Goal: Task Accomplishment & Management: Manage account settings

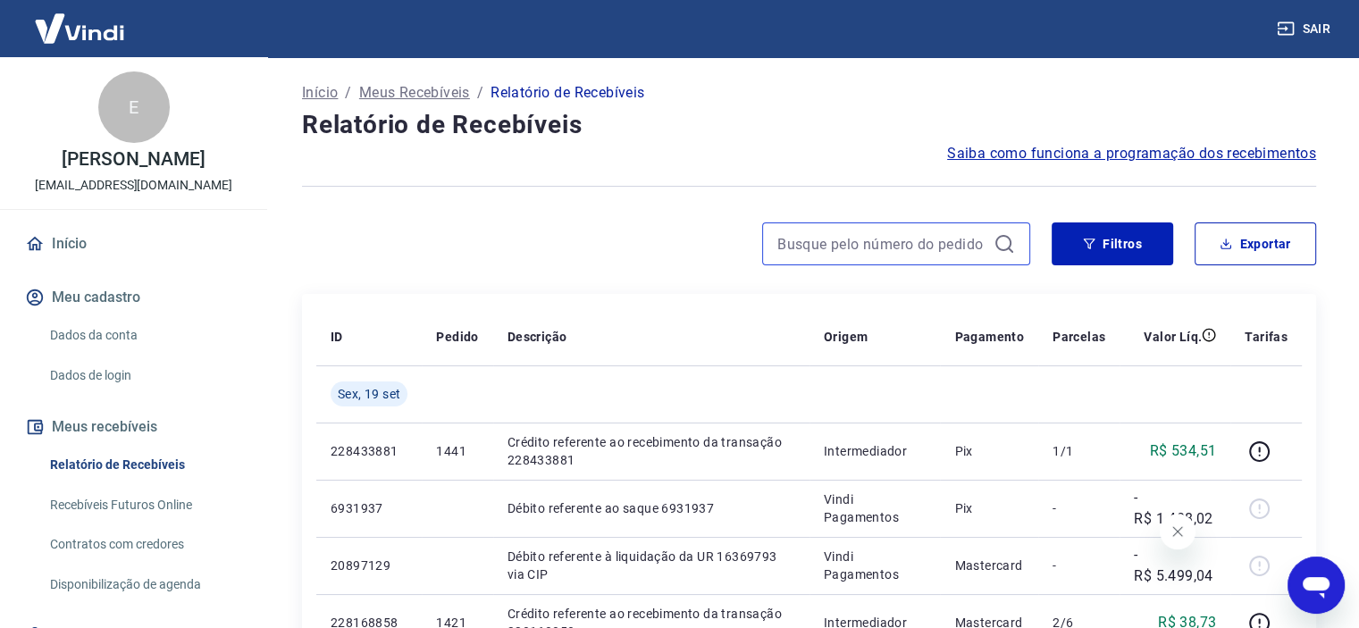
click at [852, 254] on input at bounding box center [881, 243] width 209 height 27
type input "1353"
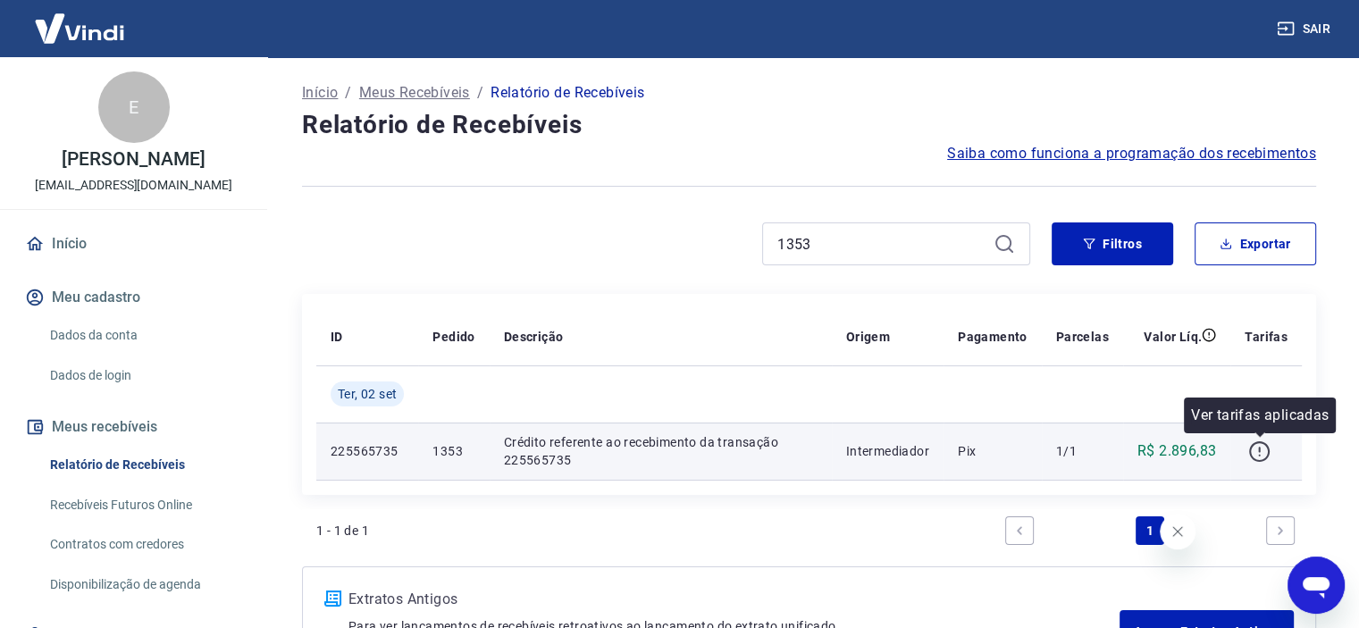
click at [1254, 452] on icon "button" at bounding box center [1259, 451] width 22 height 22
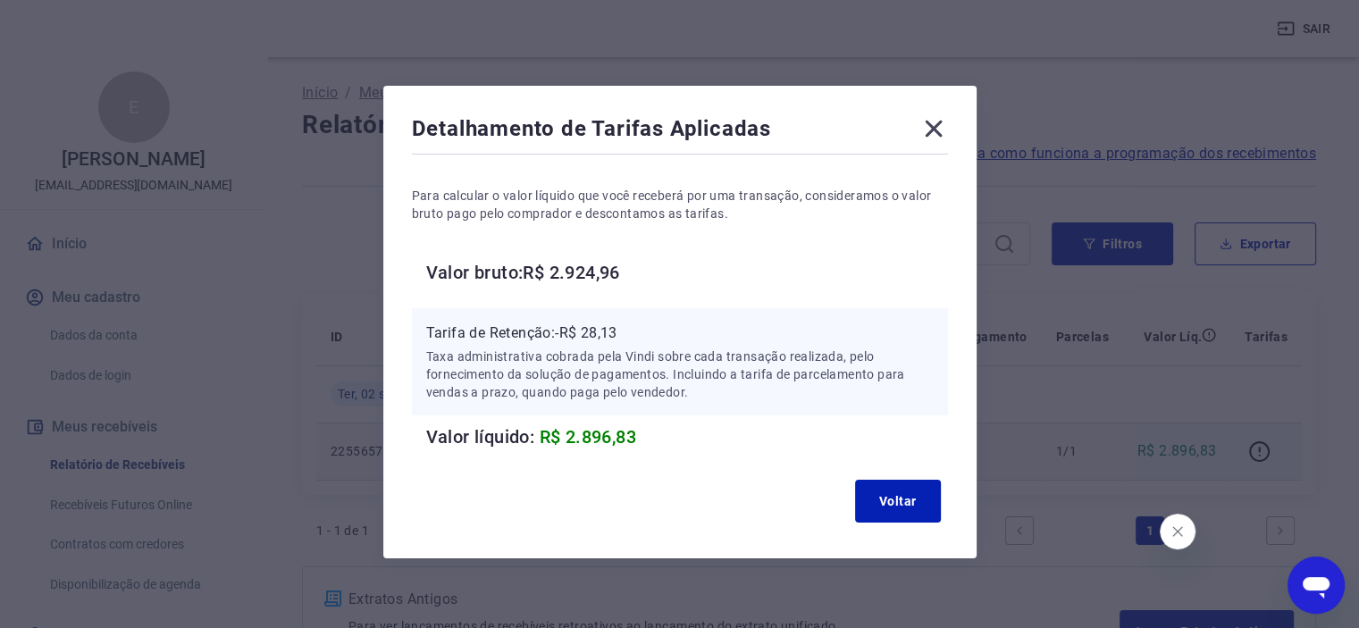
click at [930, 126] on icon at bounding box center [933, 129] width 17 height 17
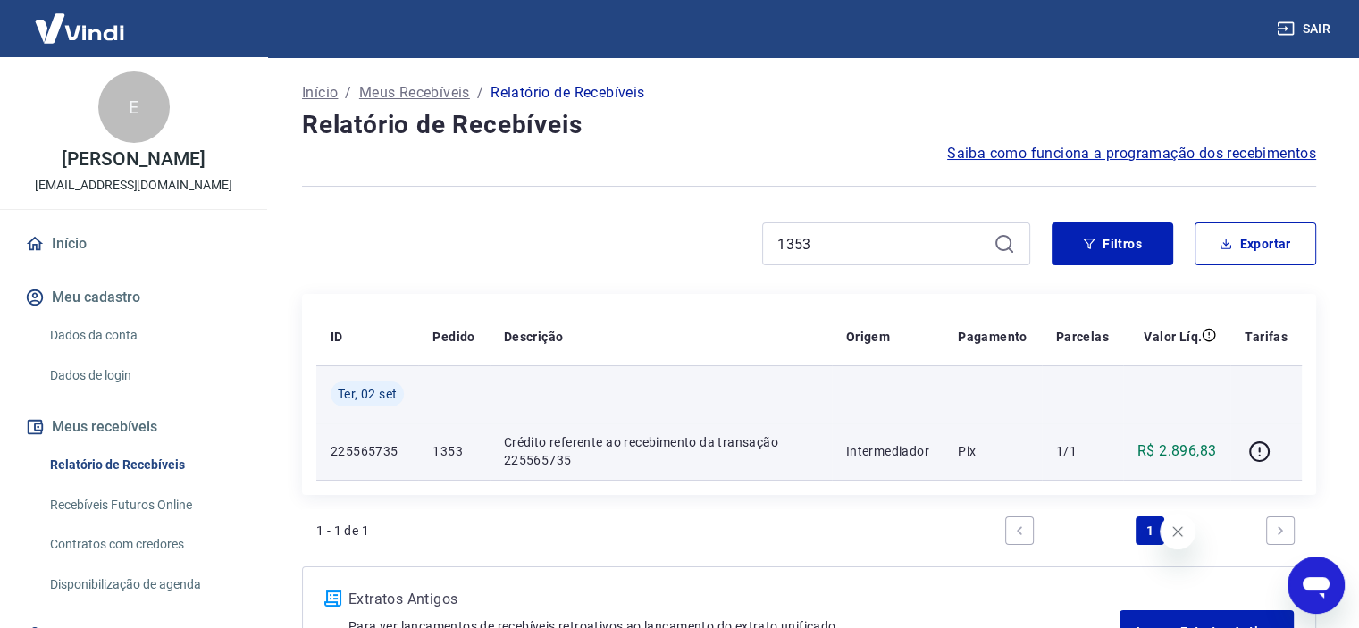
scroll to position [89, 0]
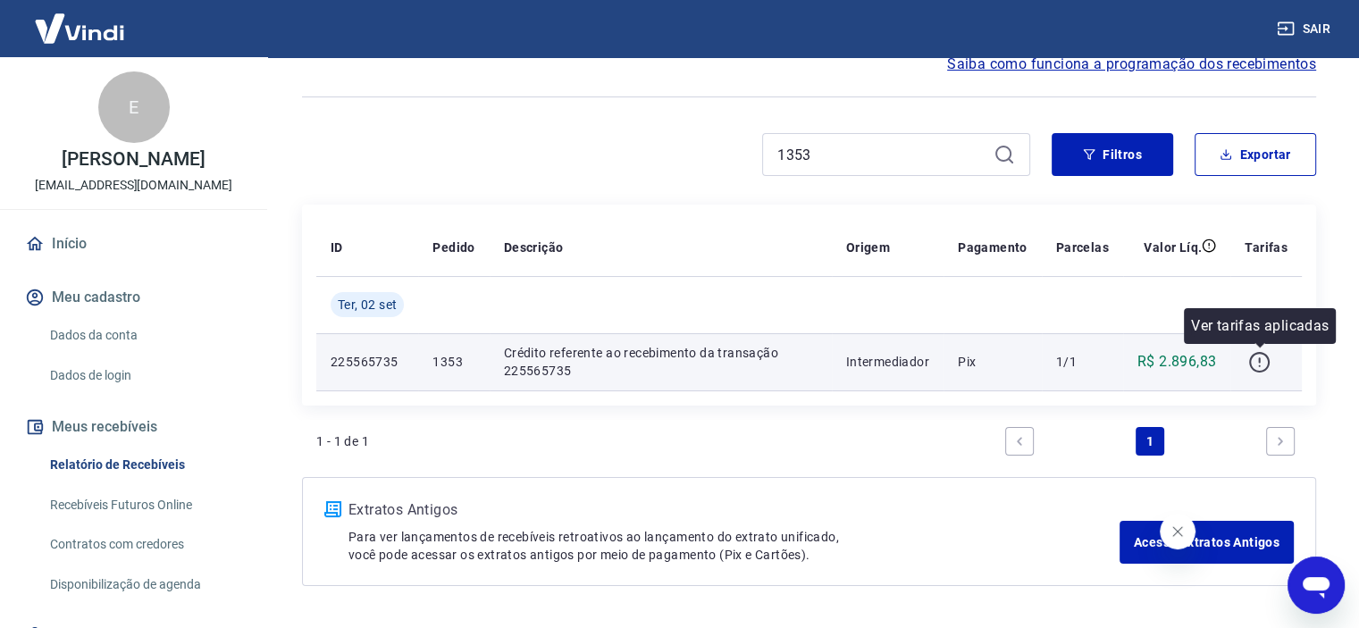
click at [1253, 360] on icon "button" at bounding box center [1259, 362] width 22 height 22
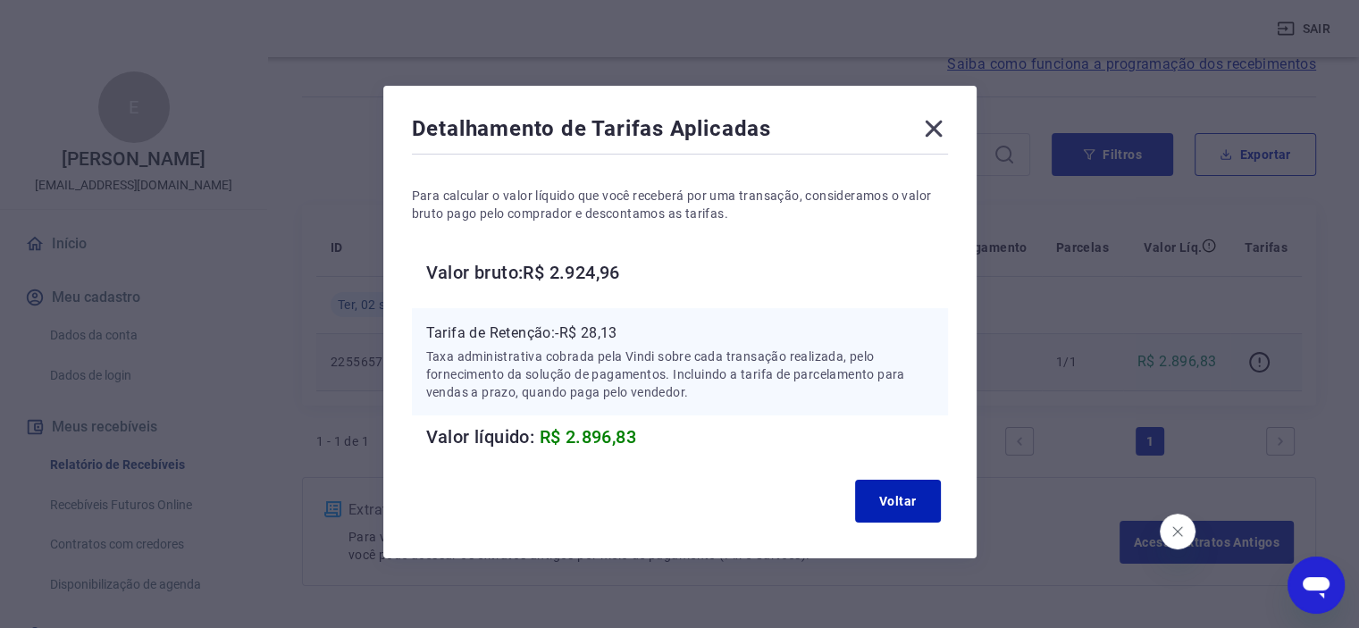
click at [935, 126] on icon at bounding box center [933, 129] width 17 height 17
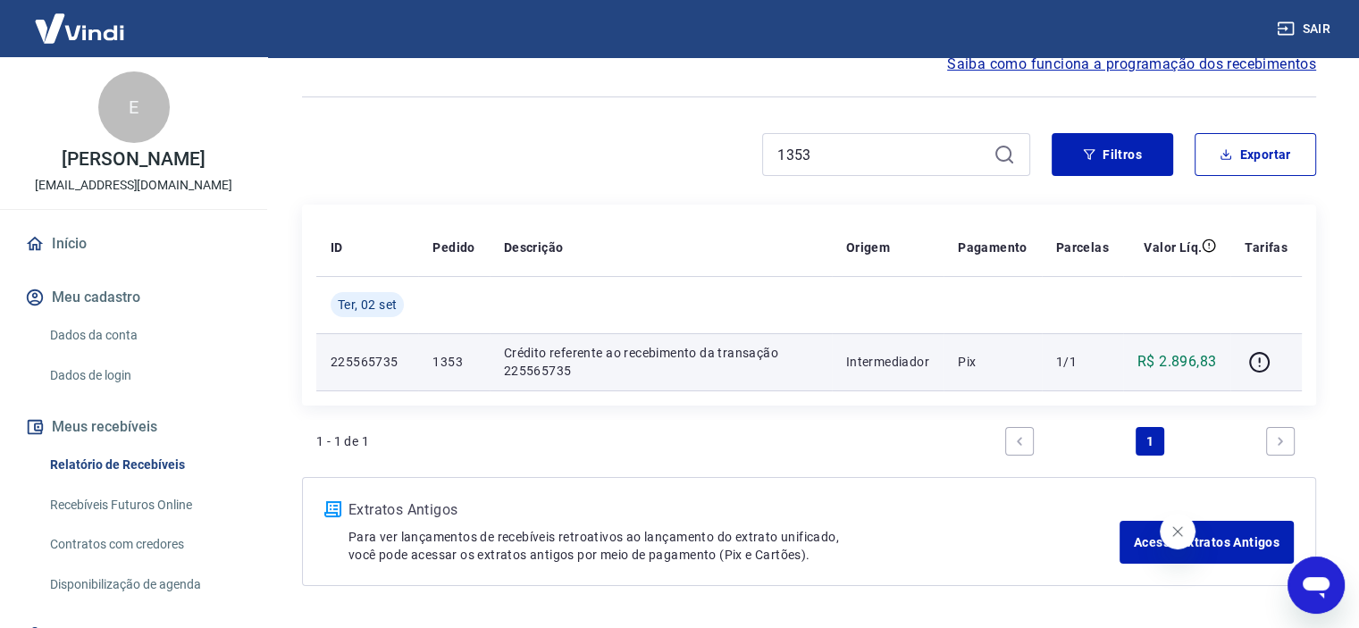
click at [494, 356] on td "Crédito referente ao recebimento da transação 225565735" at bounding box center [661, 361] width 342 height 57
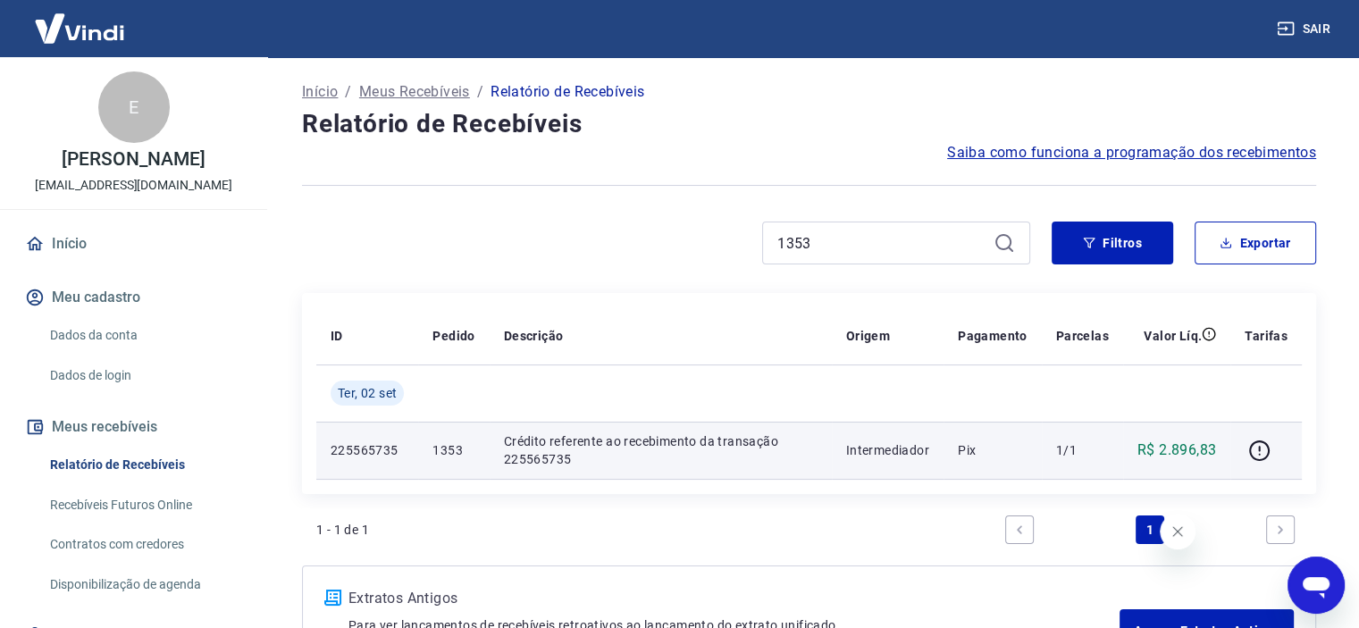
scroll to position [0, 0]
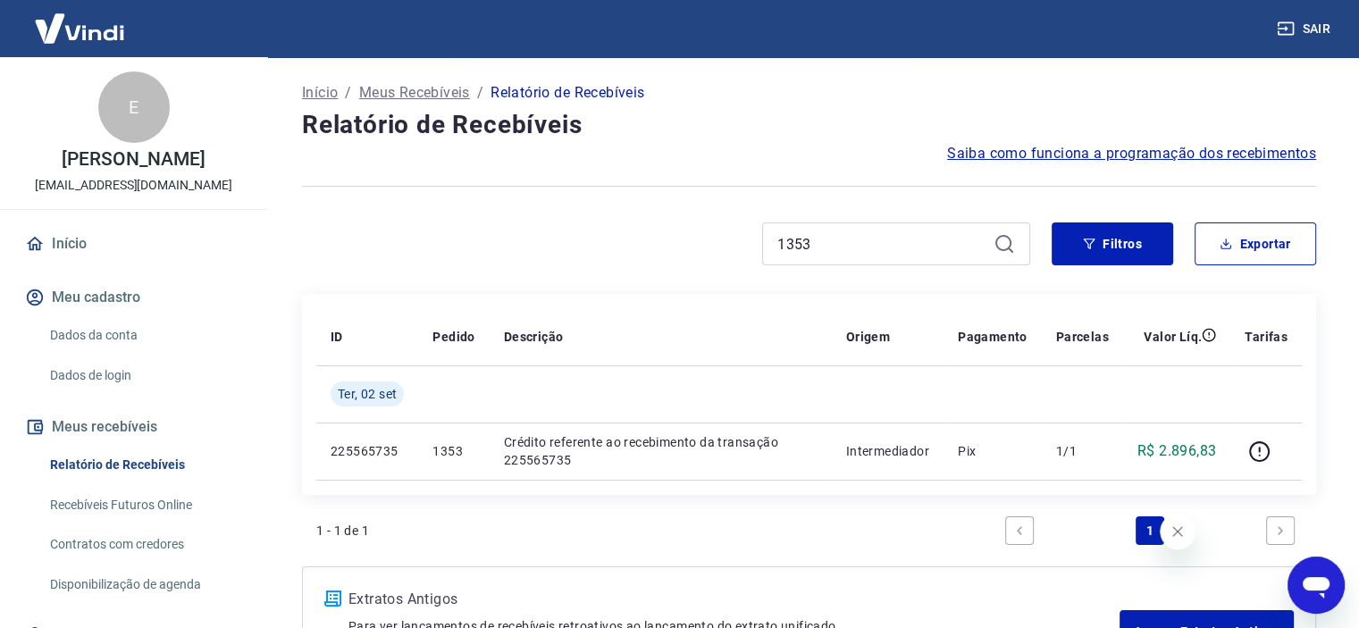
click at [132, 462] on link "Relatório de Recebíveis" at bounding box center [144, 465] width 203 height 37
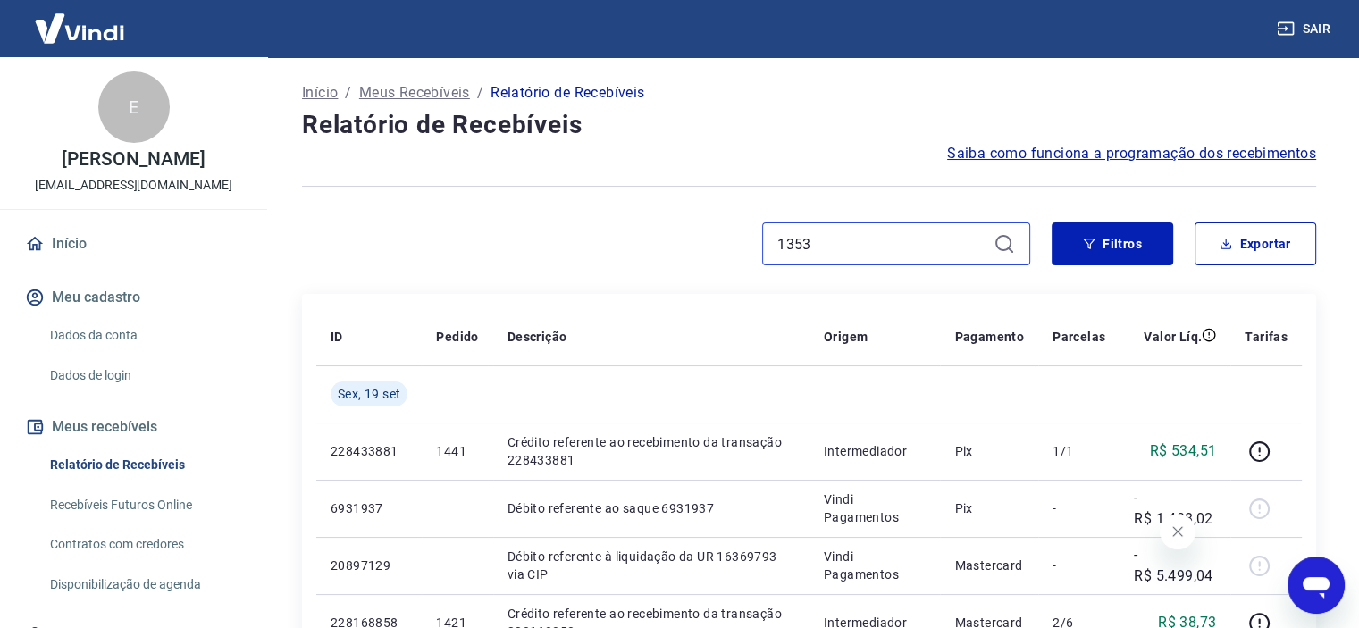
click at [849, 239] on input "1353" at bounding box center [881, 243] width 209 height 27
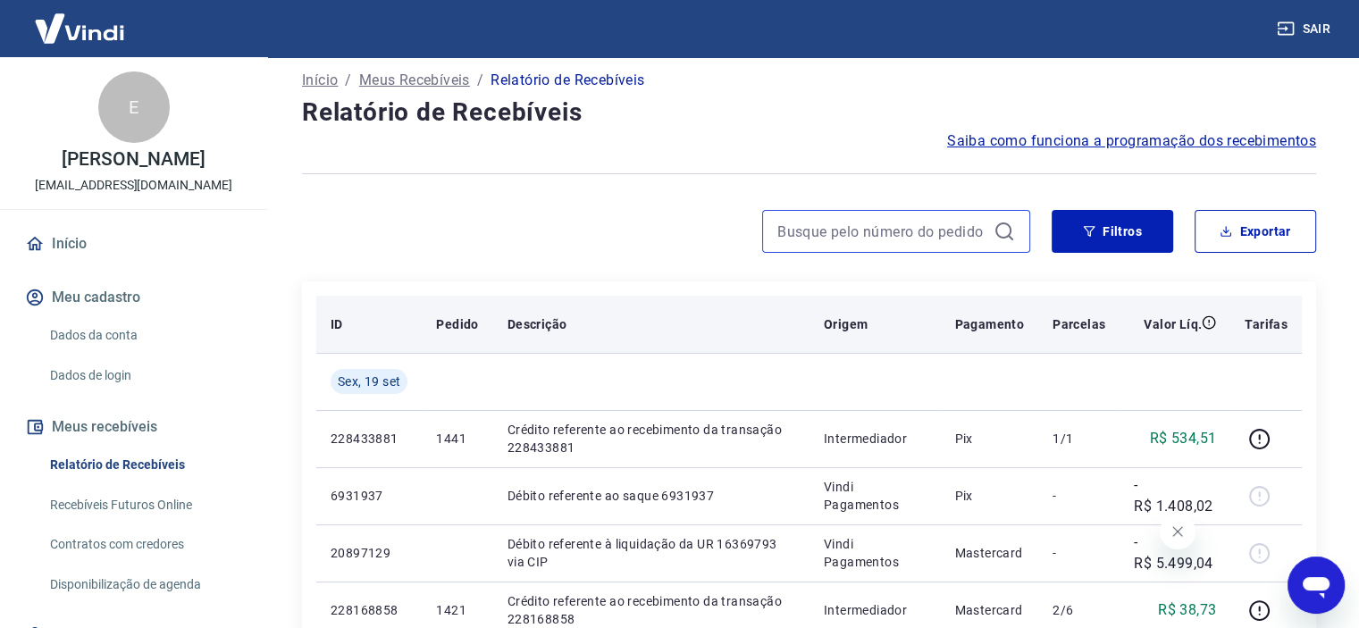
scroll to position [51, 0]
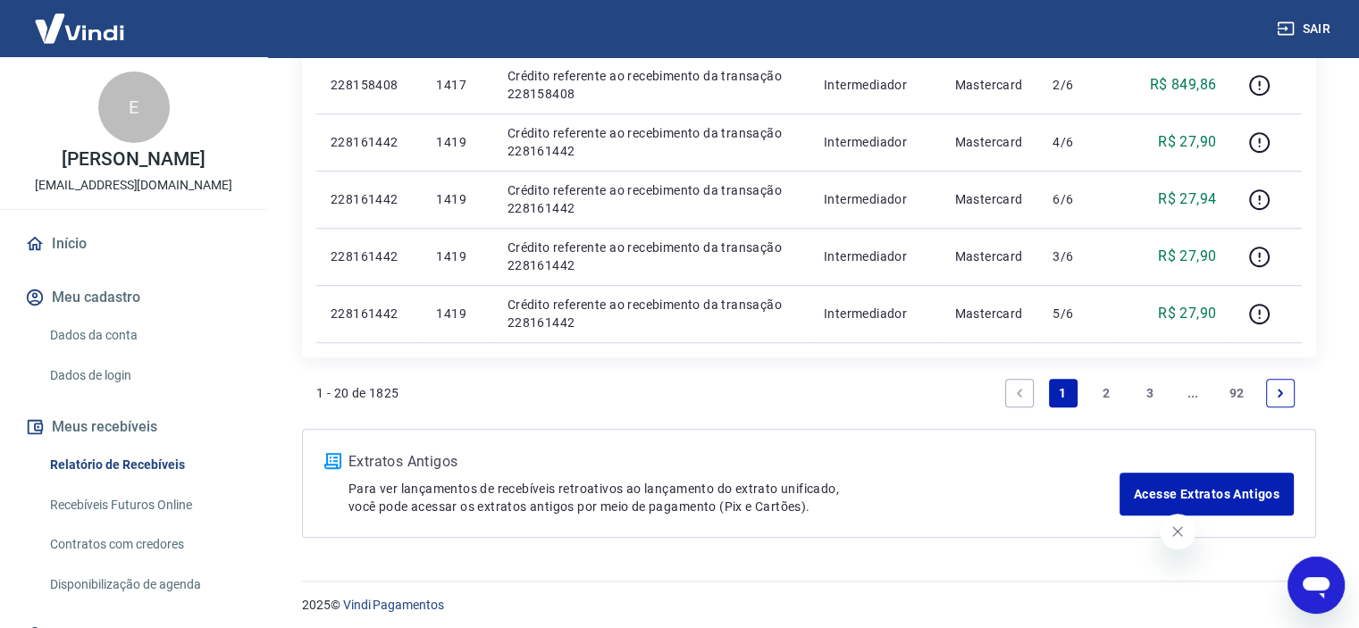
scroll to position [1230, 0]
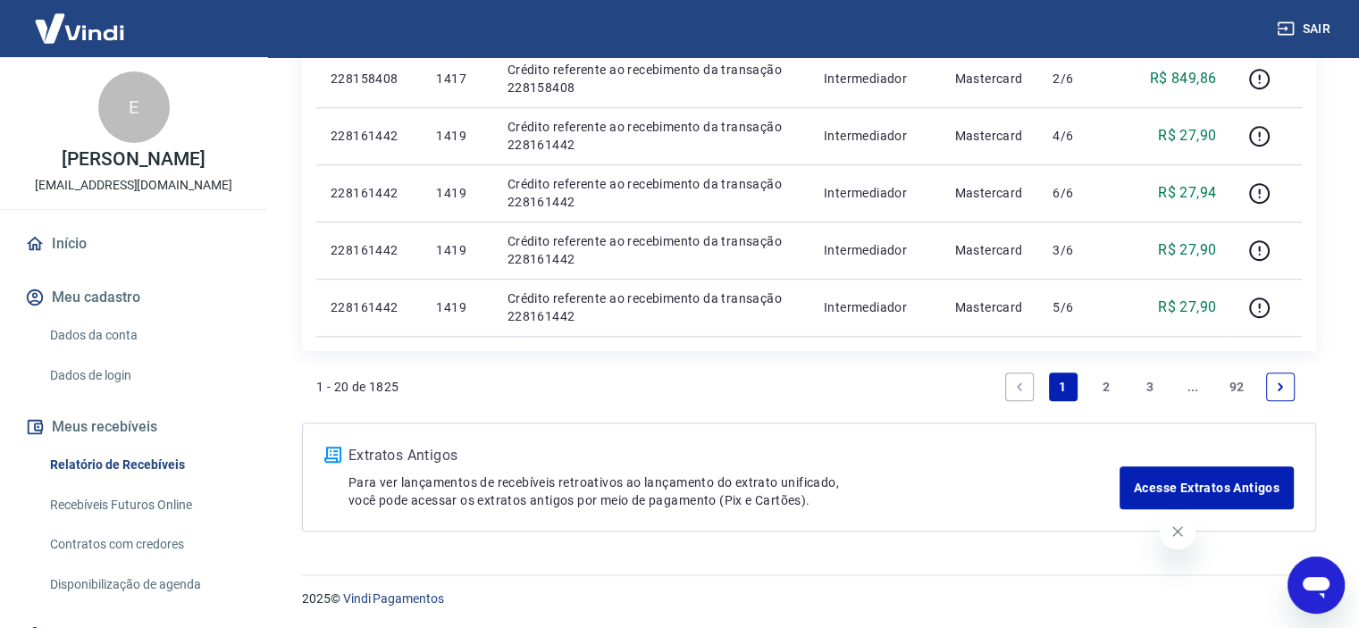
click at [1104, 379] on link "2" at bounding box center [1106, 386] width 29 height 29
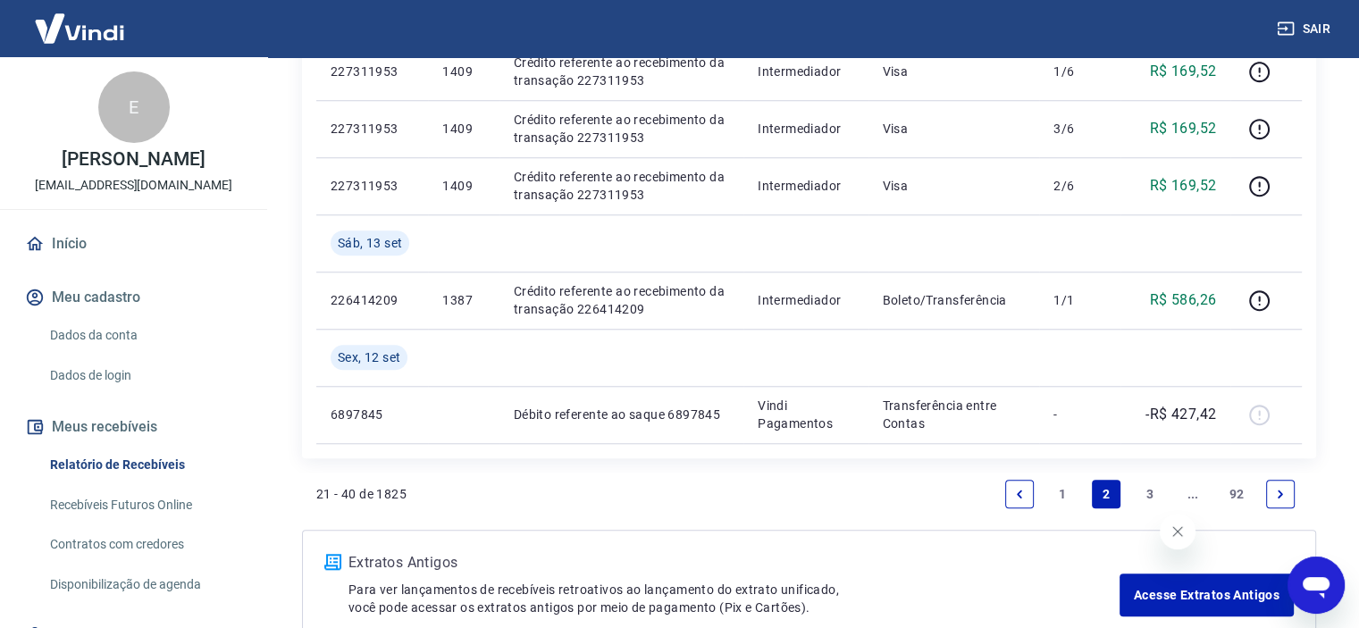
scroll to position [1630, 0]
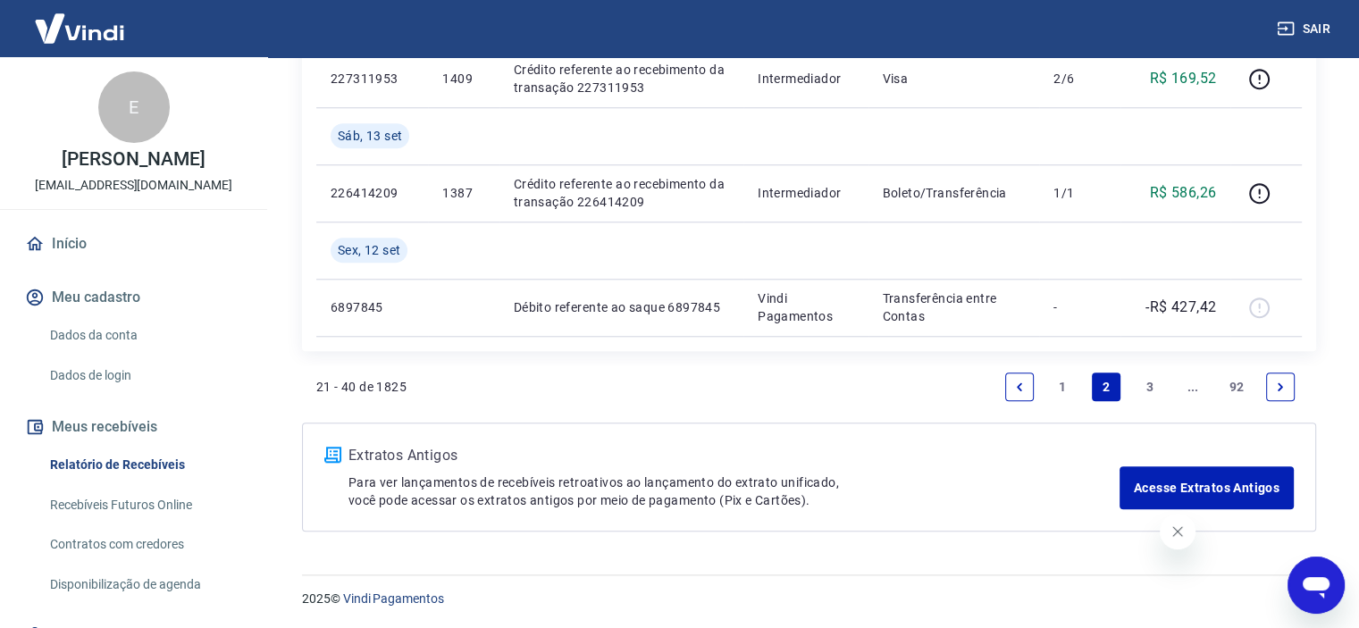
click at [1154, 389] on link "3" at bounding box center [1149, 386] width 29 height 29
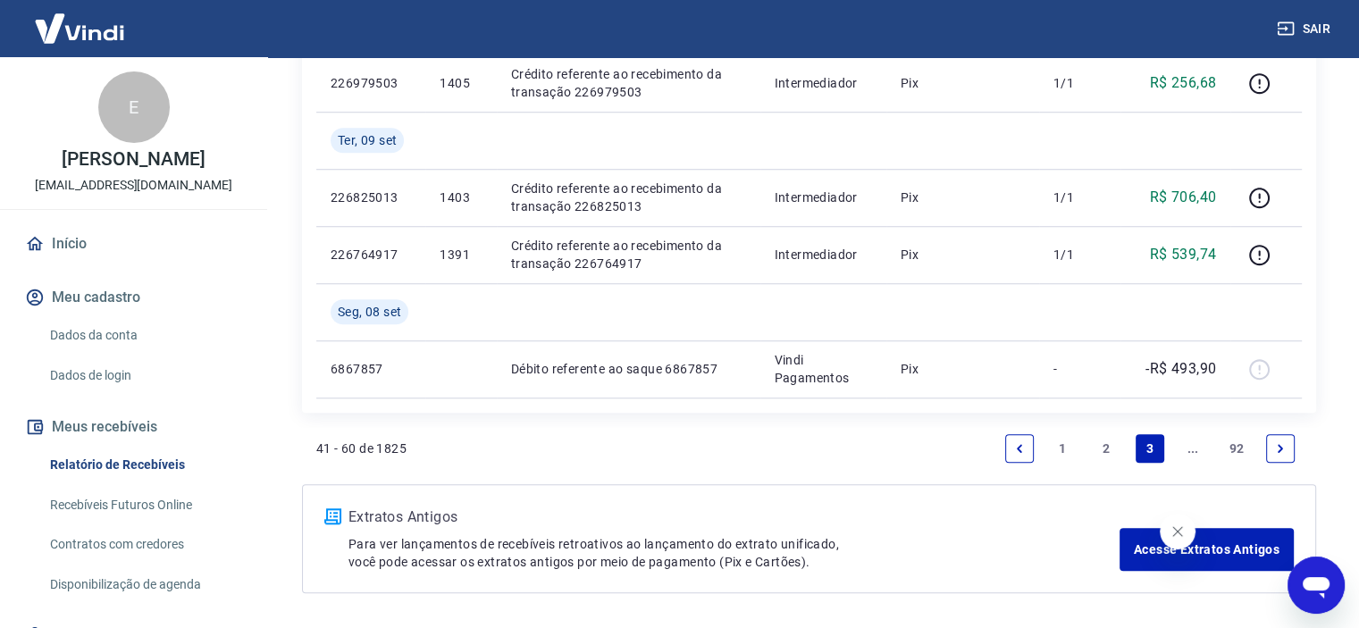
scroll to position [1429, 0]
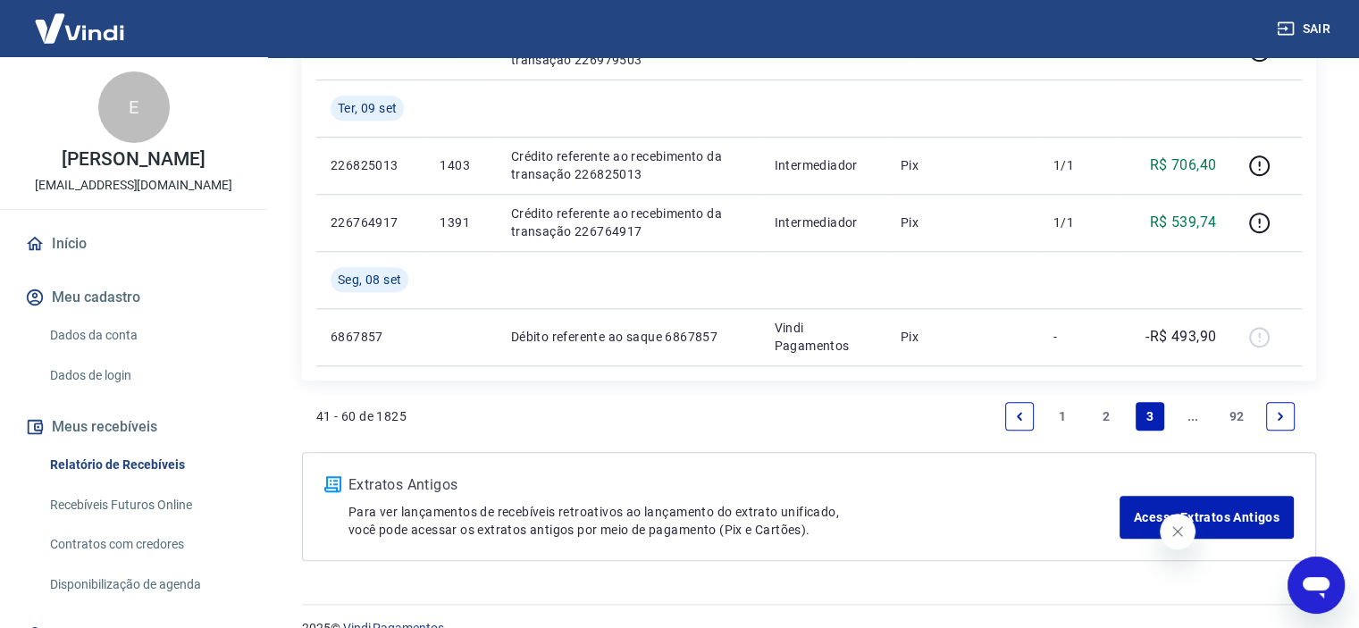
click at [1272, 414] on link "Next page" at bounding box center [1280, 416] width 29 height 29
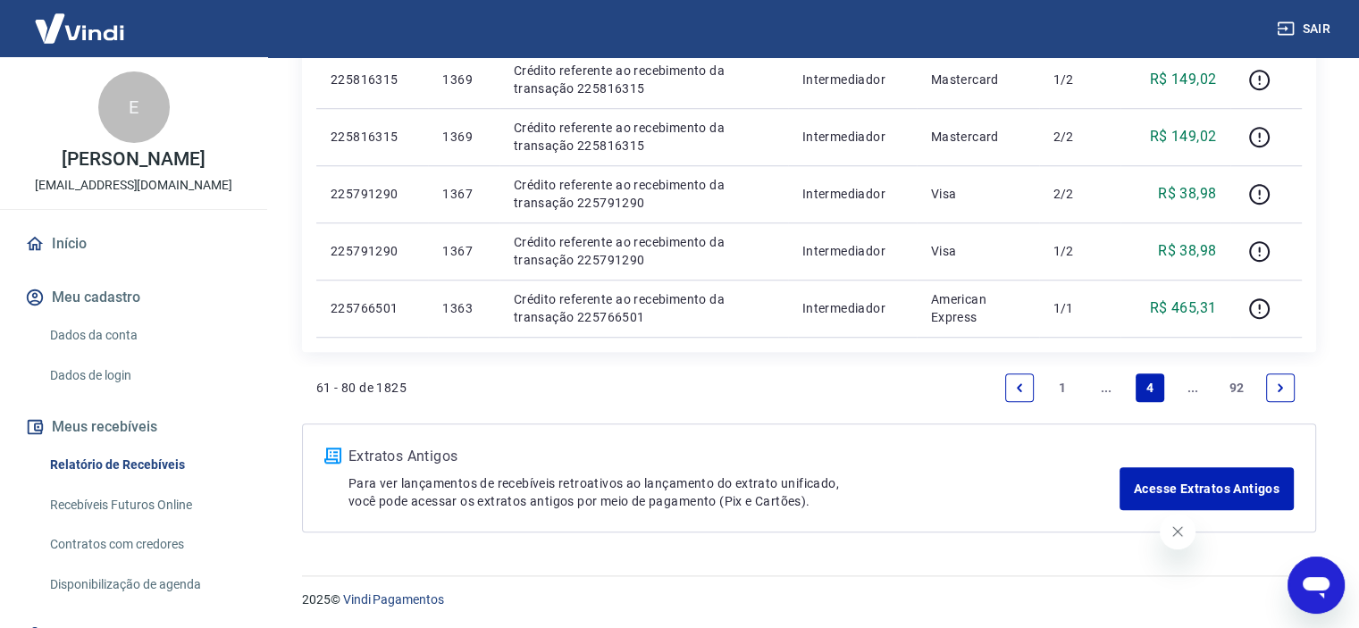
scroll to position [1402, 0]
click at [1282, 388] on icon "Next page" at bounding box center [1280, 387] width 13 height 13
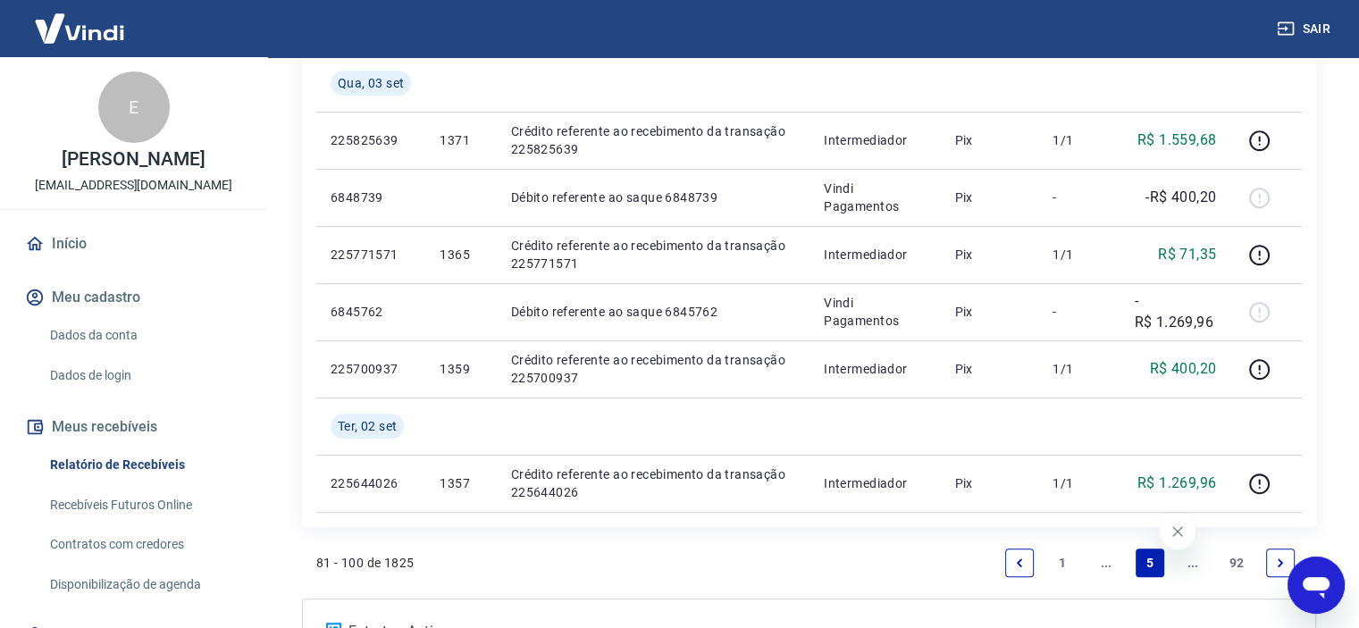
scroll to position [1340, 0]
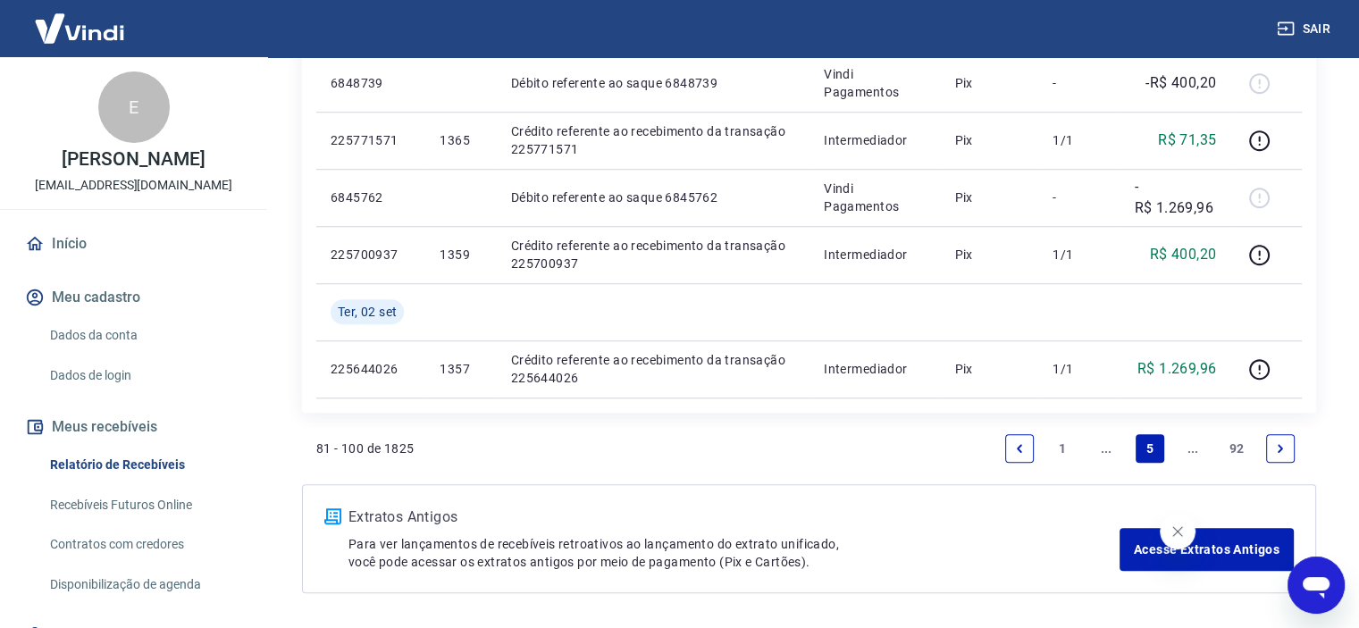
click at [1283, 440] on link "Next page" at bounding box center [1280, 448] width 29 height 29
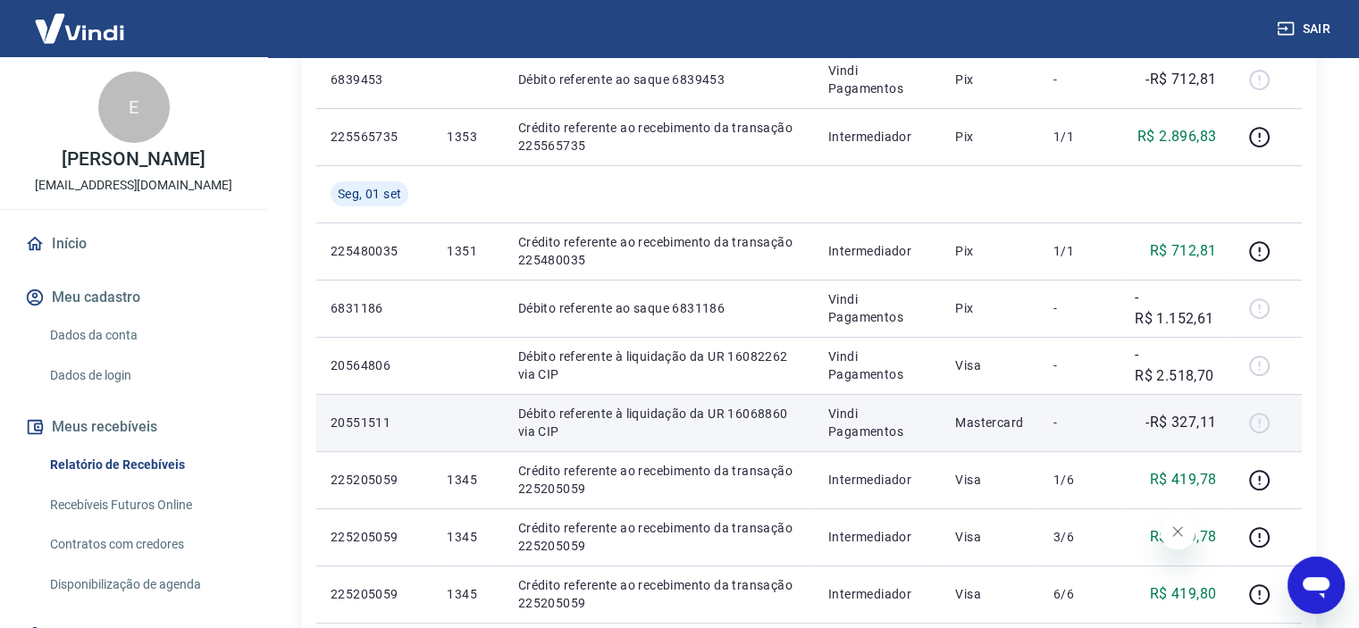
scroll to position [447, 0]
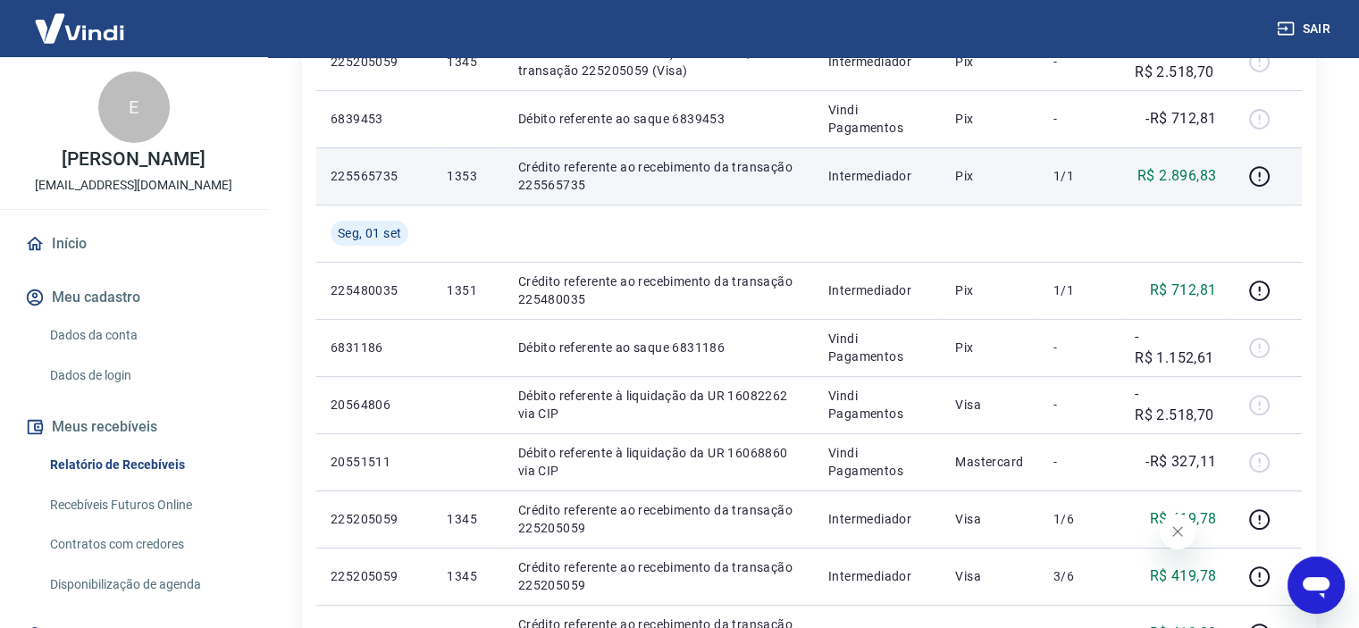
click at [677, 180] on p "Crédito referente ao recebimento da transação 225565735" at bounding box center [658, 176] width 281 height 36
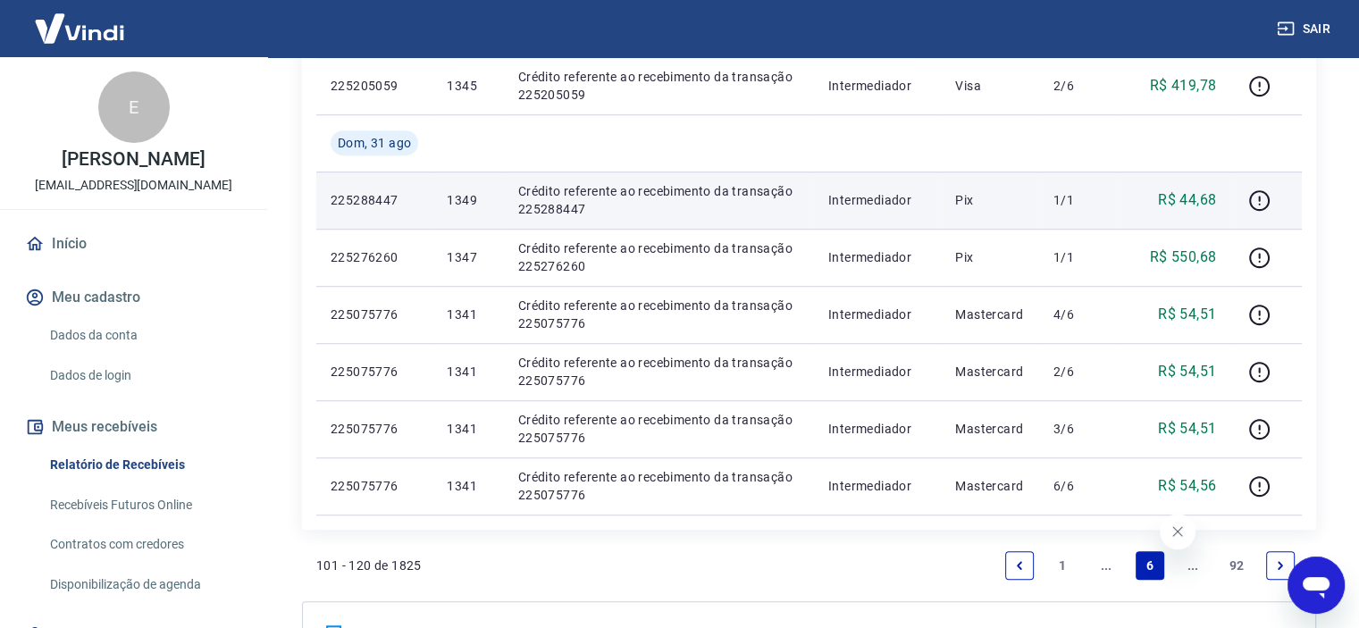
scroll to position [1340, 0]
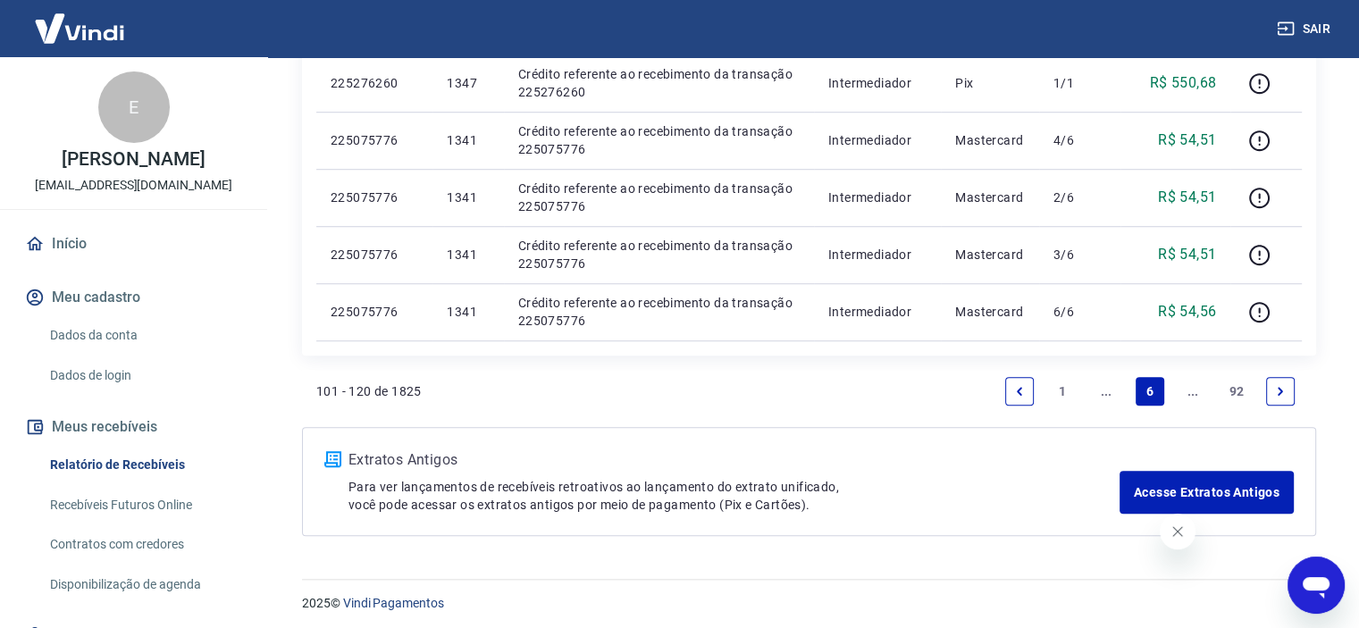
click at [1272, 387] on link "Next page" at bounding box center [1280, 391] width 29 height 29
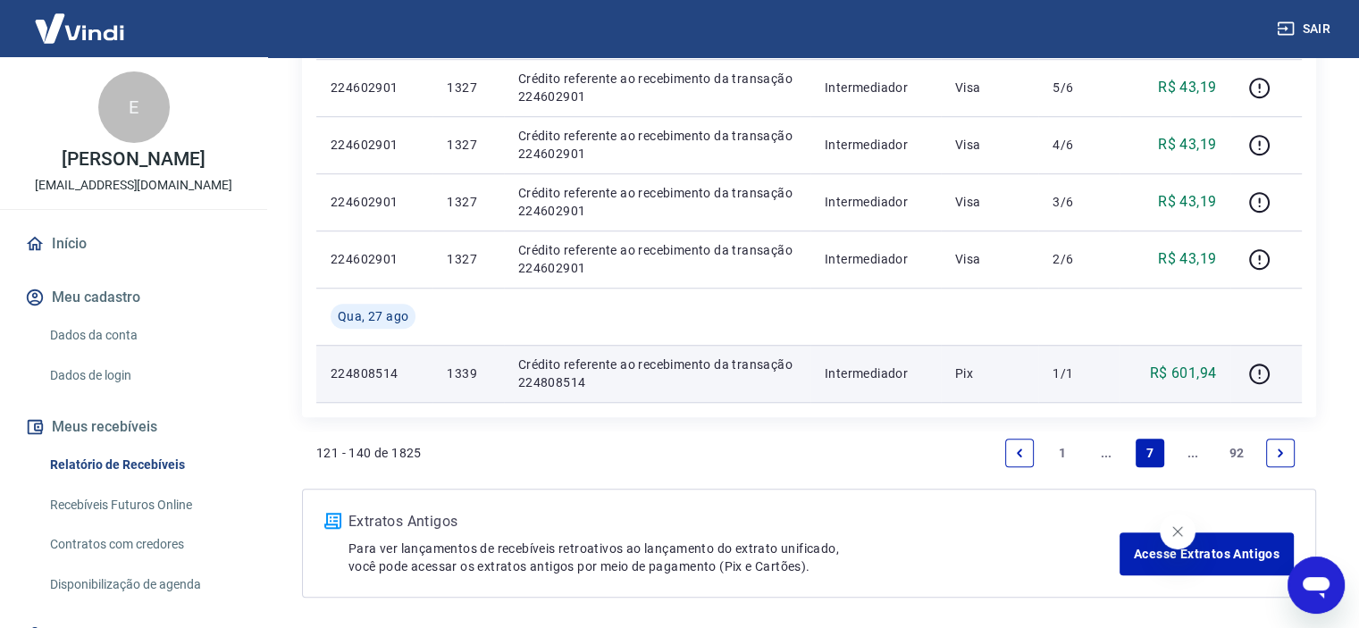
scroll to position [1402, 0]
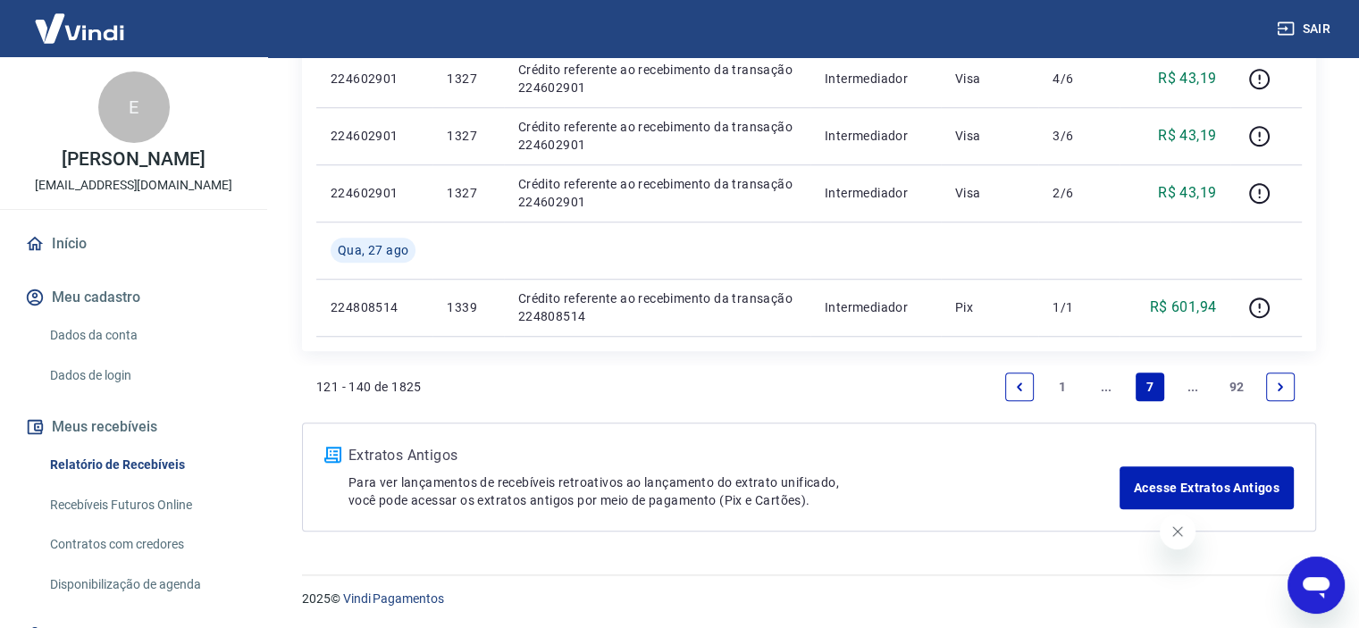
click at [1017, 381] on icon "Previous page" at bounding box center [1019, 387] width 13 height 13
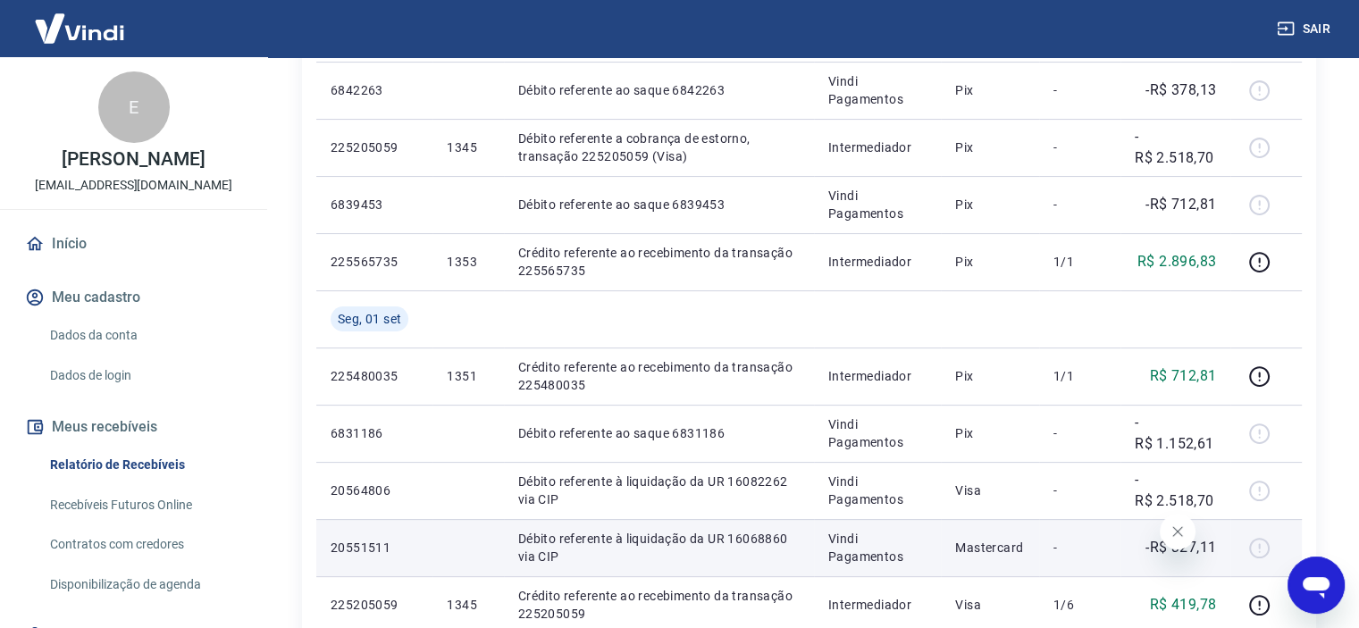
scroll to position [357, 0]
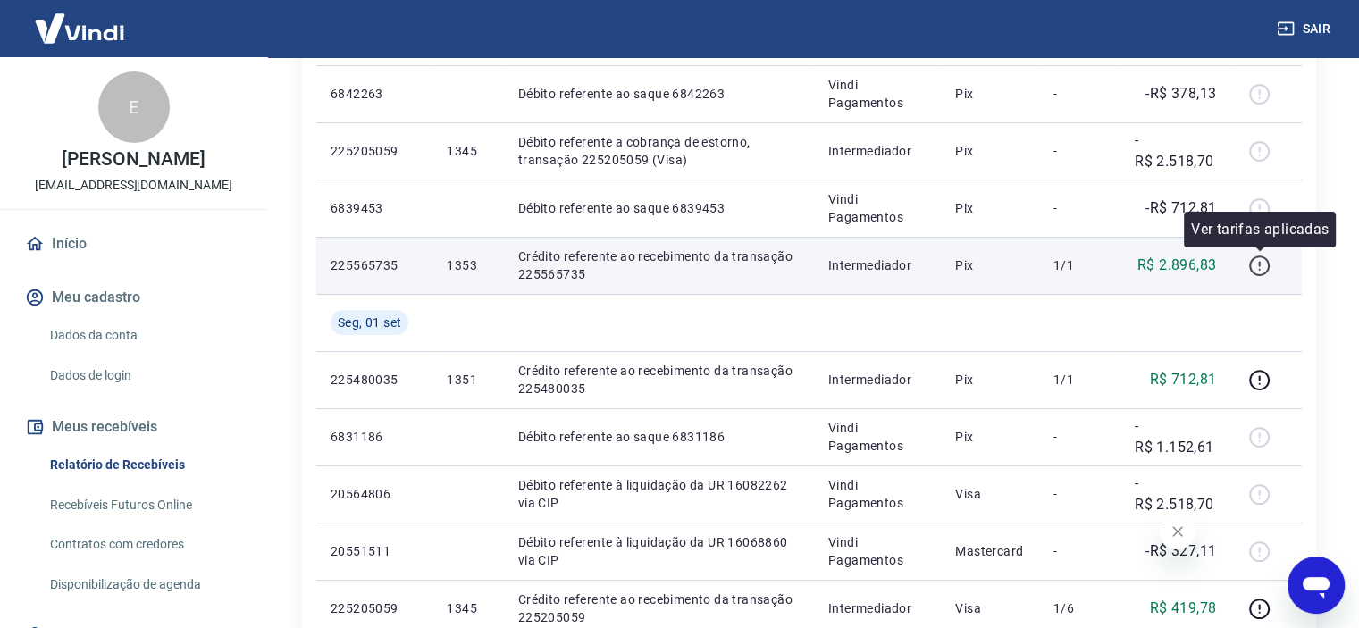
click at [1251, 262] on icon "button" at bounding box center [1259, 265] width 21 height 21
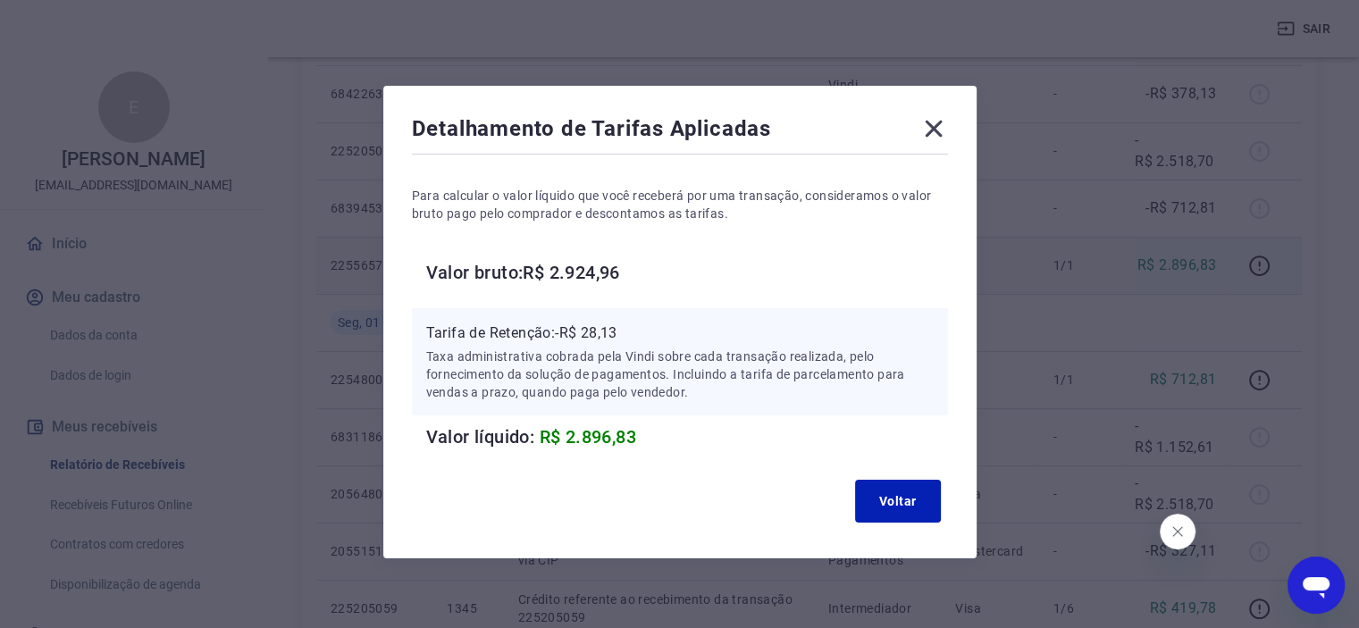
click at [929, 136] on icon at bounding box center [933, 128] width 29 height 29
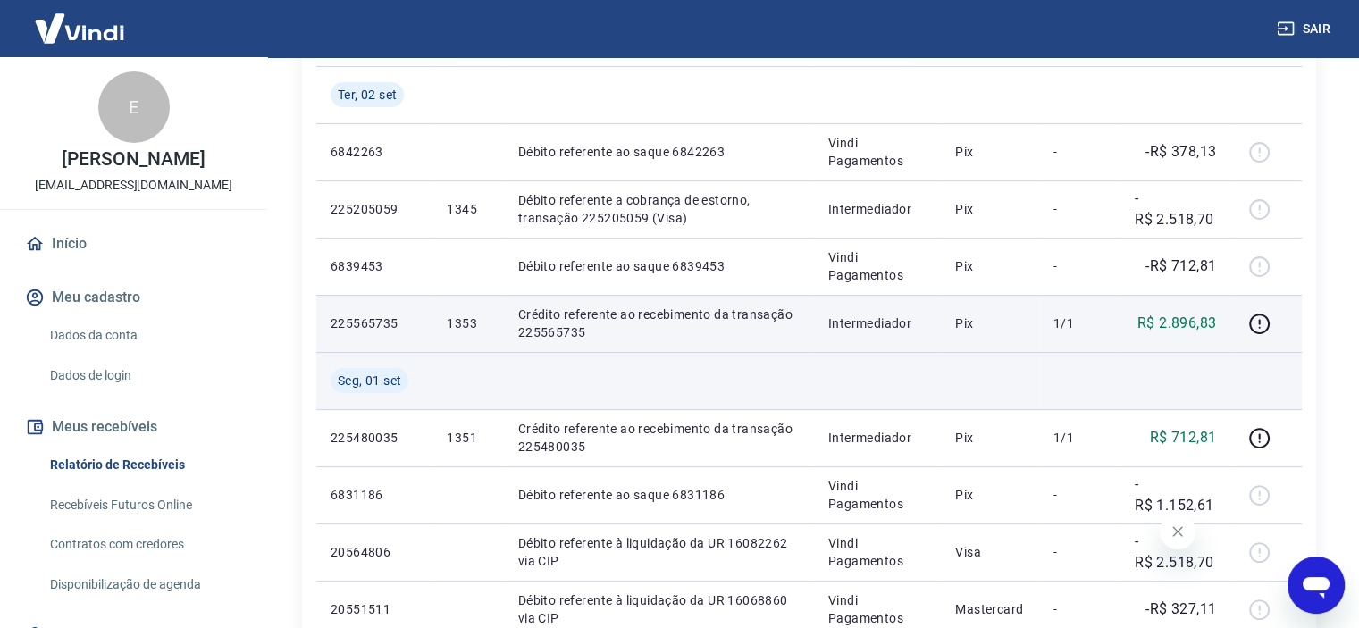
scroll to position [268, 0]
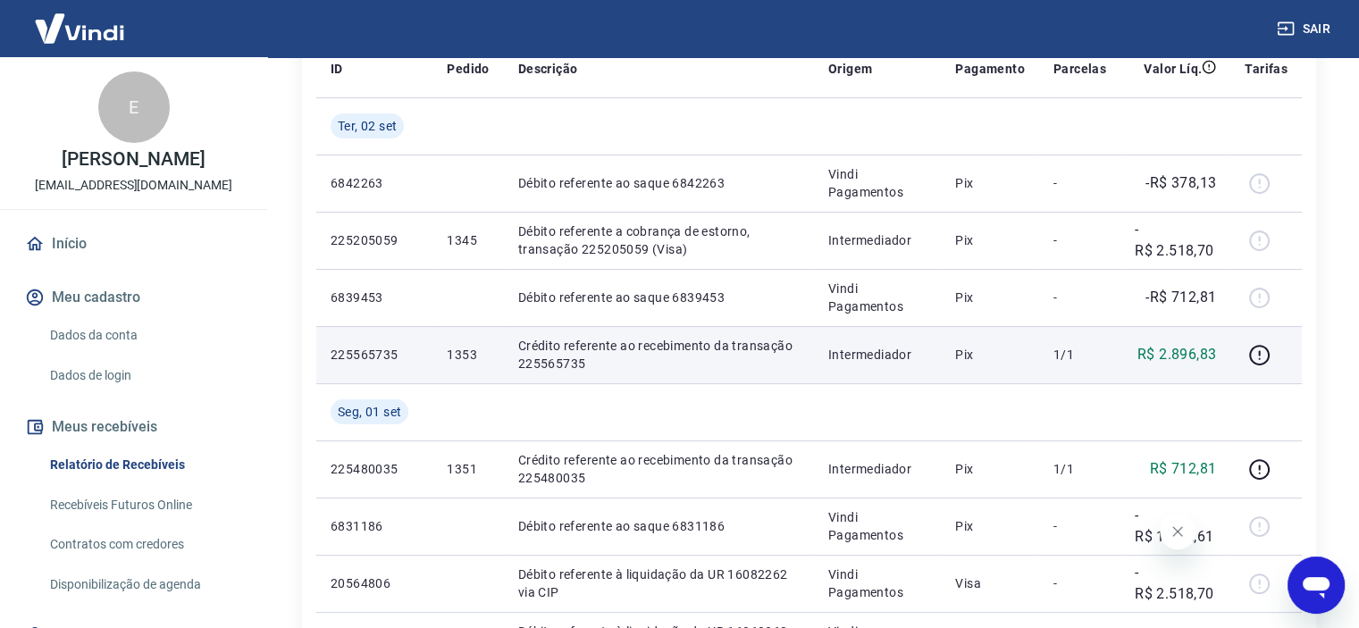
click at [663, 356] on p "Crédito referente ao recebimento da transação 225565735" at bounding box center [658, 355] width 281 height 36
click at [498, 347] on td "1353" at bounding box center [467, 354] width 71 height 57
drag, startPoint x: 475, startPoint y: 350, endPoint x: 580, endPoint y: 362, distance: 105.2
click at [580, 362] on tr "225565735 1353 [PERSON_NAME] referente ao recebimento da transação 225565735 In…" at bounding box center [808, 354] width 985 height 57
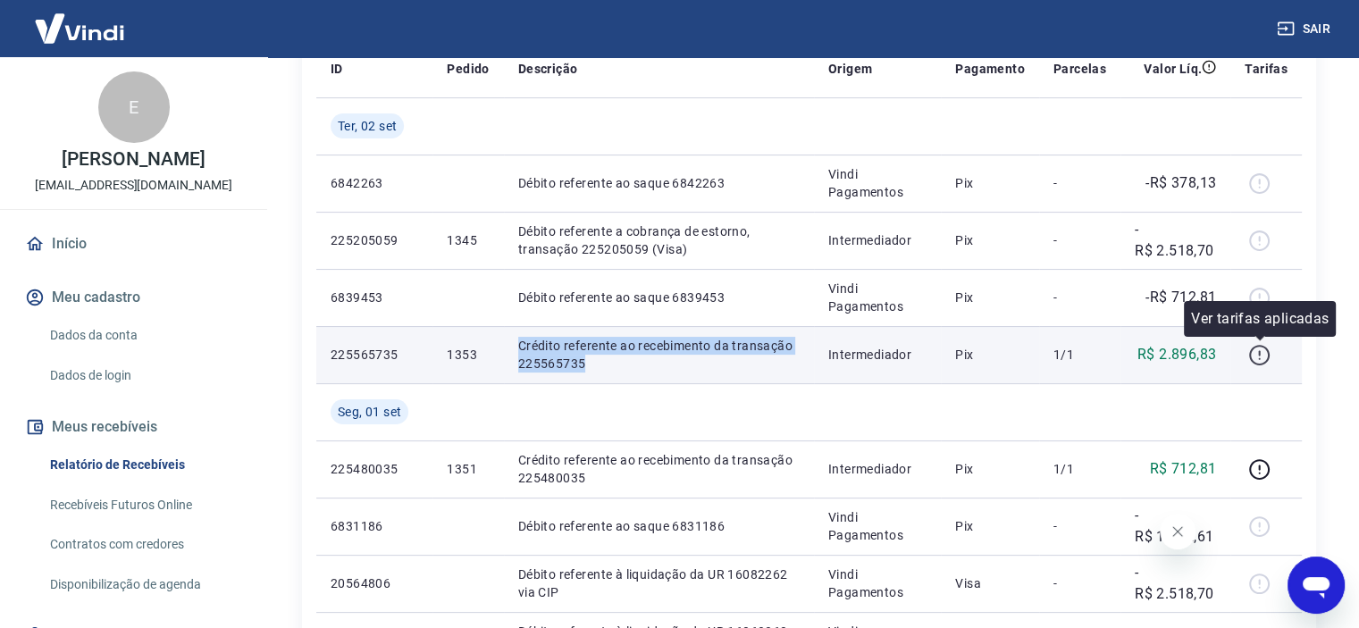
click at [1265, 352] on icon "button" at bounding box center [1259, 355] width 22 height 22
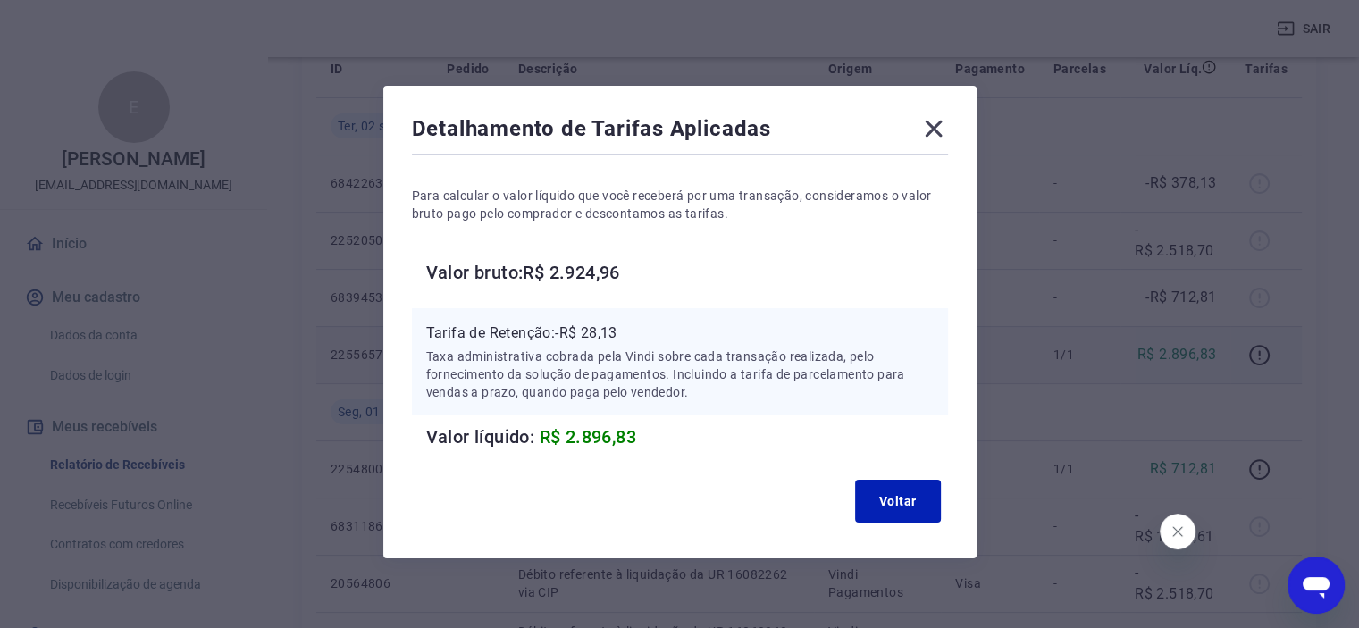
click at [936, 133] on icon at bounding box center [933, 129] width 17 height 17
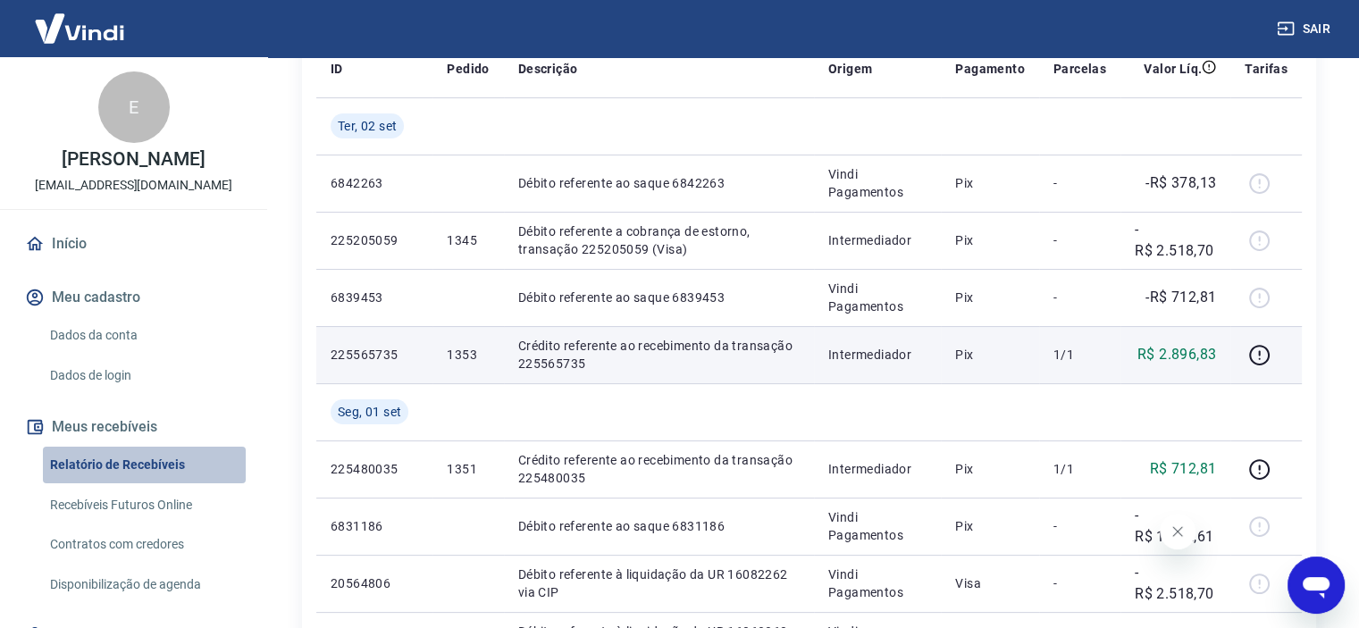
click at [145, 467] on link "Relatório de Recebíveis" at bounding box center [144, 465] width 203 height 37
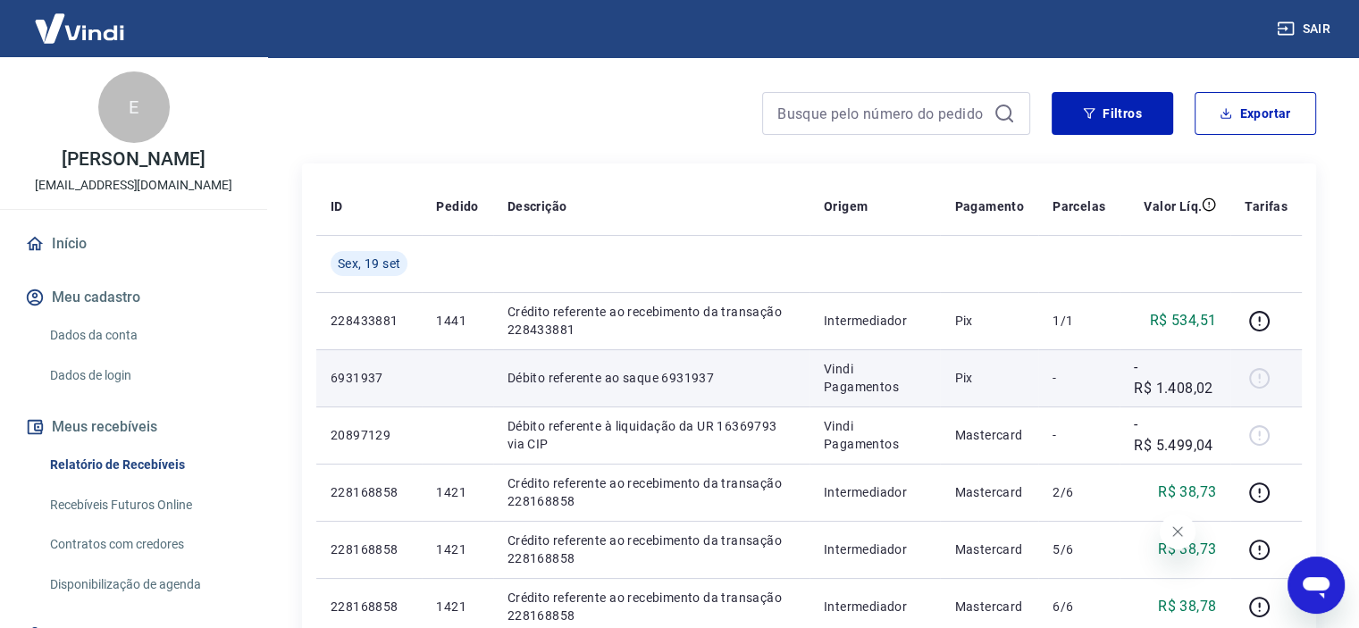
scroll to position [89, 0]
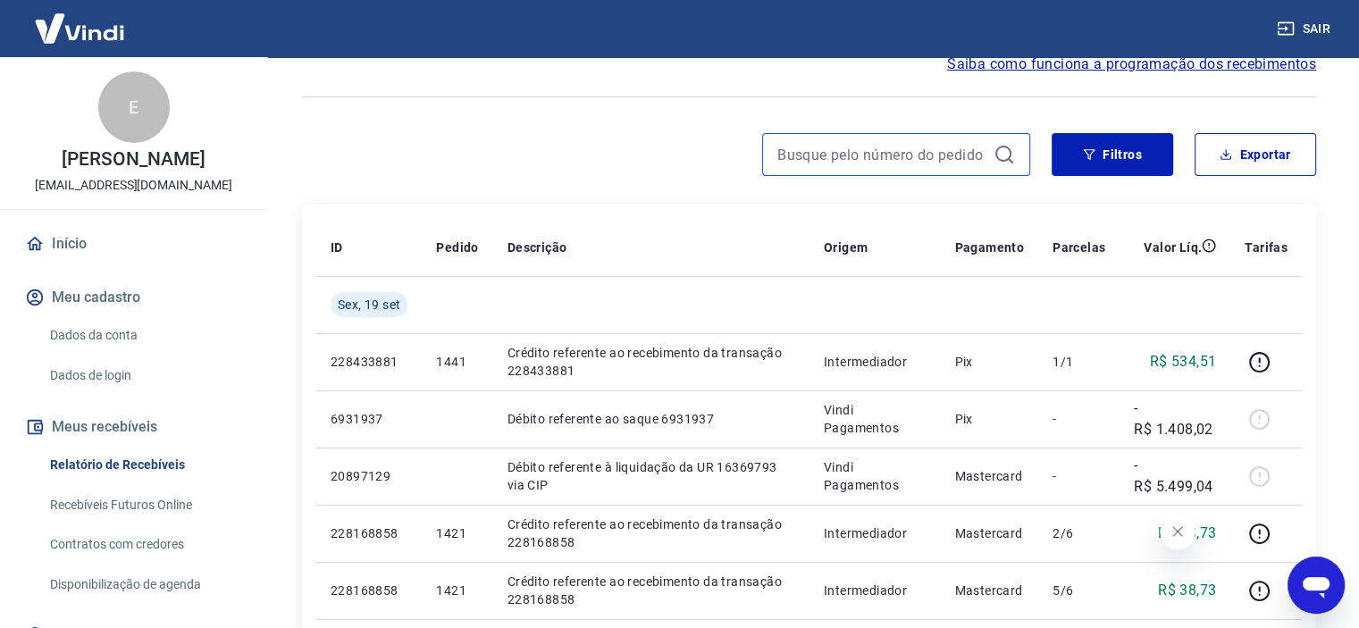
click at [796, 149] on input at bounding box center [881, 154] width 209 height 27
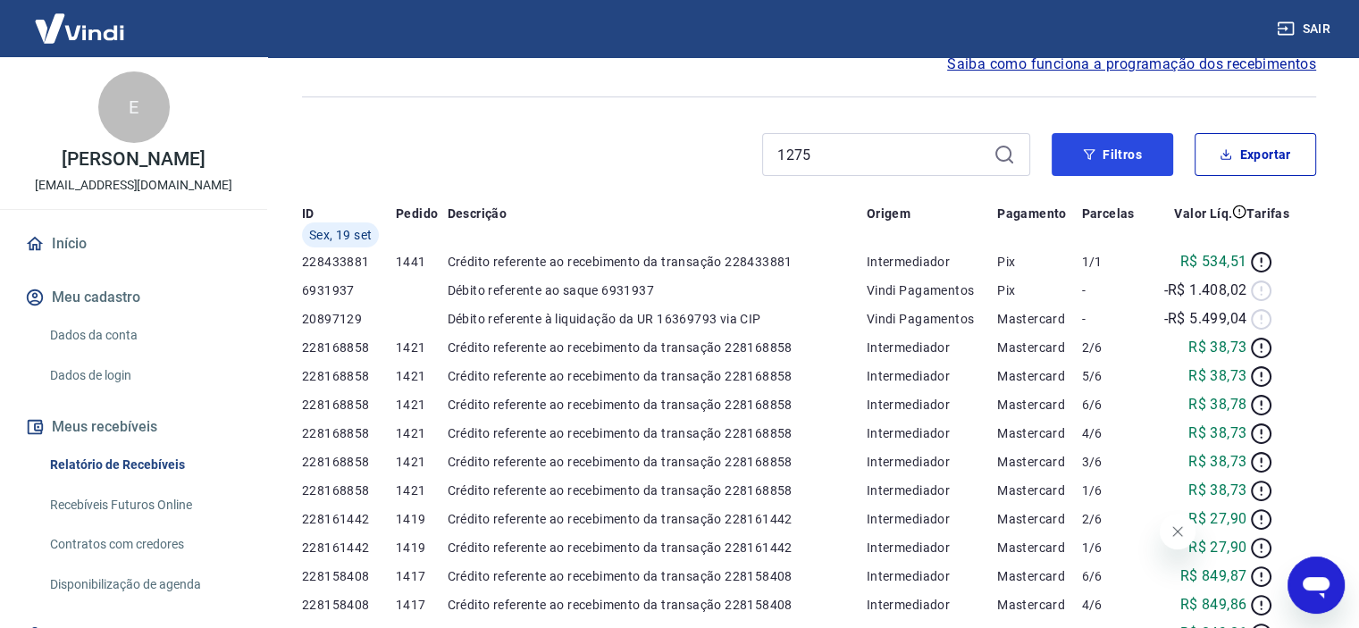
click at [1119, 156] on div "Início / Meus Recebíveis / Relatório de Recebíveis Relatório de Recebíveis Saib…" at bounding box center [808, 509] width 1057 height 1083
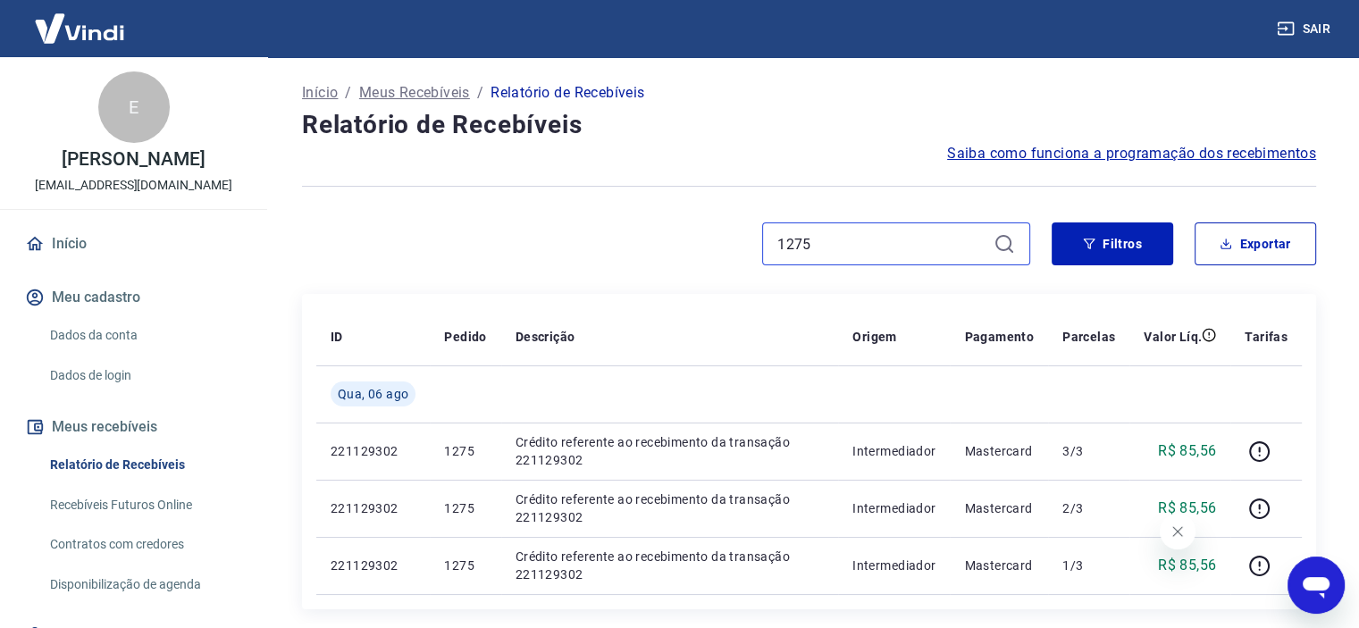
drag, startPoint x: 886, startPoint y: 253, endPoint x: 746, endPoint y: 231, distance: 141.9
click at [725, 244] on div "1275" at bounding box center [666, 243] width 728 height 43
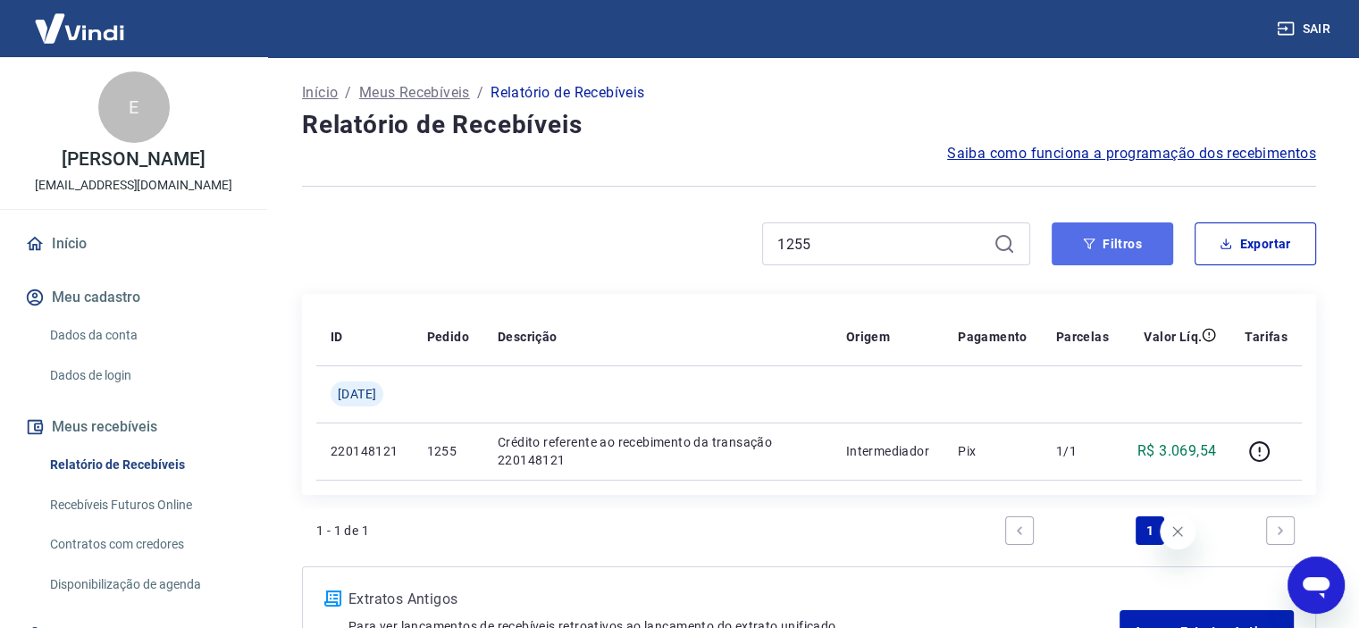
click at [1140, 244] on button "Filtros" at bounding box center [1111, 243] width 121 height 43
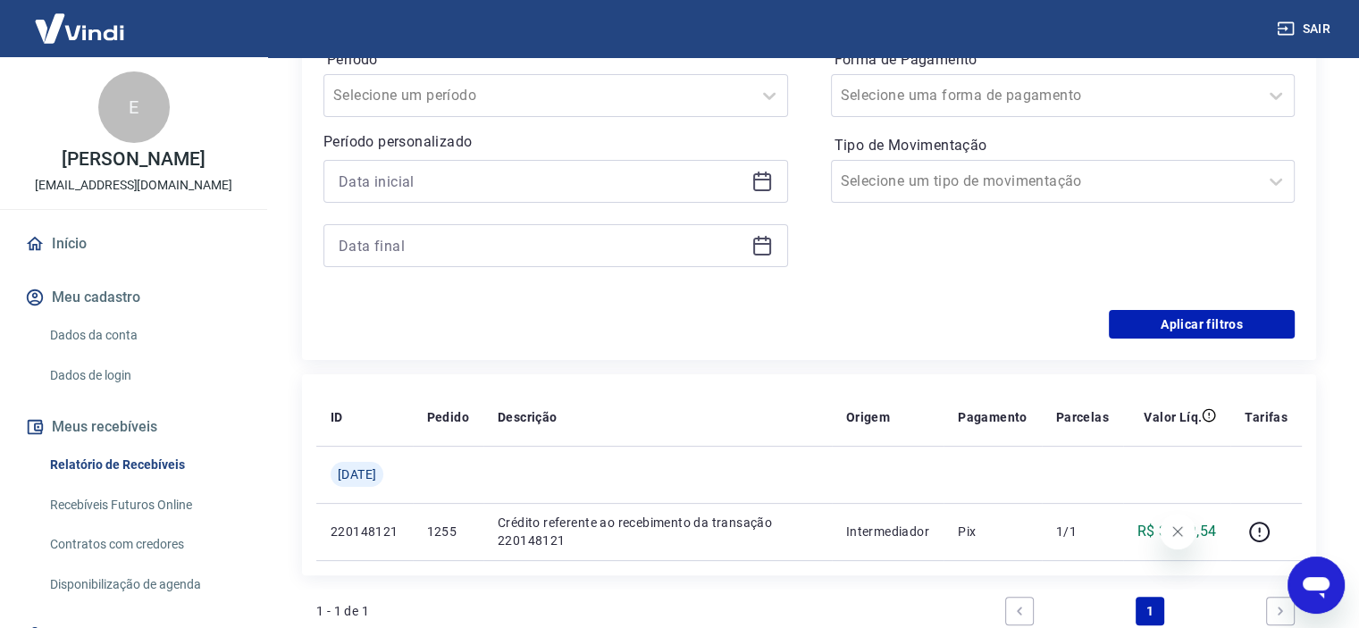
scroll to position [357, 0]
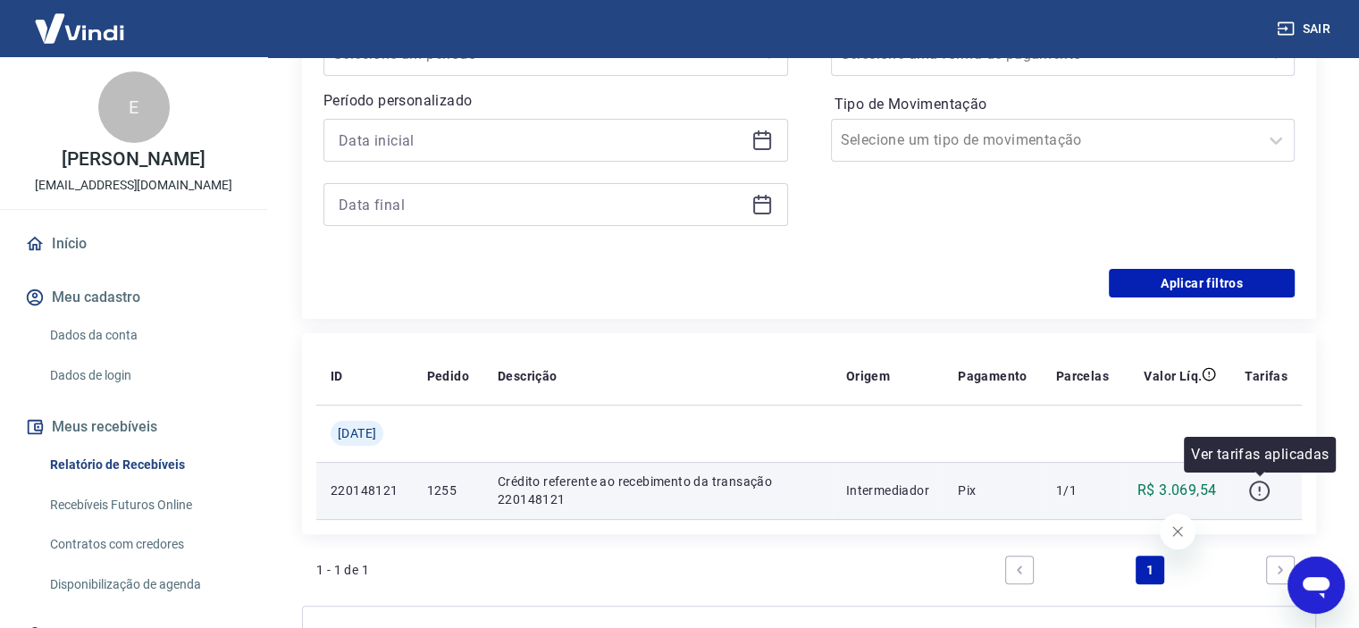
click at [1264, 489] on icon "button" at bounding box center [1259, 491] width 22 height 22
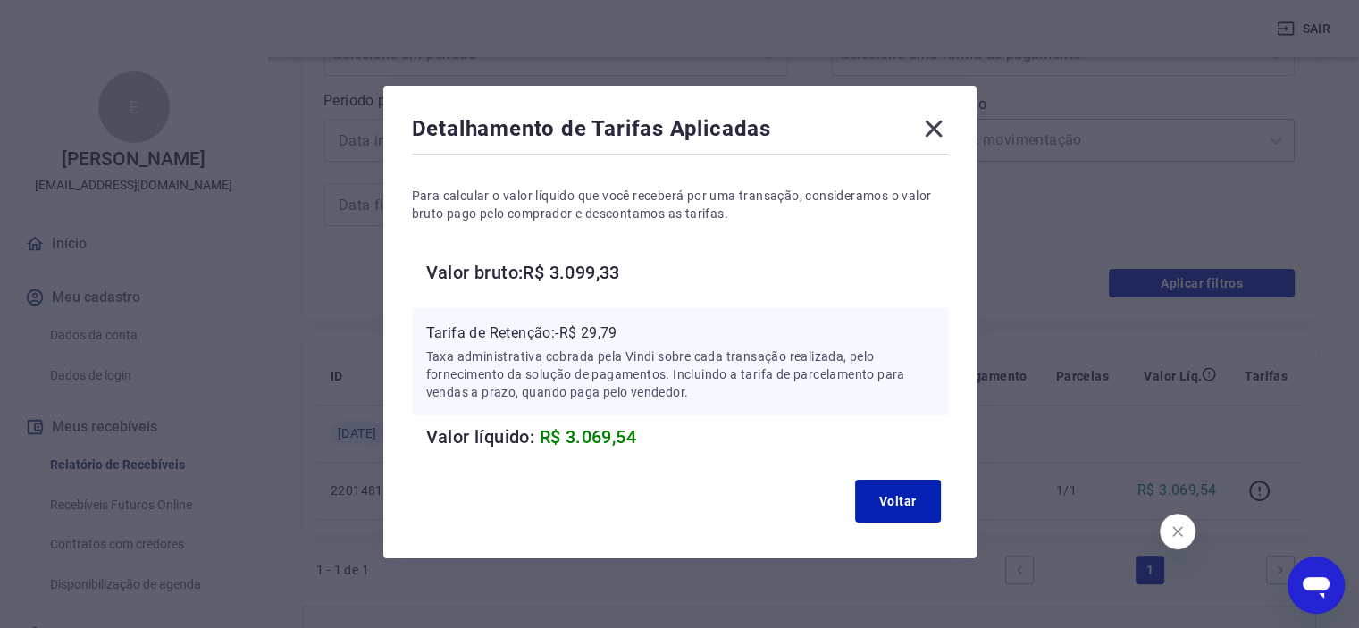
click at [936, 131] on icon at bounding box center [933, 129] width 17 height 17
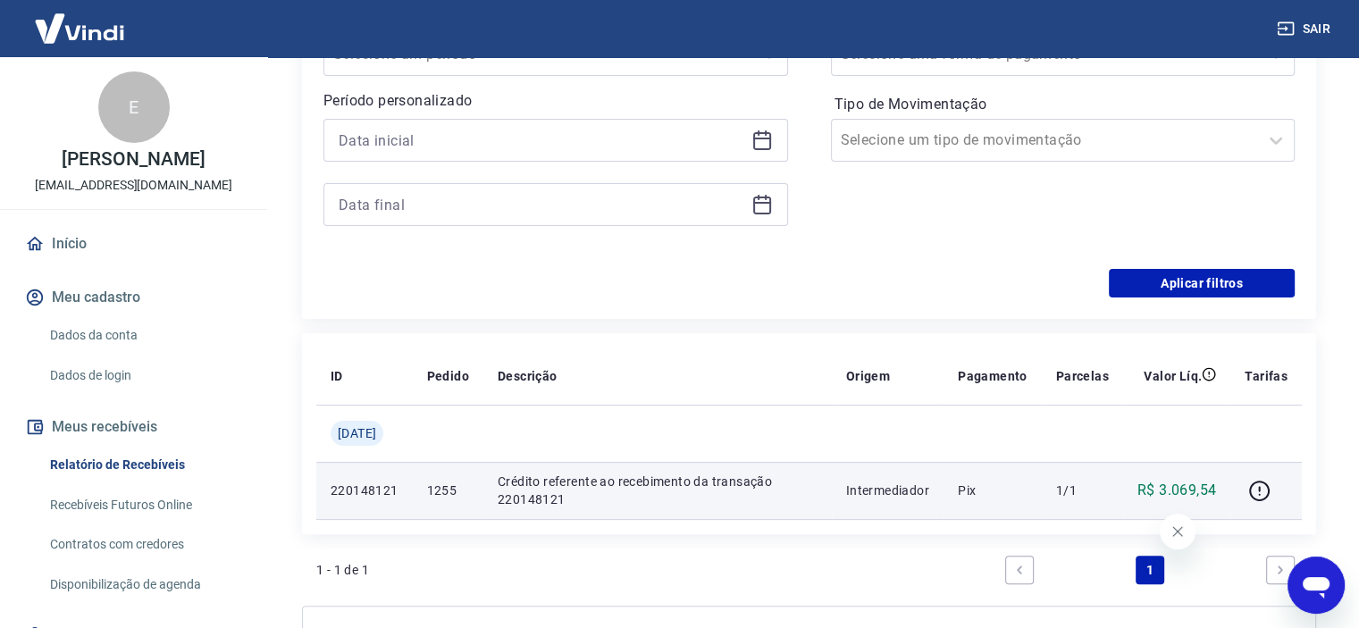
click at [729, 464] on td "Crédito referente ao recebimento da transação 220148121" at bounding box center [657, 490] width 348 height 57
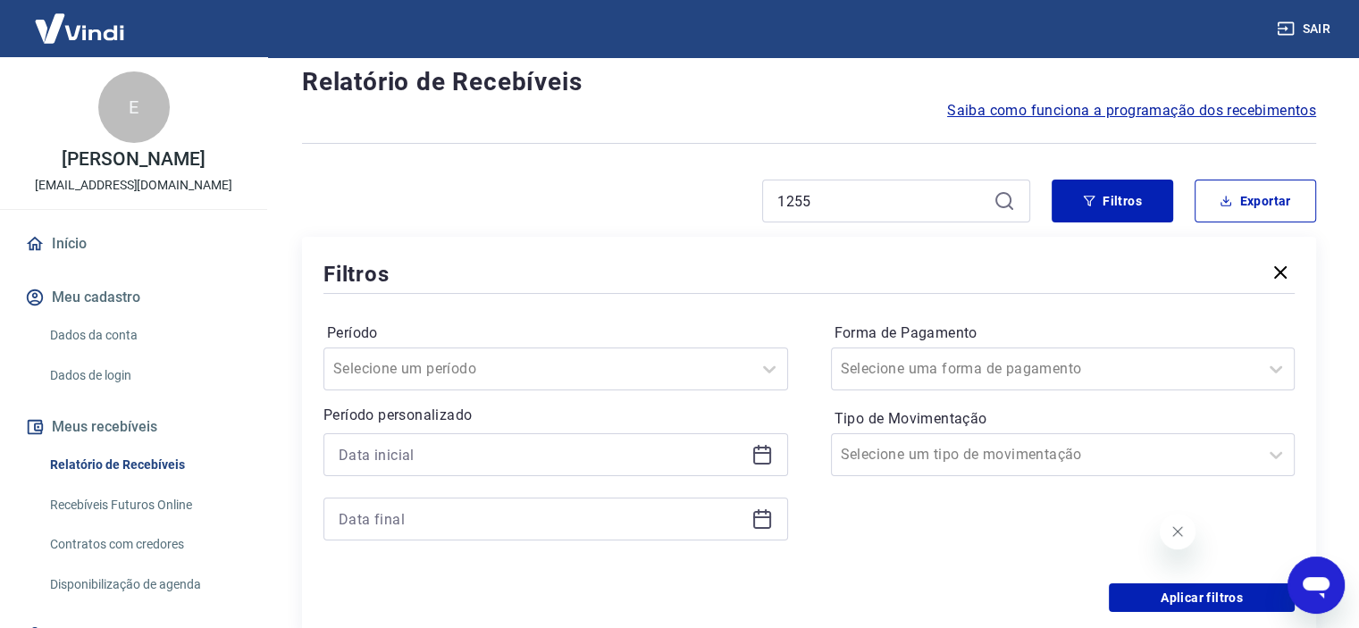
scroll to position [0, 0]
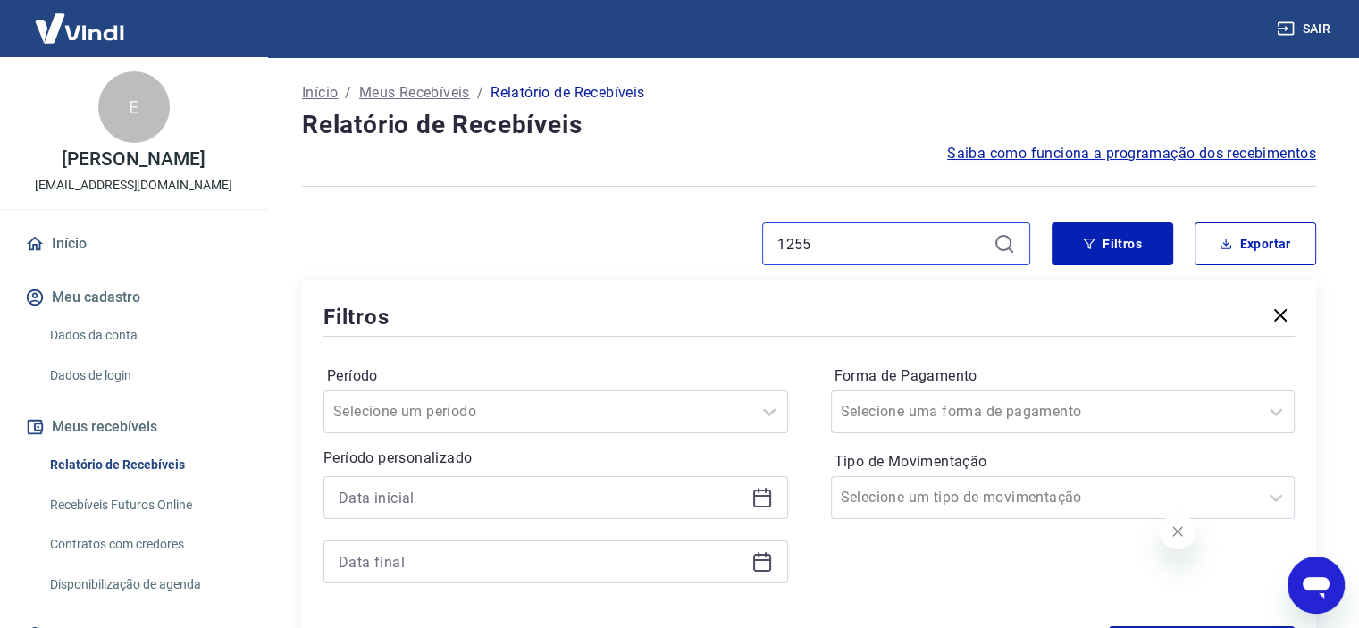
drag, startPoint x: 841, startPoint y: 241, endPoint x: 552, endPoint y: 267, distance: 289.7
click at [567, 274] on div "1255 Filtros Exportar Filtros Período Selecione um período Período personalizad…" at bounding box center [809, 449] width 1014 height 454
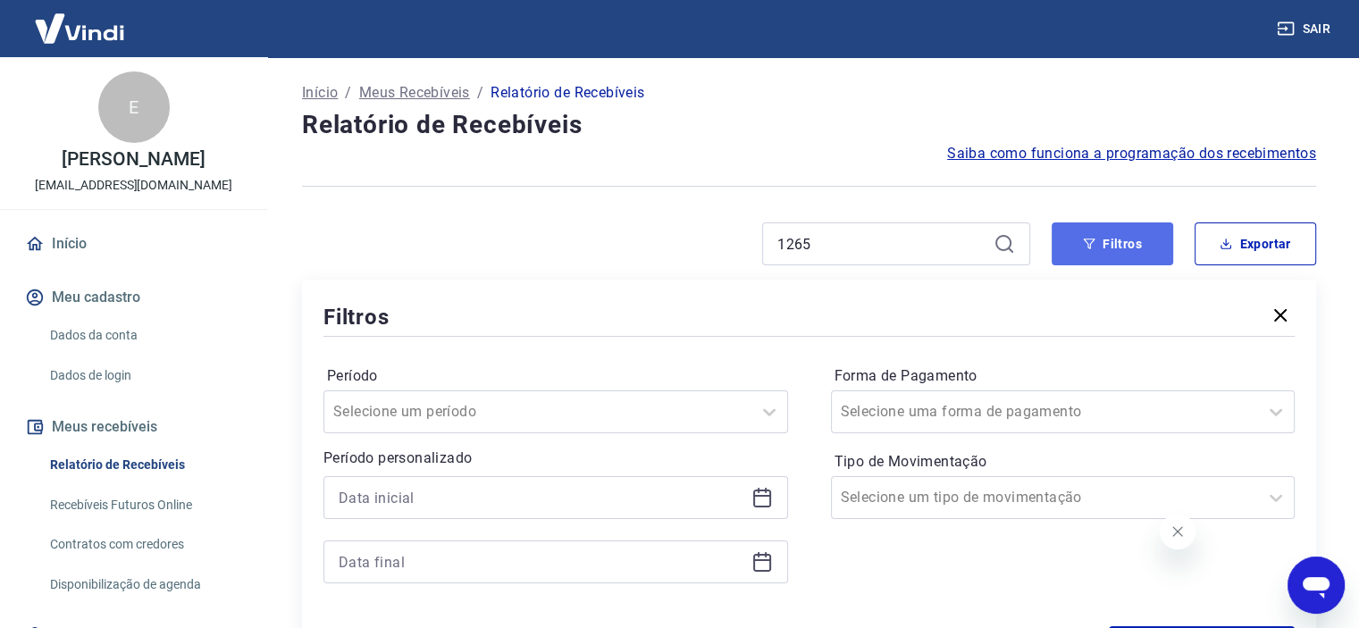
click at [1134, 239] on button "Filtros" at bounding box center [1111, 243] width 121 height 43
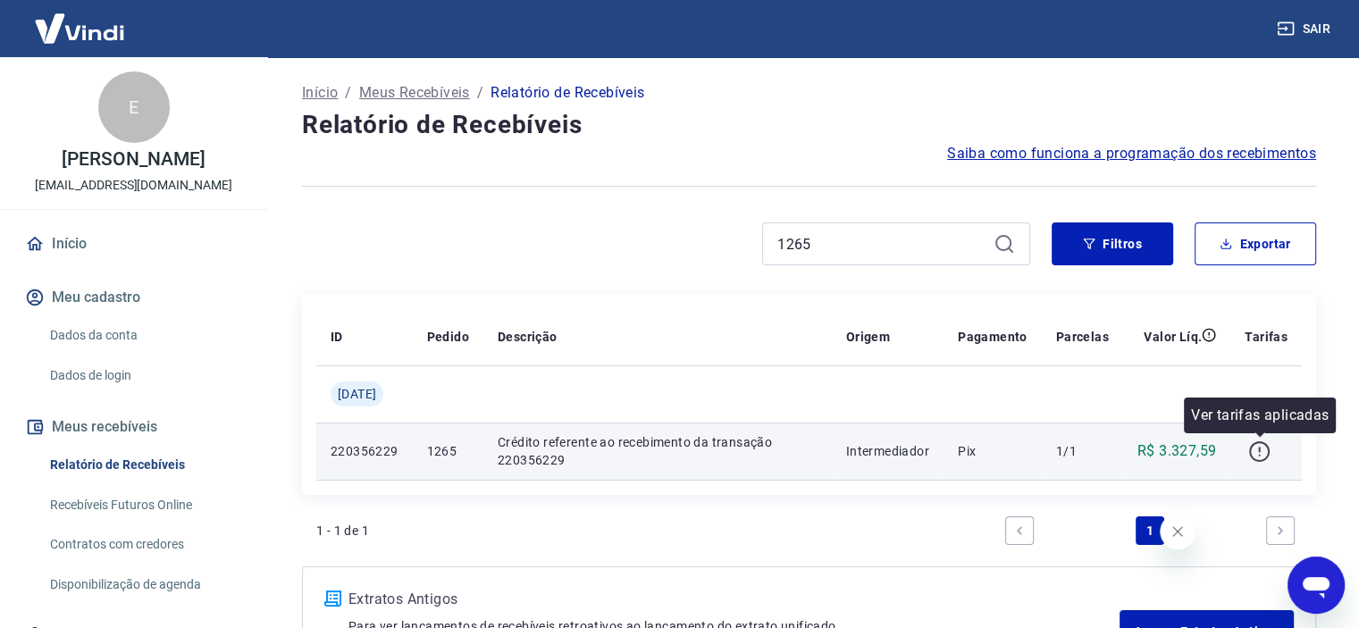
click at [1254, 452] on icon "button" at bounding box center [1259, 451] width 22 height 22
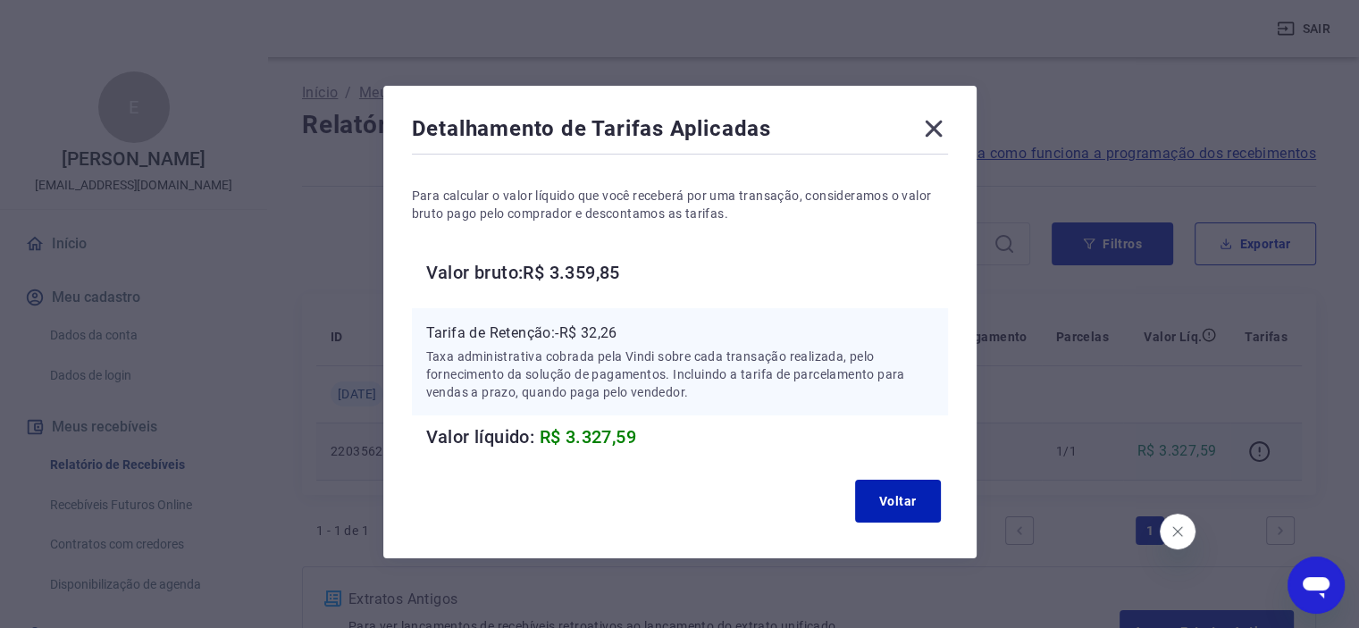
click at [929, 121] on icon at bounding box center [933, 128] width 29 height 29
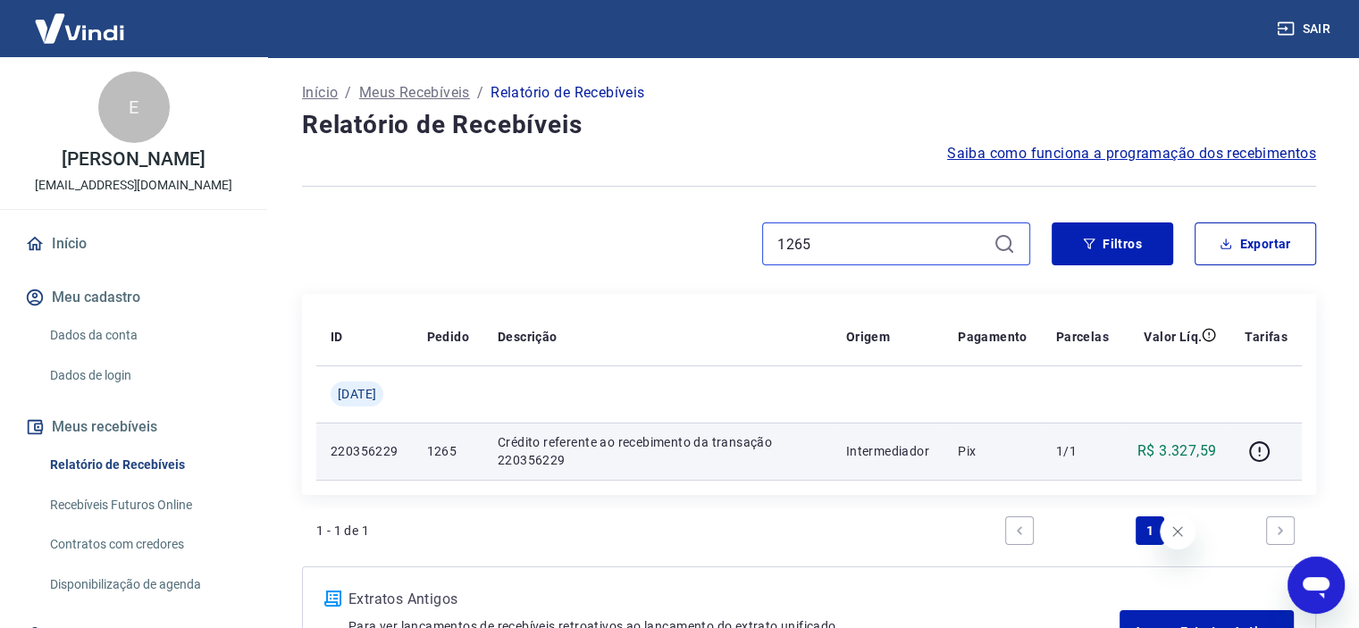
drag, startPoint x: 851, startPoint y: 247, endPoint x: 547, endPoint y: 271, distance: 305.5
click at [547, 271] on div "1265 Filtros Exportar" at bounding box center [809, 250] width 1014 height 57
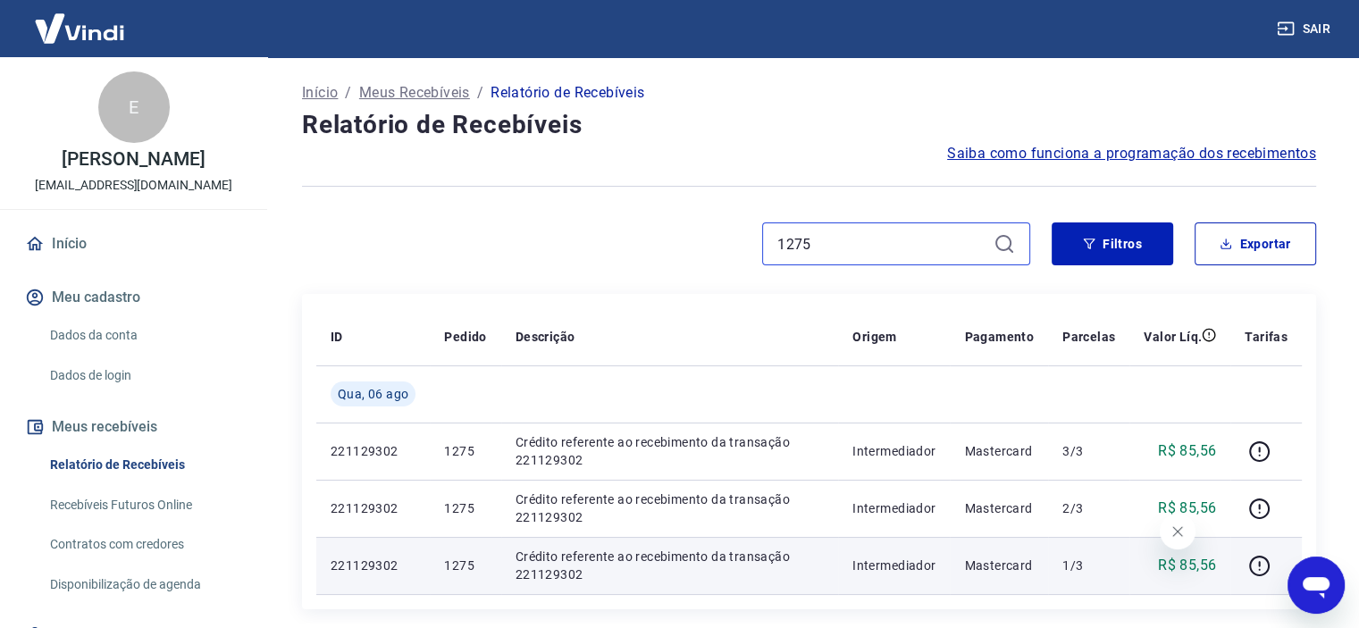
scroll to position [89, 0]
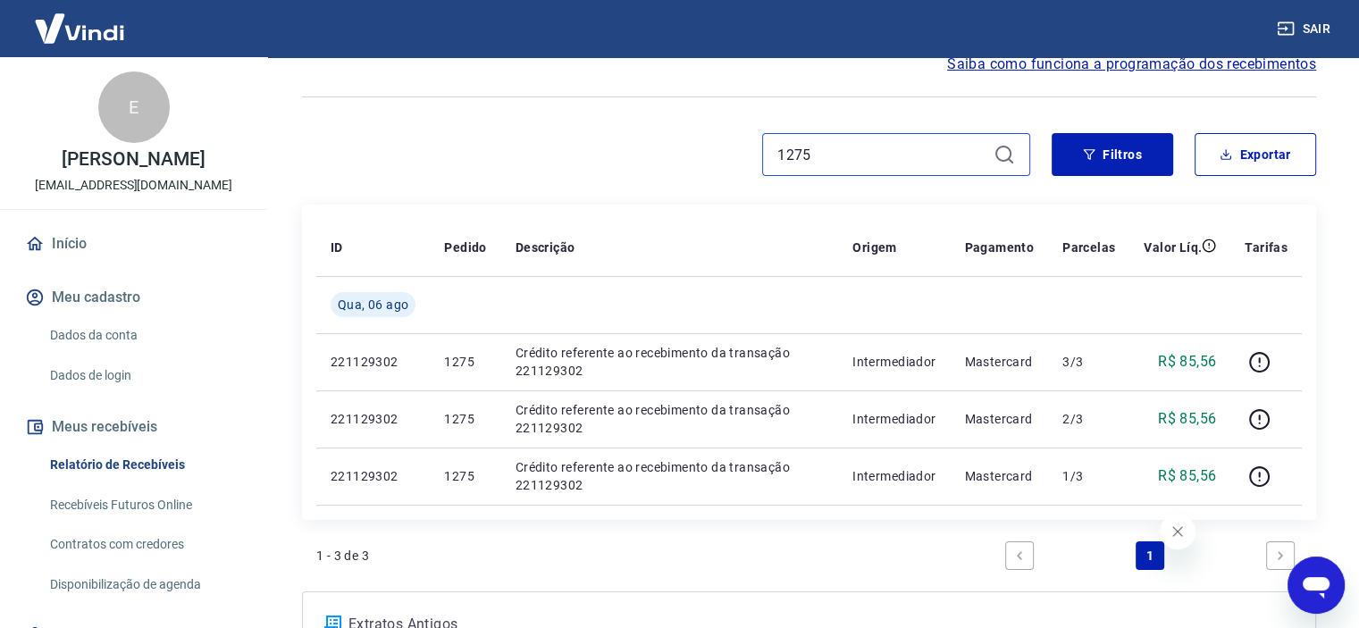
drag, startPoint x: 865, startPoint y: 153, endPoint x: 697, endPoint y: 149, distance: 168.0
click at [690, 146] on div "1275" at bounding box center [666, 154] width 728 height 43
type input "1209"
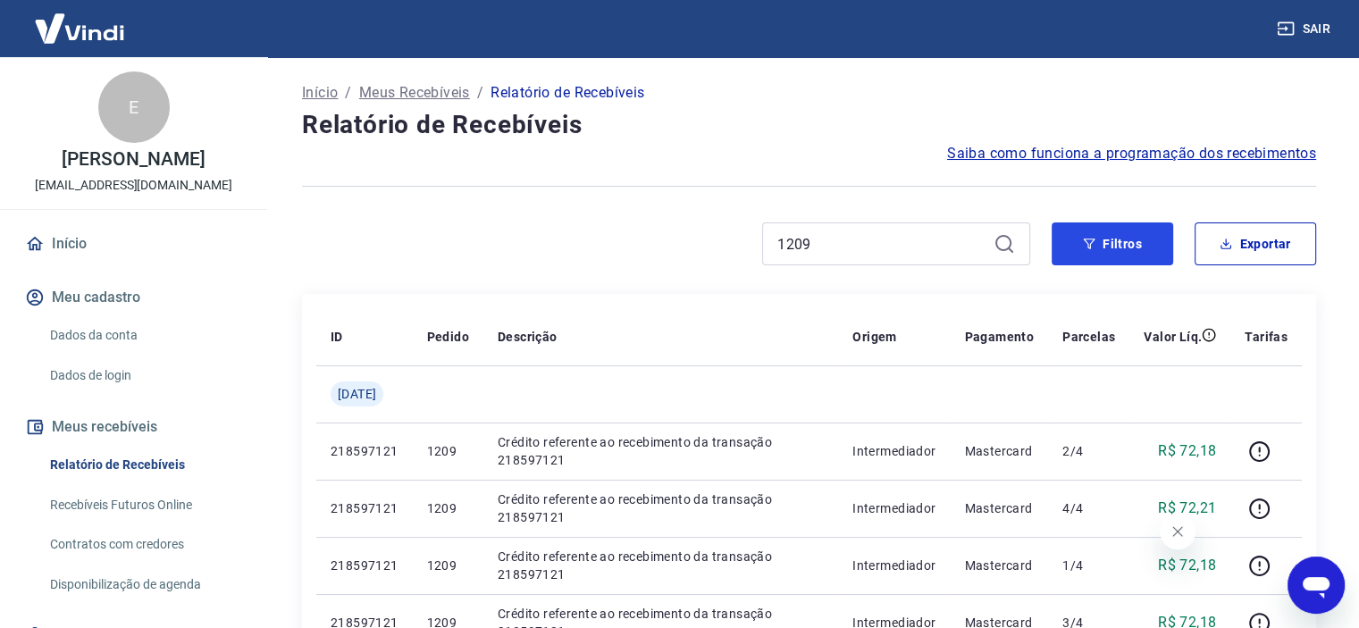
click at [1093, 241] on icon "button" at bounding box center [1090, 244] width 12 height 11
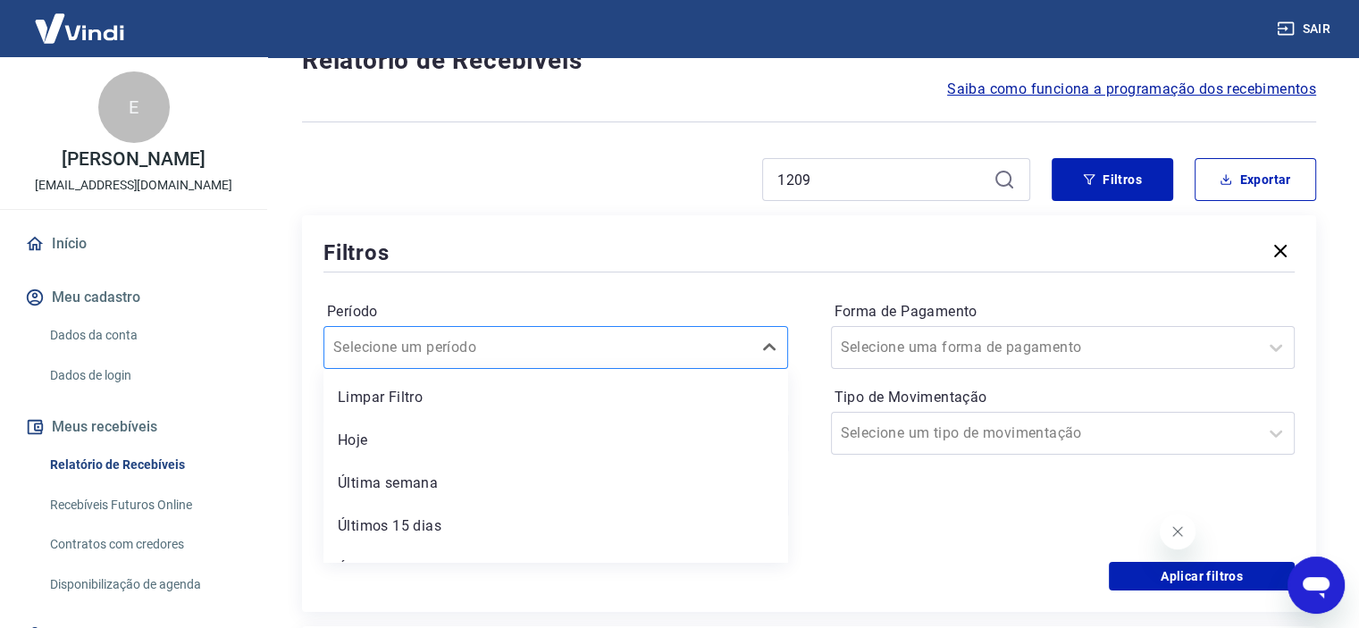
click at [540, 369] on div "option Limpar Filtro focused, 1 of 7. 7 results available. Use Up and Down to c…" at bounding box center [555, 347] width 464 height 43
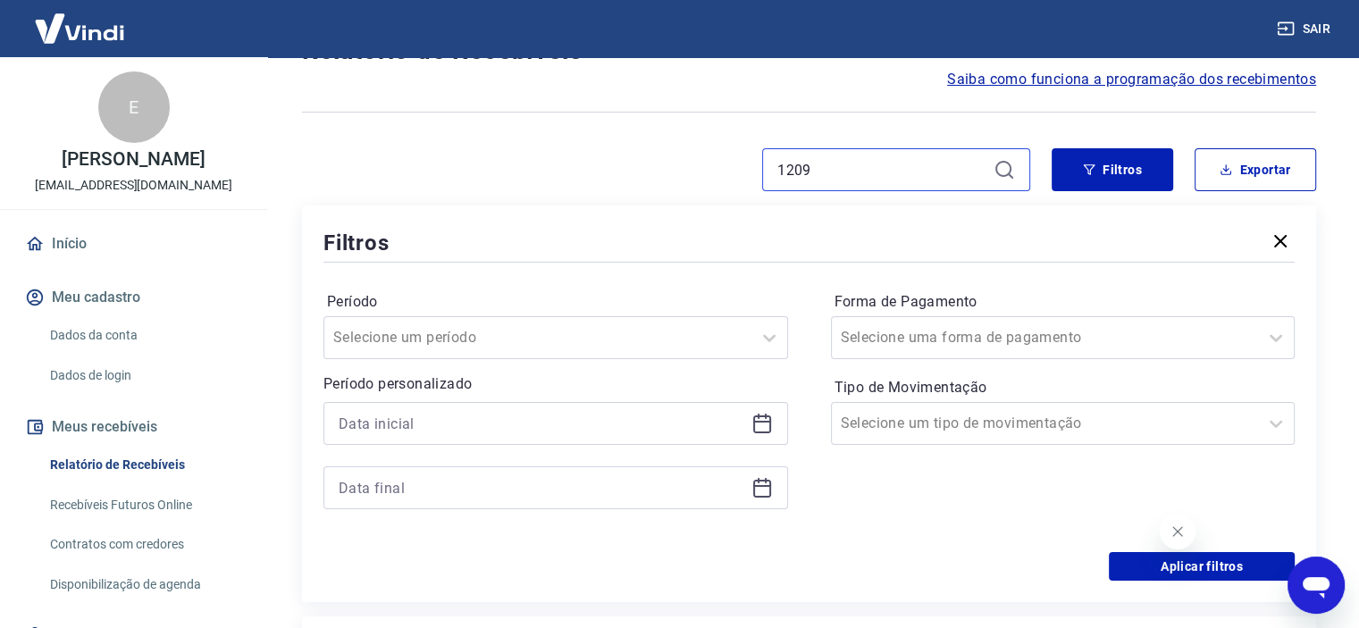
drag, startPoint x: 841, startPoint y: 163, endPoint x: 594, endPoint y: 167, distance: 247.5
click at [594, 167] on div "1209" at bounding box center [666, 169] width 728 height 43
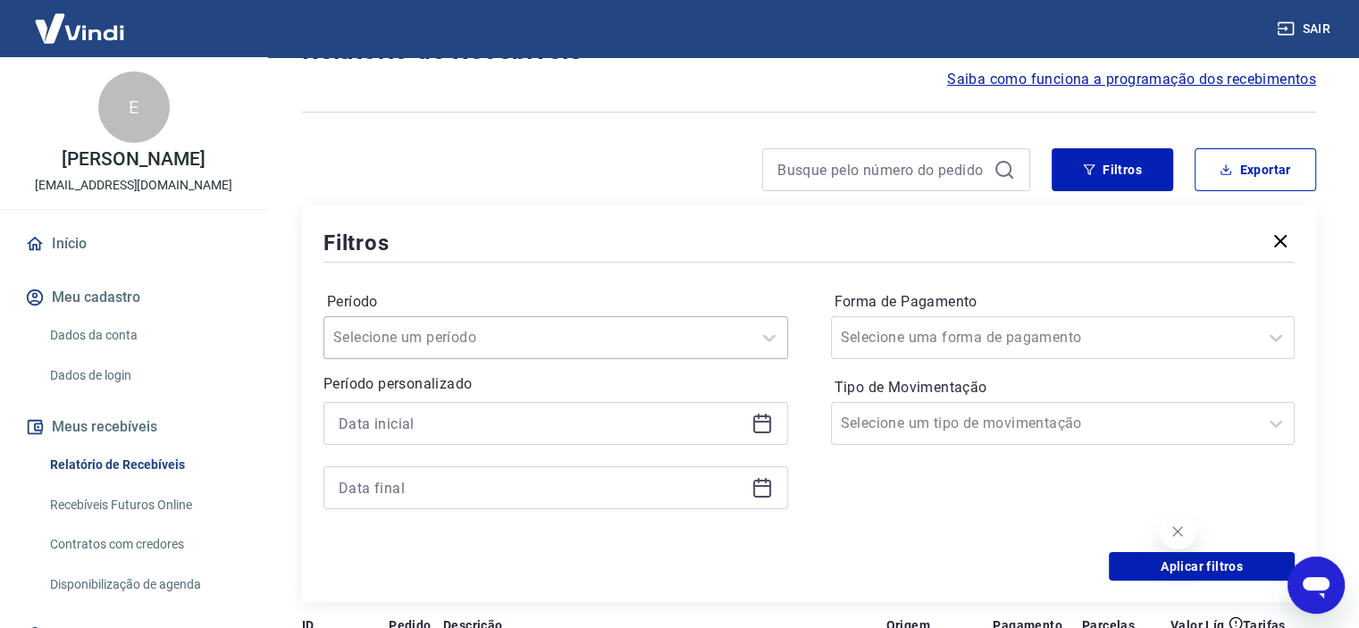
click at [494, 346] on input "Período" at bounding box center [423, 337] width 180 height 21
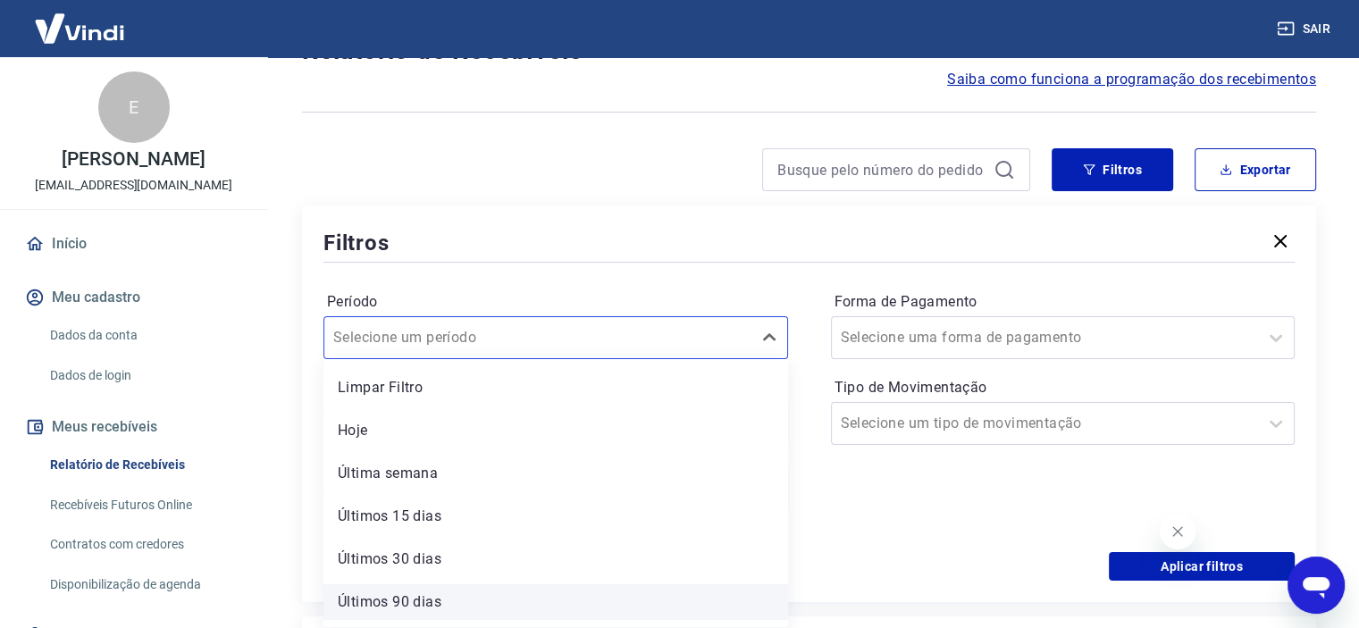
click at [425, 603] on div "Últimos 90 dias" at bounding box center [555, 602] width 464 height 36
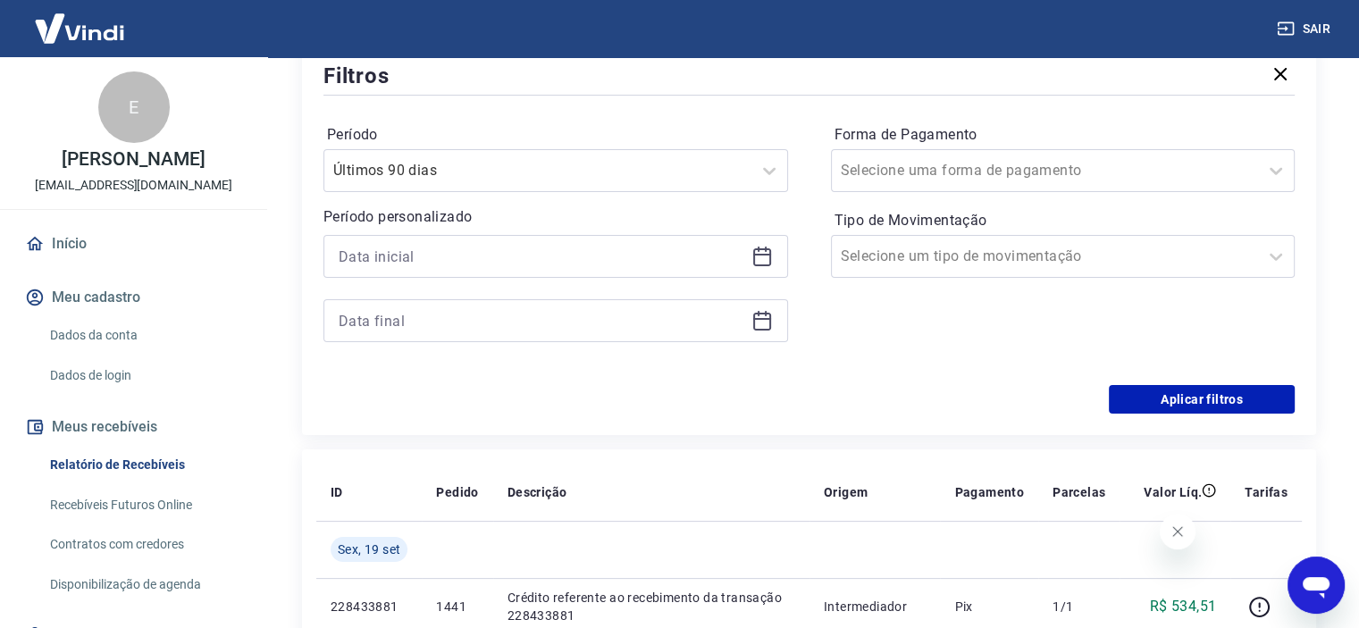
scroll to position [253, 0]
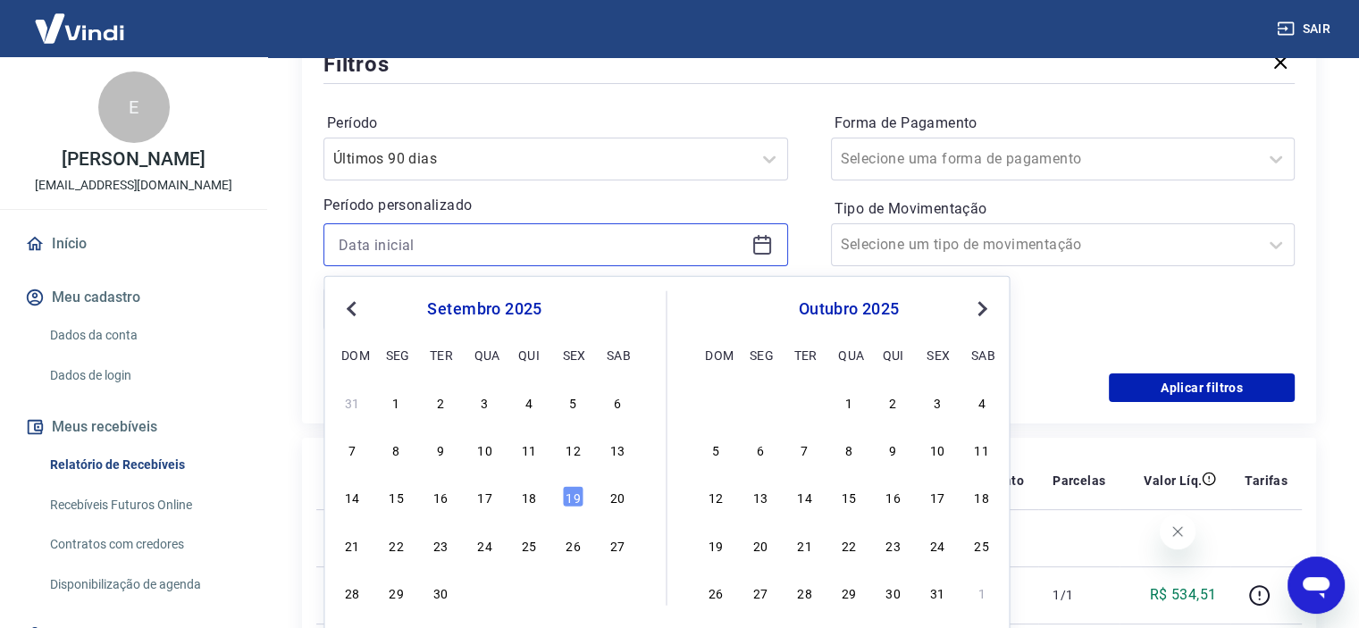
click at [522, 242] on input at bounding box center [542, 244] width 406 height 27
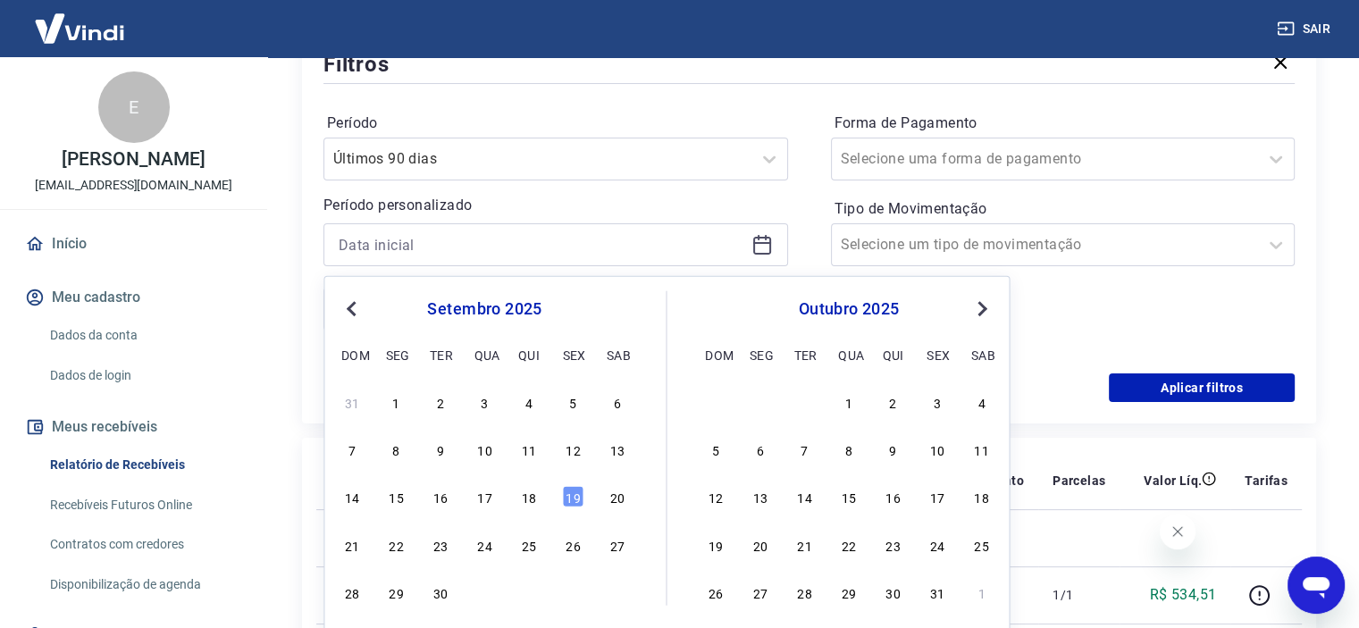
click at [353, 310] on span "Previous Month" at bounding box center [353, 307] width 0 height 21
click at [576, 402] on div "1" at bounding box center [572, 401] width 21 height 21
type input "[DATE]"
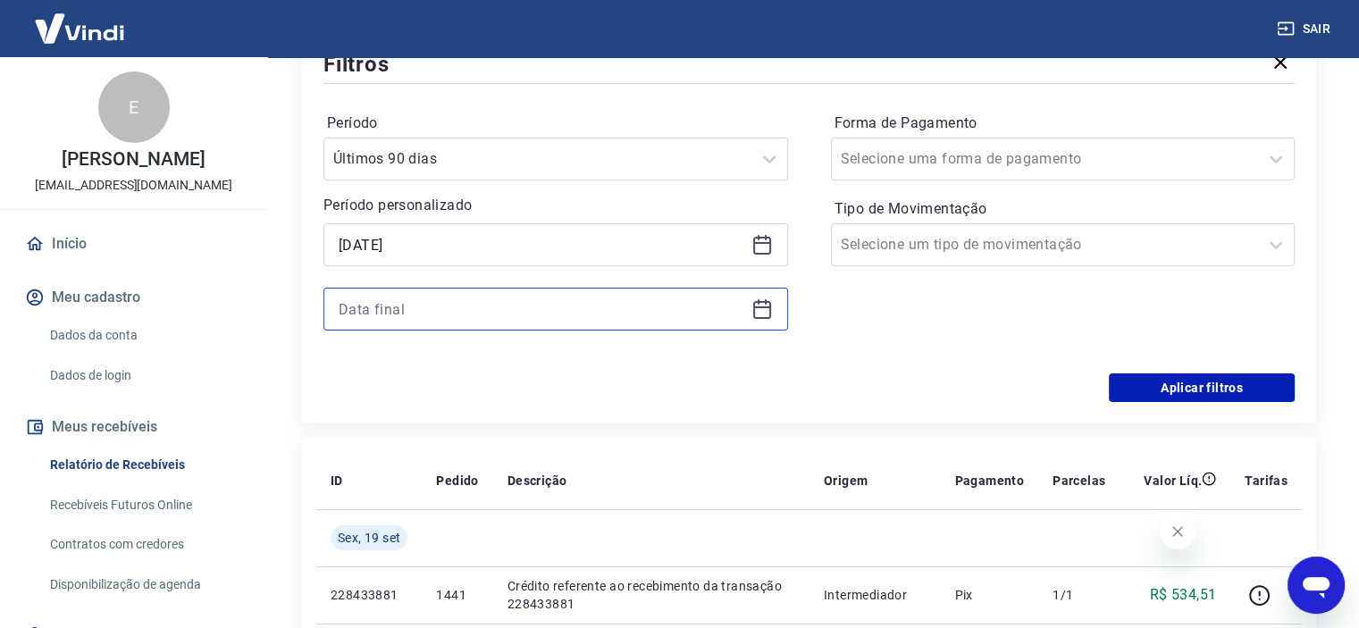
click at [535, 305] on input at bounding box center [542, 309] width 406 height 27
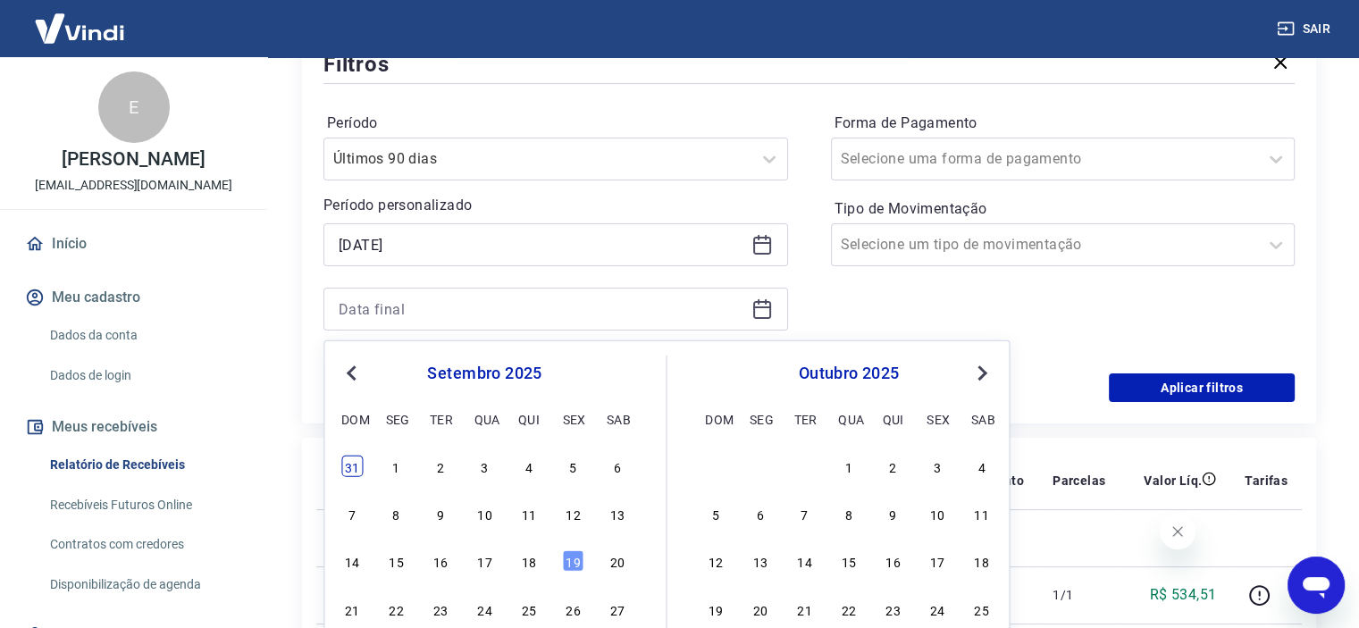
click at [355, 473] on div "31" at bounding box center [351, 466] width 21 height 21
type input "[DATE]"
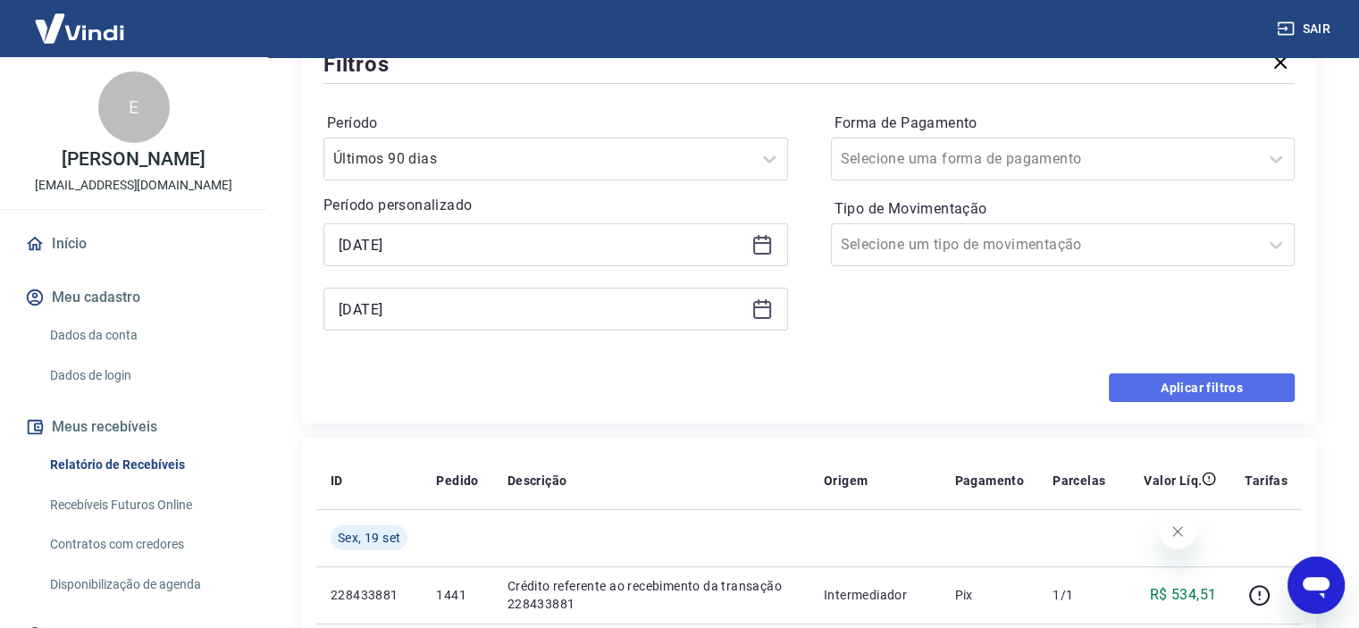
click at [1178, 394] on button "Aplicar filtros" at bounding box center [1202, 387] width 186 height 29
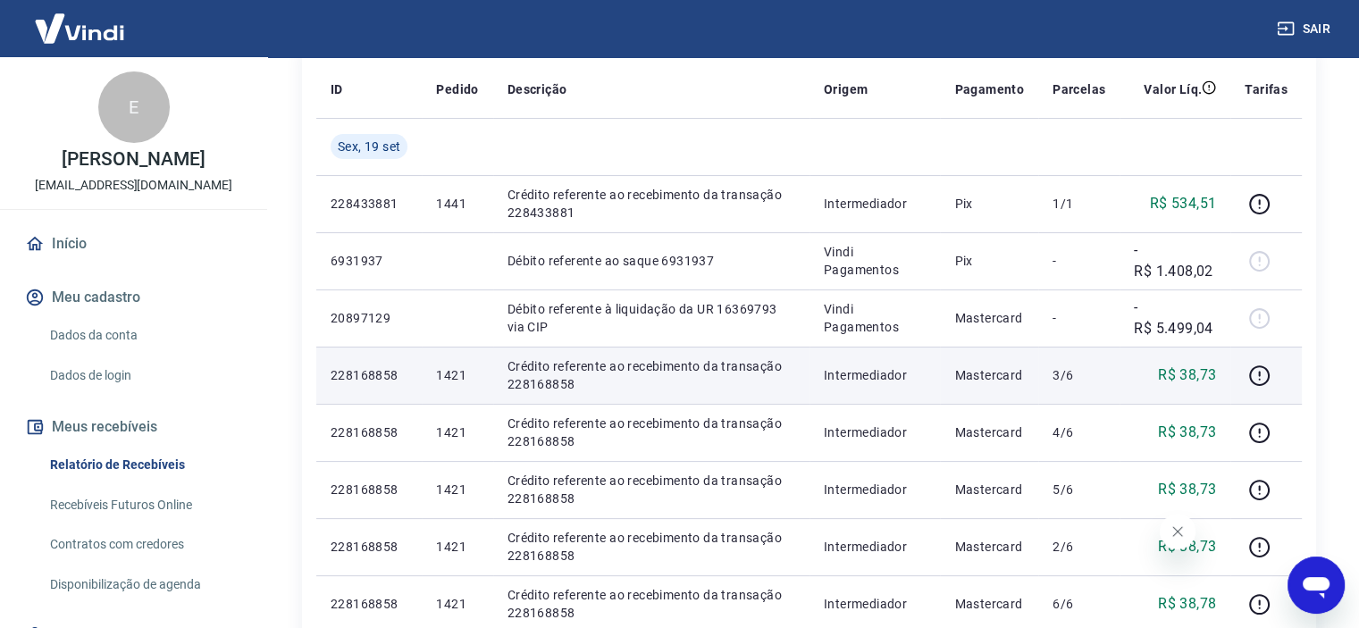
scroll to position [357, 0]
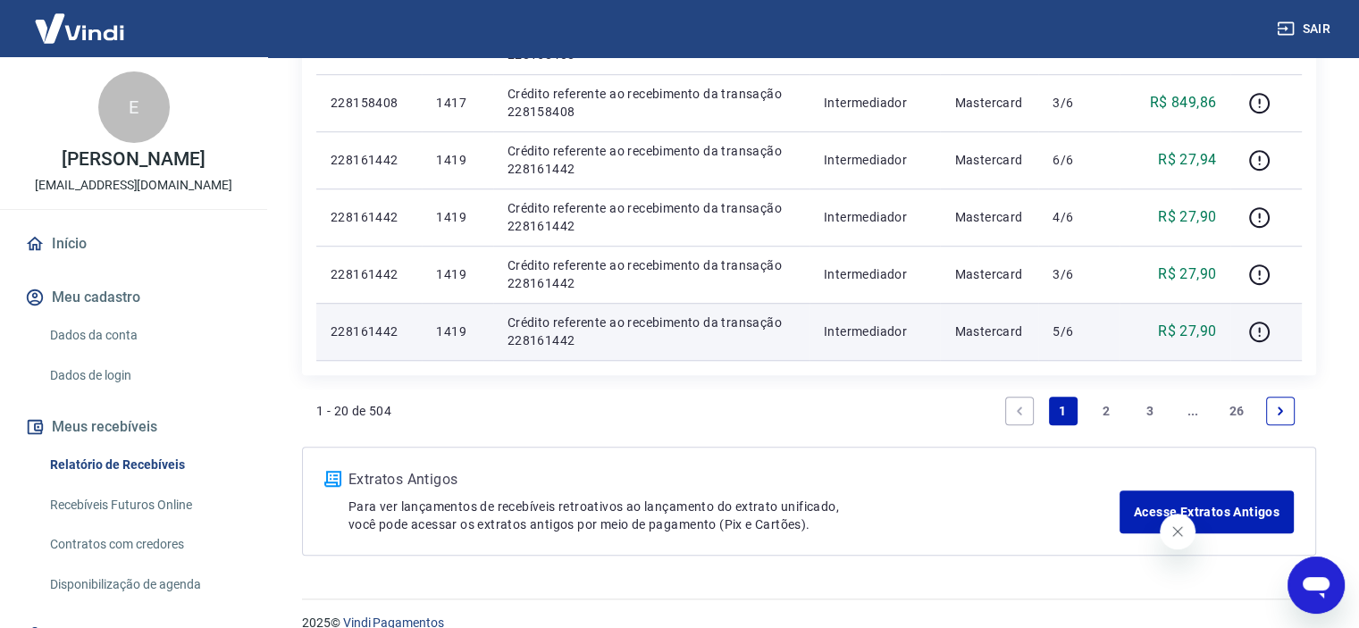
scroll to position [1230, 0]
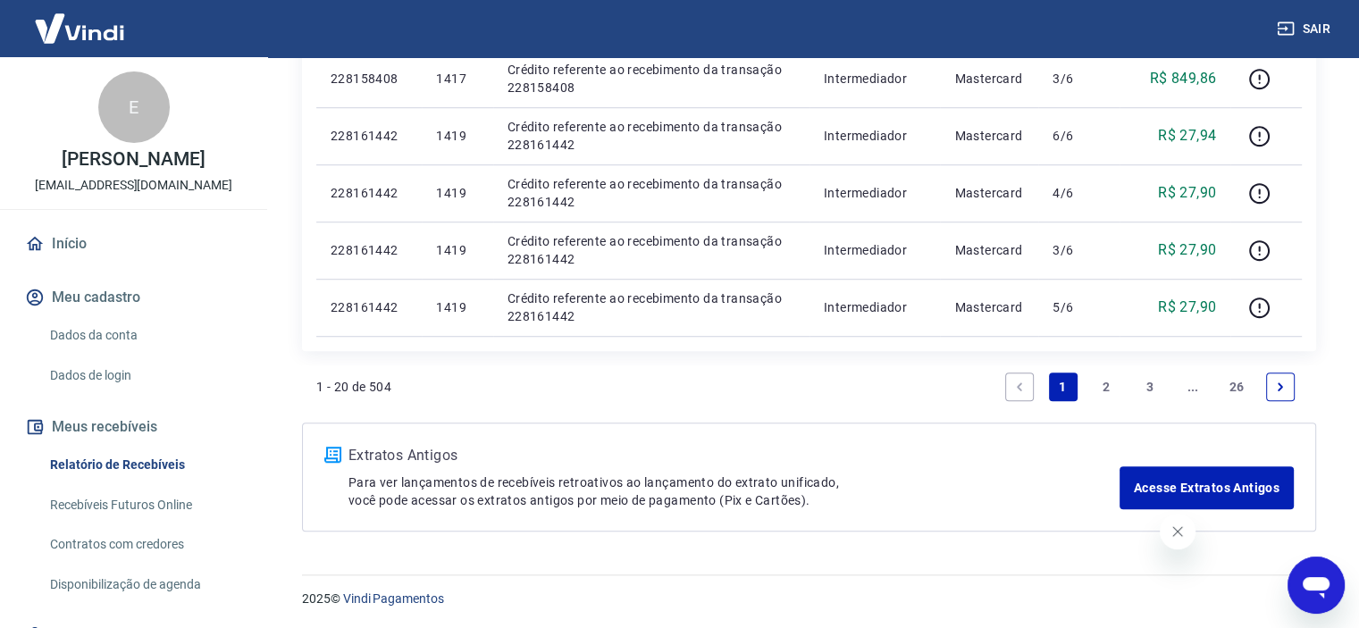
click at [1282, 383] on icon "Next page" at bounding box center [1280, 387] width 13 height 13
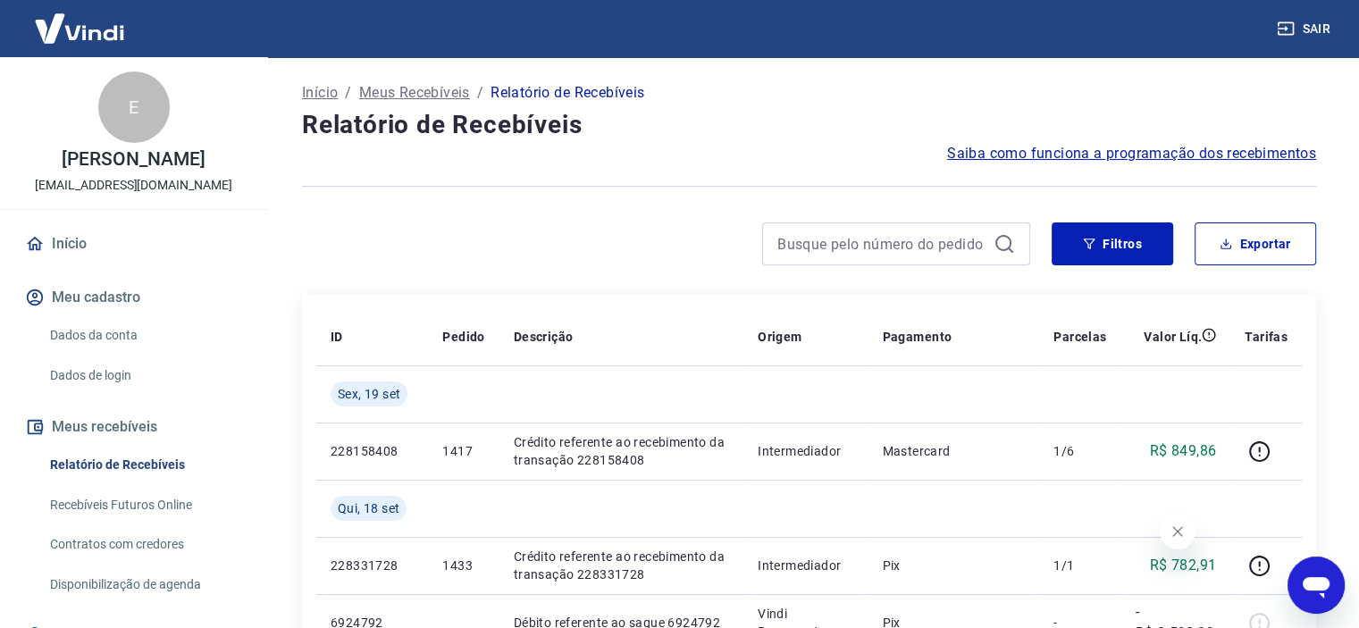
click at [1282, 383] on td at bounding box center [1265, 393] width 71 height 57
click at [958, 230] on input at bounding box center [881, 243] width 209 height 27
drag, startPoint x: 1133, startPoint y: 260, endPoint x: 818, endPoint y: 258, distance: 314.4
click at [1133, 260] on button "Filtros" at bounding box center [1111, 243] width 121 height 43
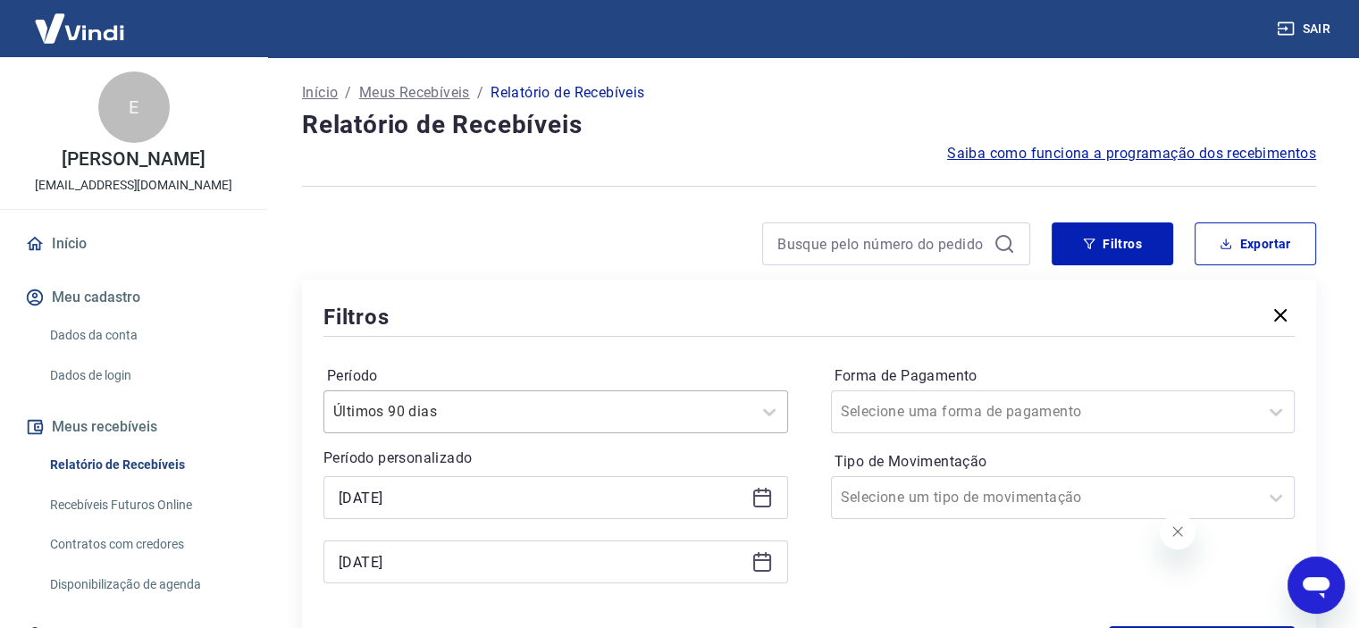
click at [481, 421] on div "Últimos 90 dias" at bounding box center [555, 411] width 464 height 43
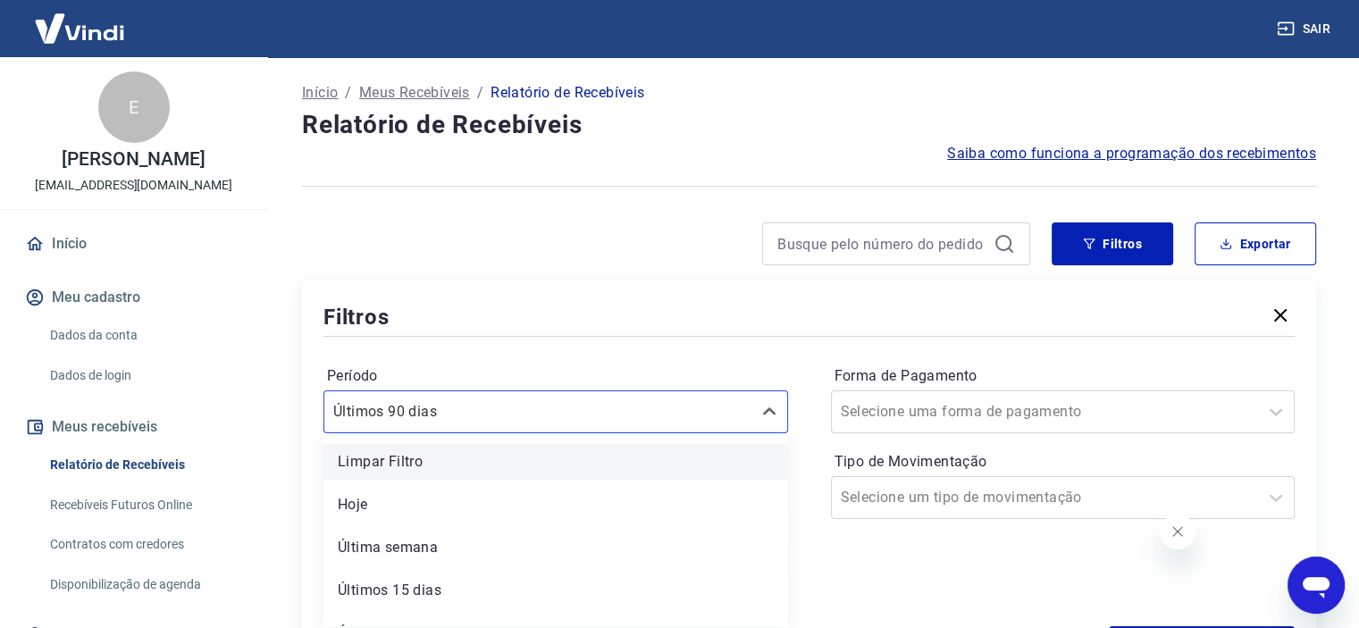
click at [537, 465] on div "Limpar Filtro" at bounding box center [555, 462] width 464 height 36
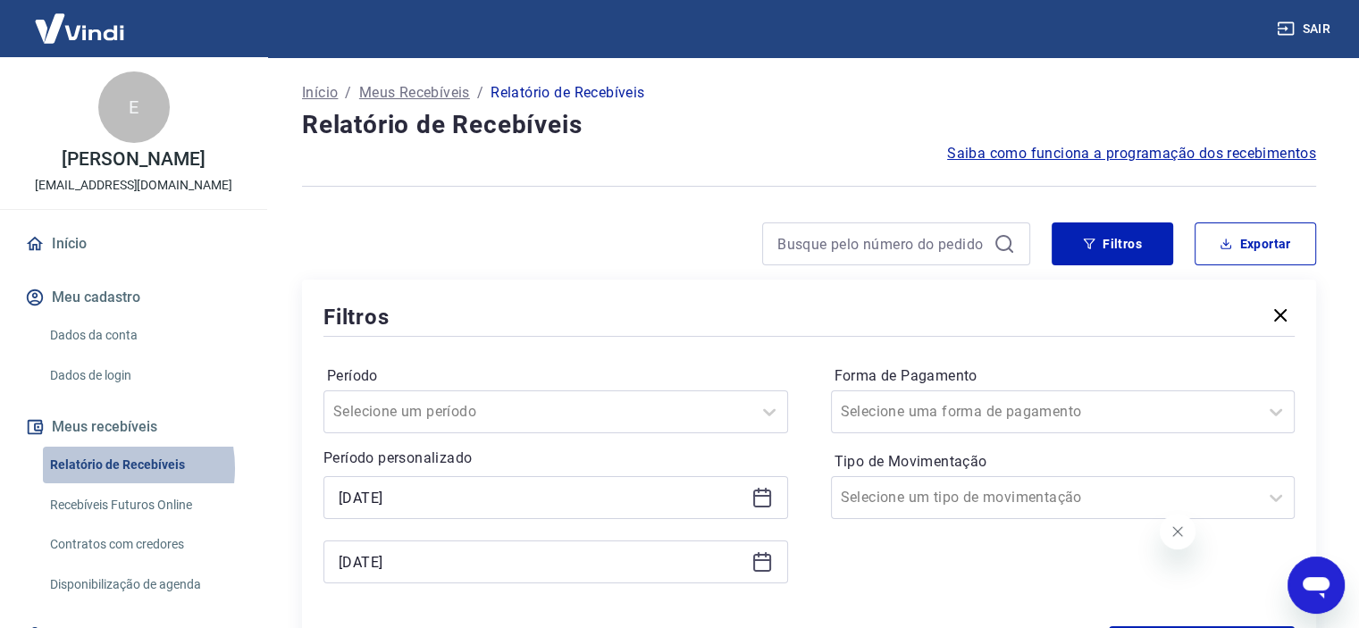
click at [100, 468] on link "Relatório de Recebíveis" at bounding box center [144, 465] width 203 height 37
click at [127, 455] on link "Relatório de Recebíveis" at bounding box center [144, 465] width 203 height 37
click at [1276, 309] on icon "button" at bounding box center [1279, 315] width 21 height 21
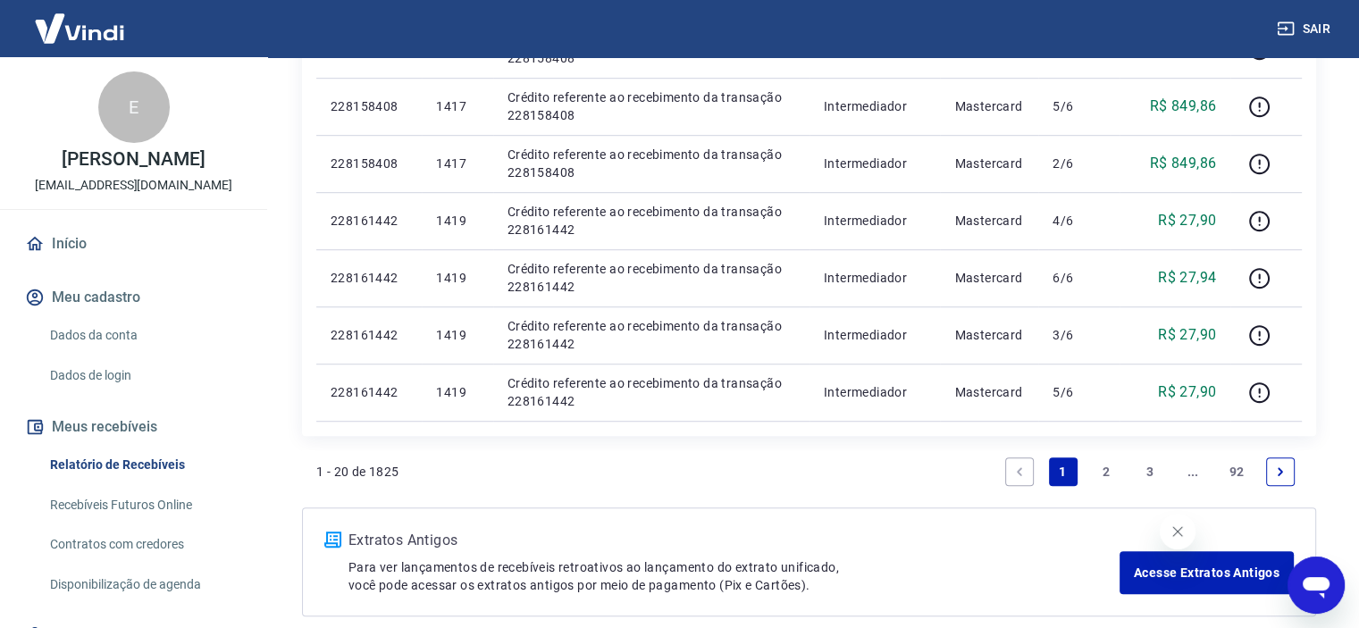
scroll to position [1230, 0]
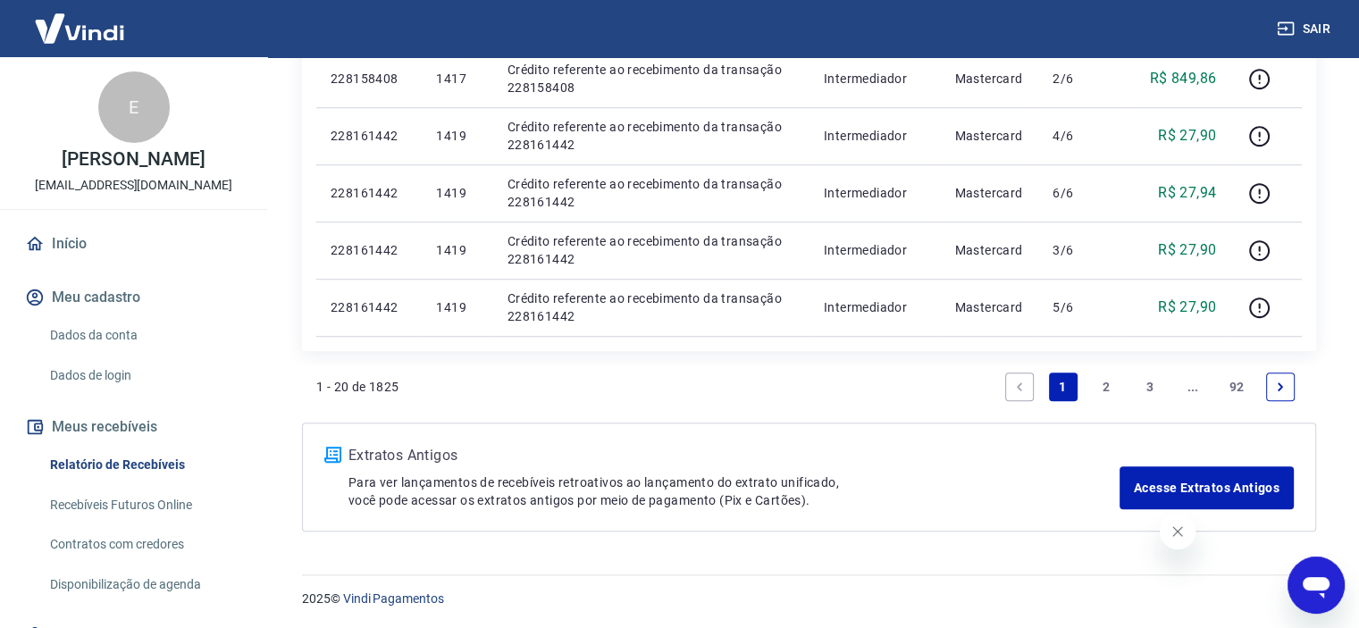
click at [1279, 381] on icon "Next page" at bounding box center [1280, 387] width 13 height 13
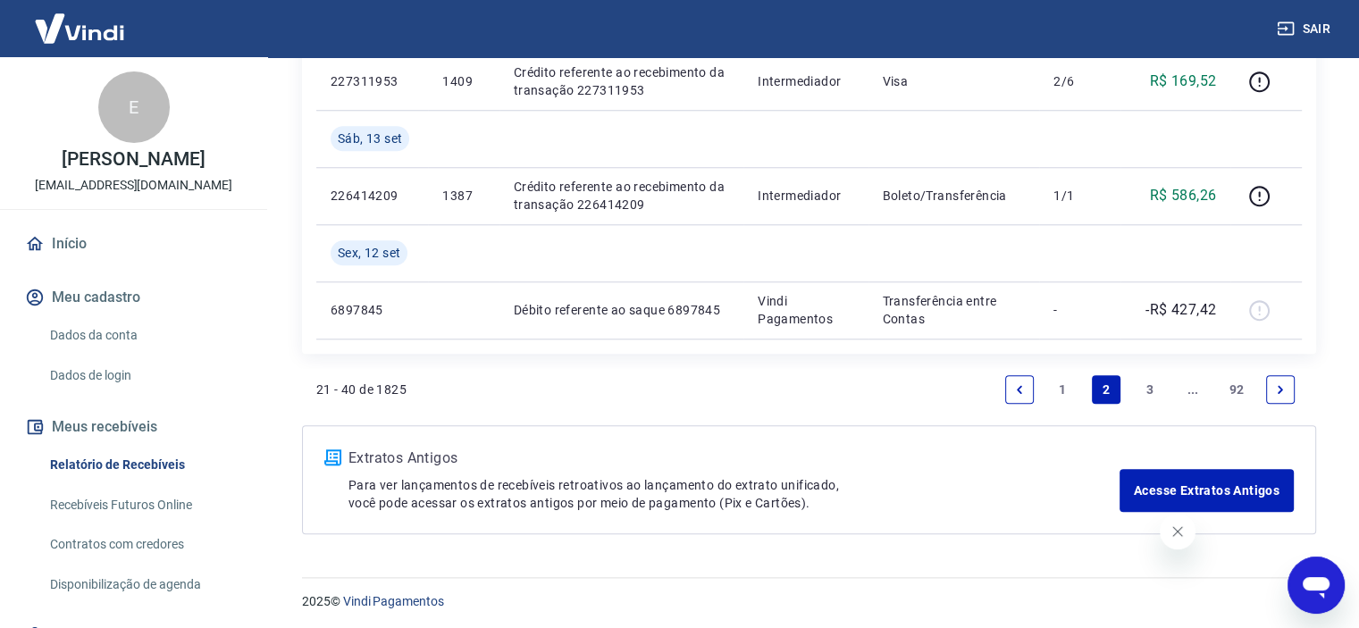
scroll to position [1630, 0]
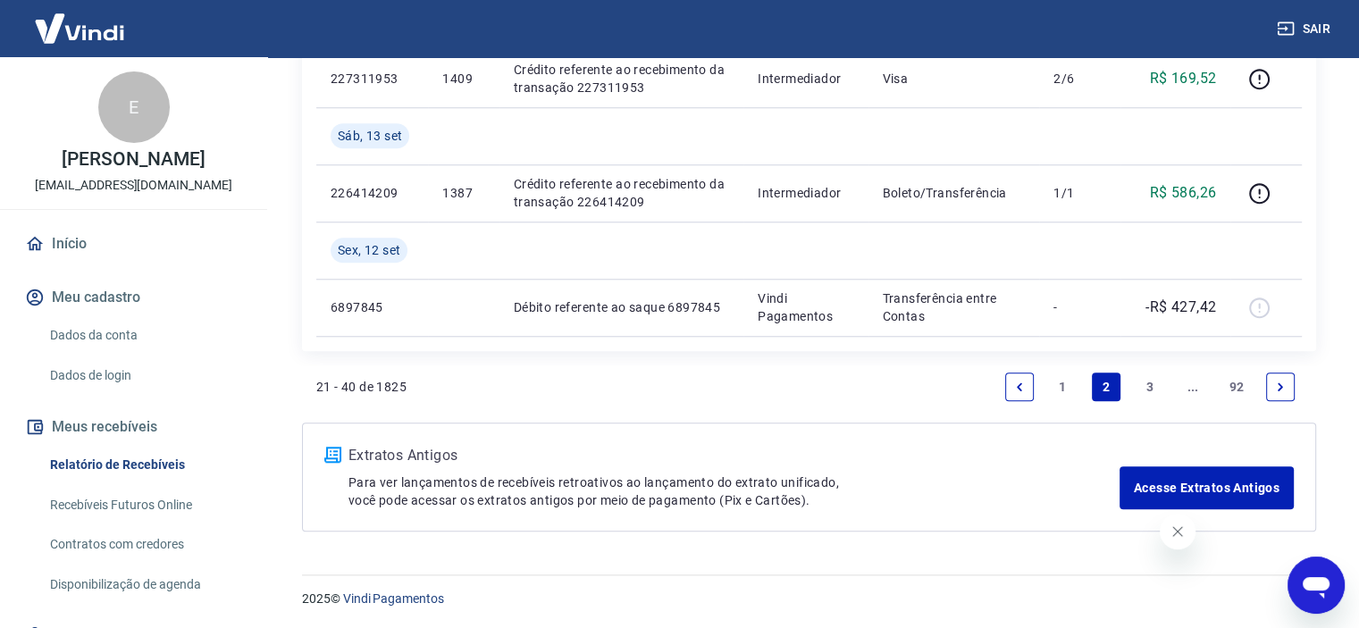
click at [1286, 385] on link "Next page" at bounding box center [1280, 386] width 29 height 29
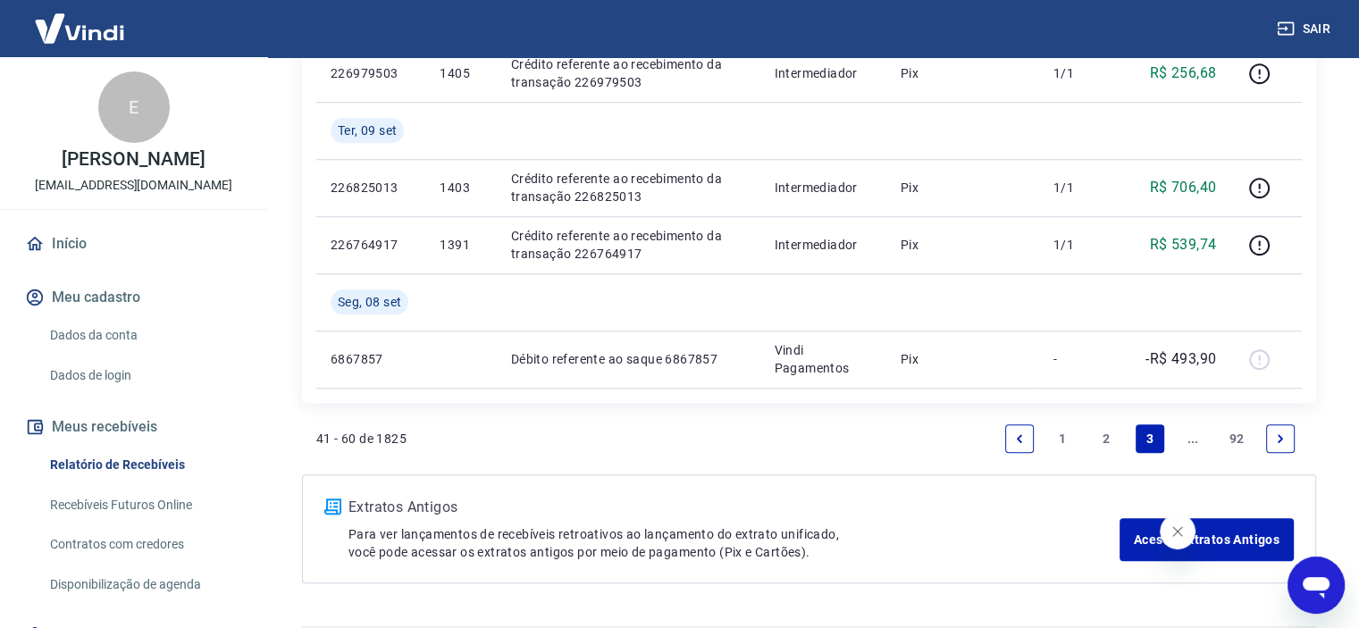
scroll to position [1459, 0]
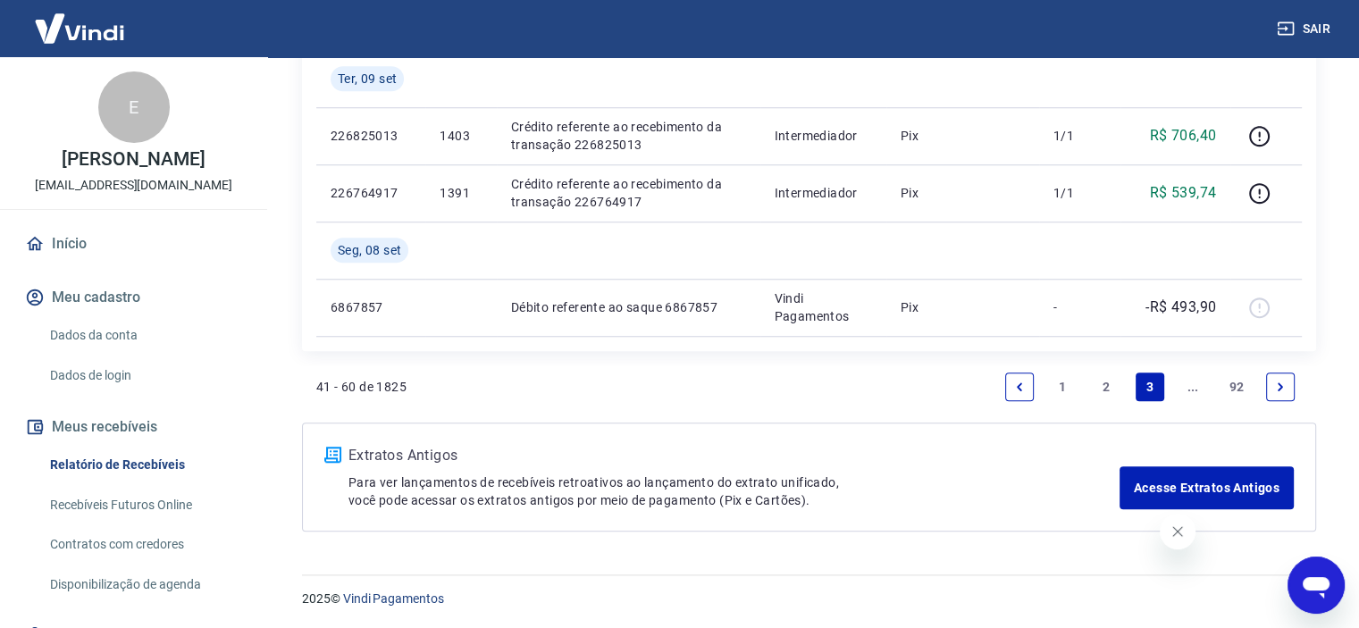
click at [1191, 385] on link "..." at bounding box center [1192, 386] width 29 height 29
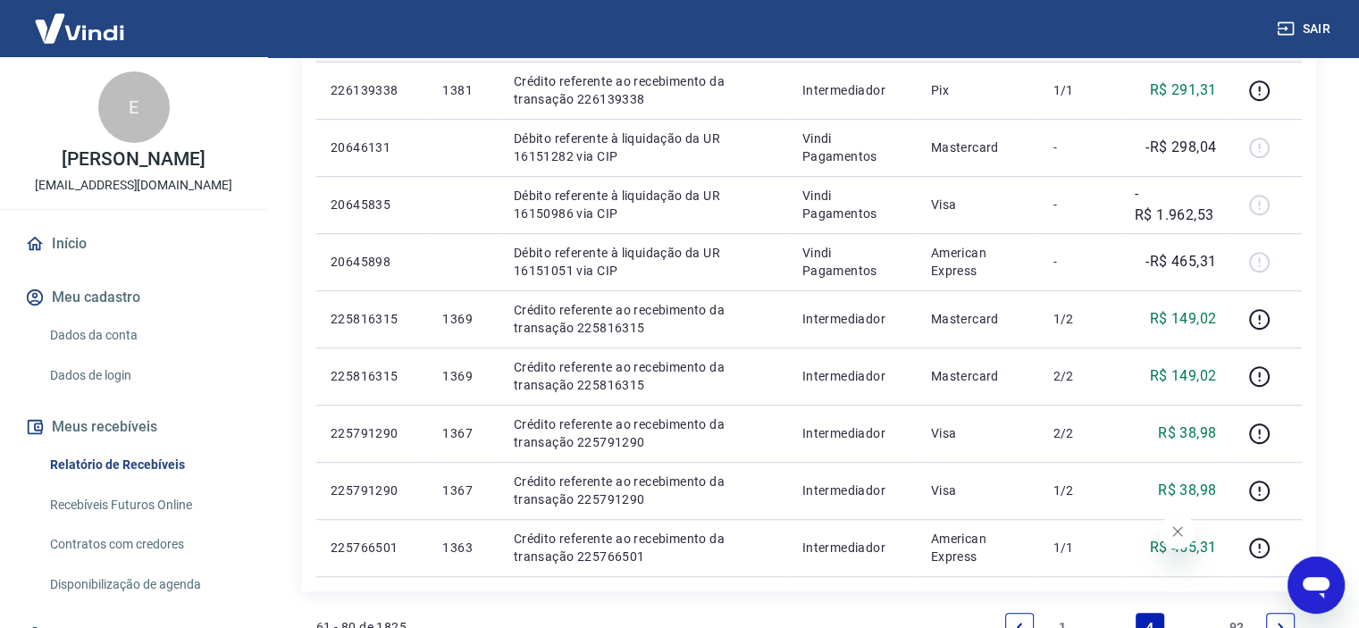
scroll to position [1402, 0]
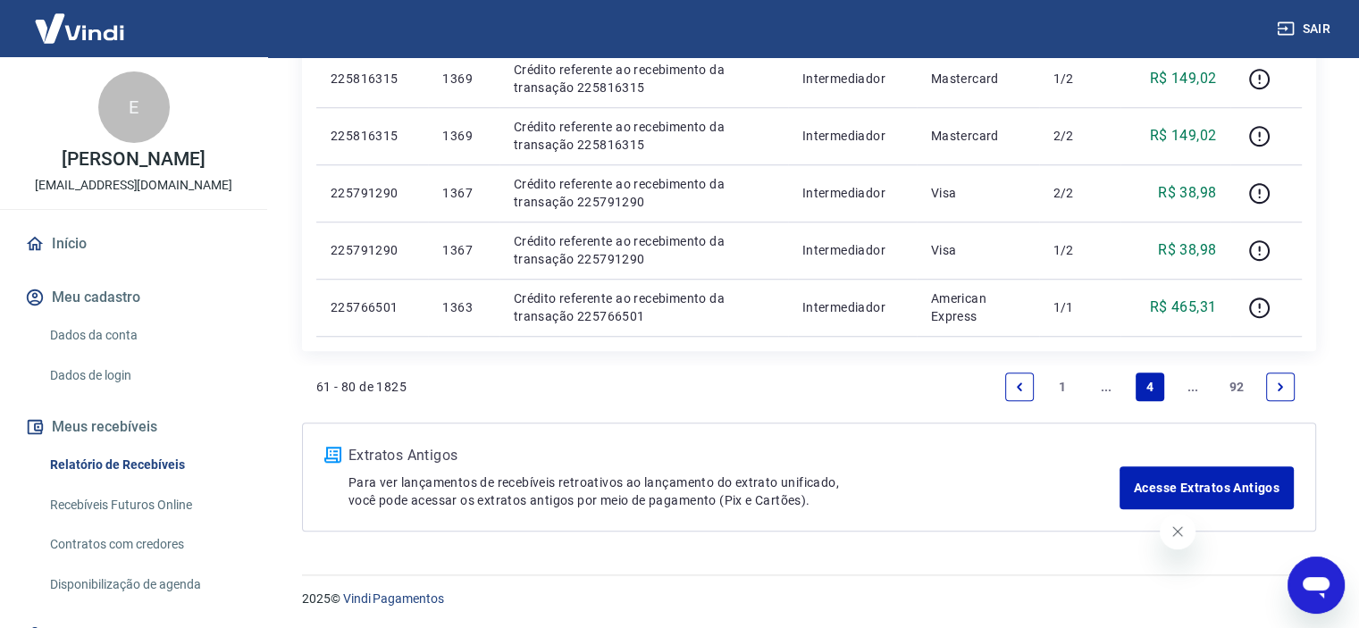
click at [1286, 384] on link "Next page" at bounding box center [1280, 386] width 29 height 29
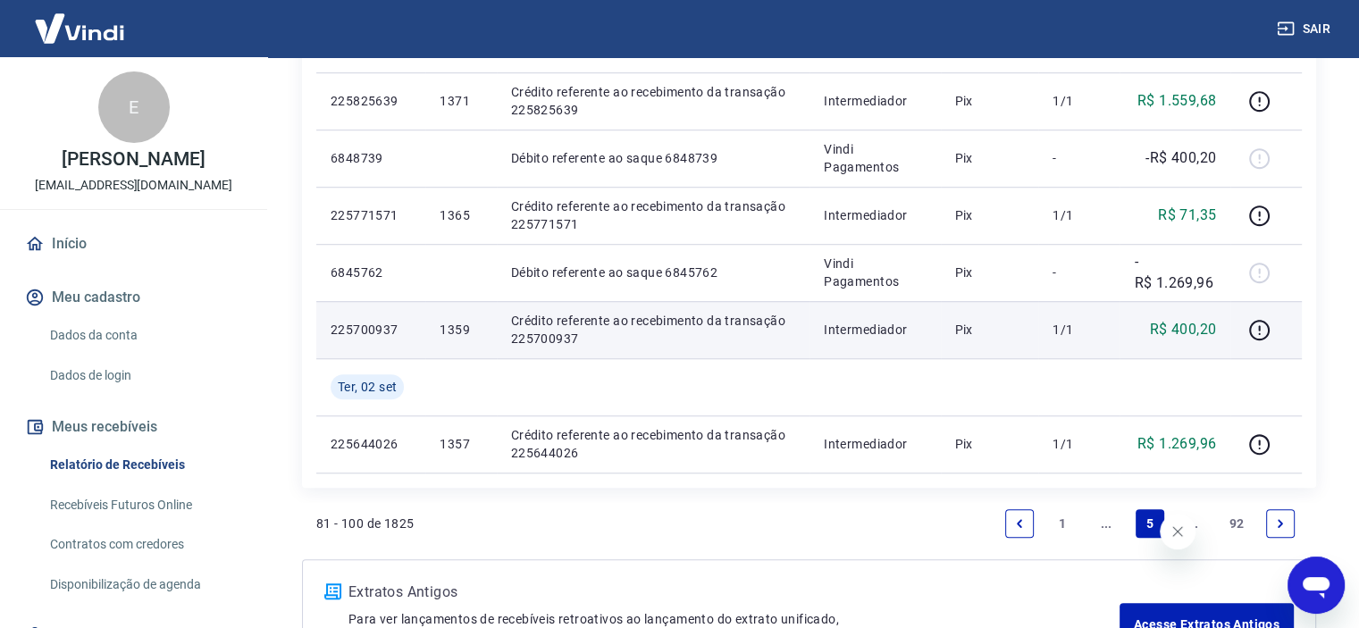
scroll to position [1402, 0]
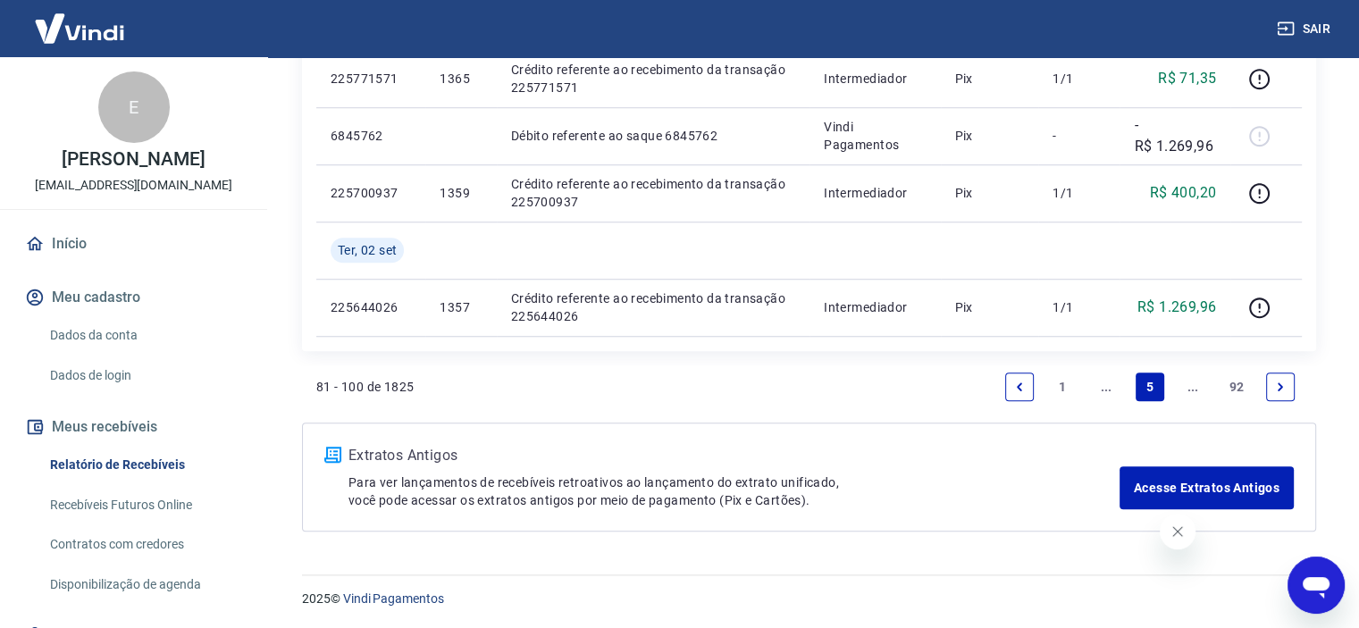
click at [1285, 381] on icon "Next page" at bounding box center [1280, 387] width 13 height 13
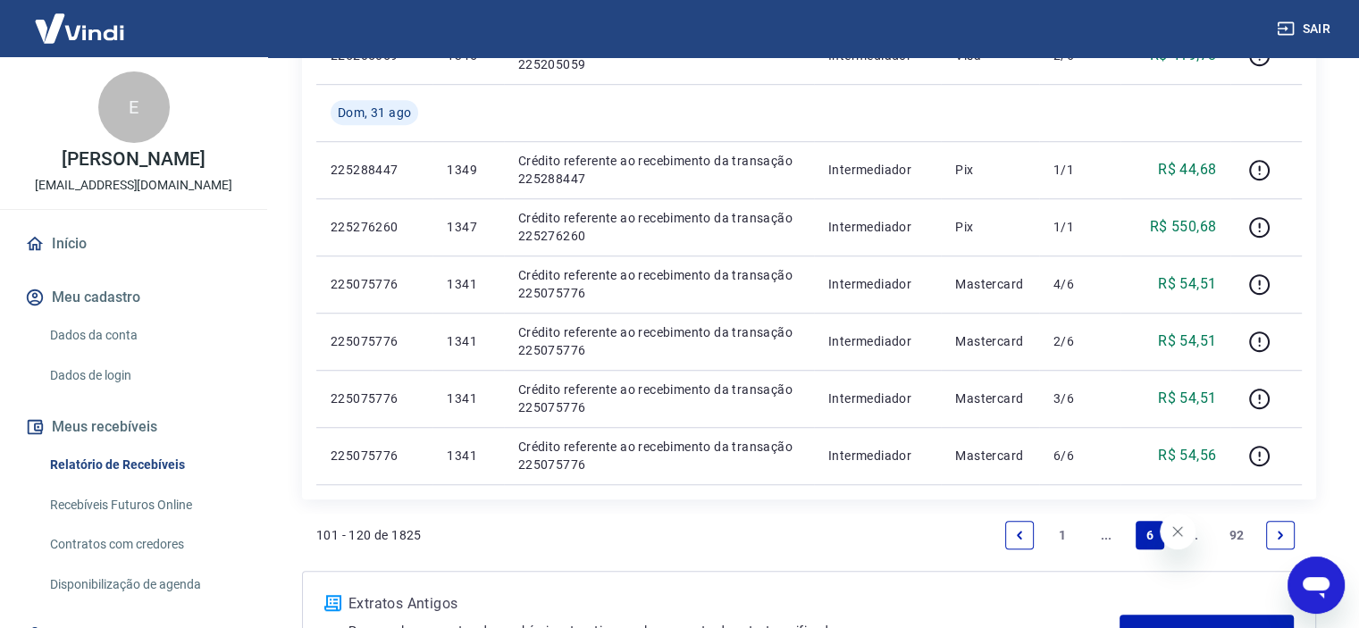
scroll to position [1344, 0]
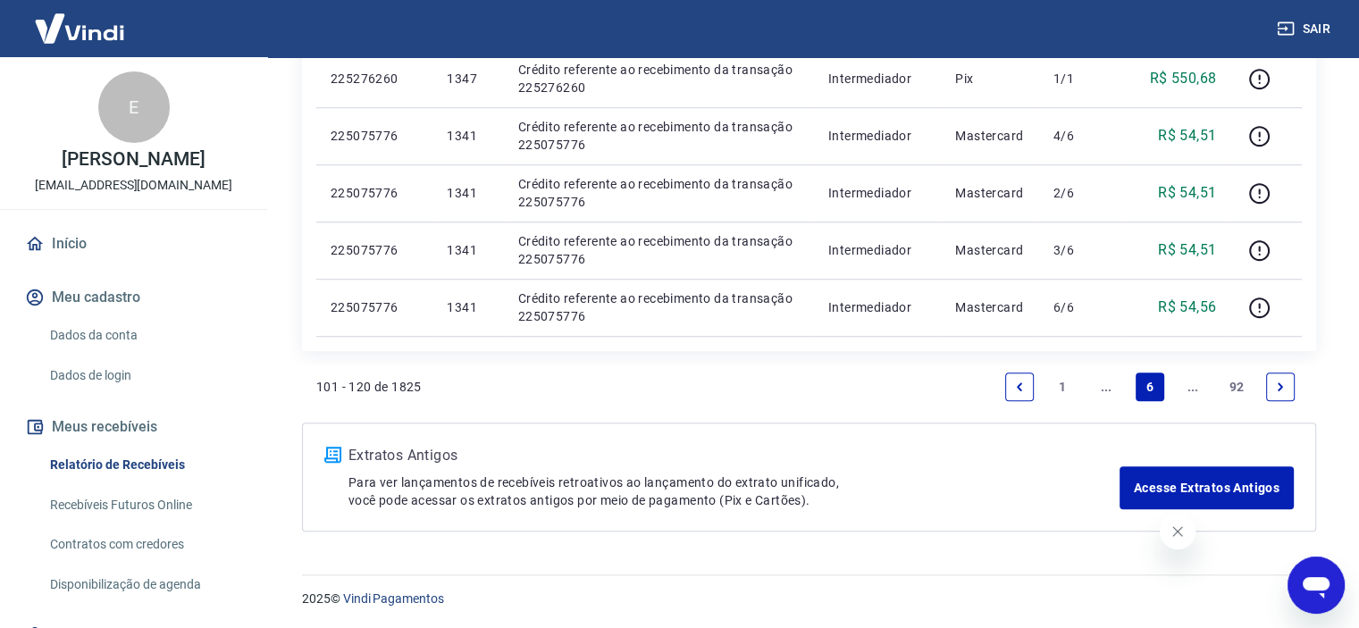
click at [1268, 376] on link "Next page" at bounding box center [1280, 386] width 29 height 29
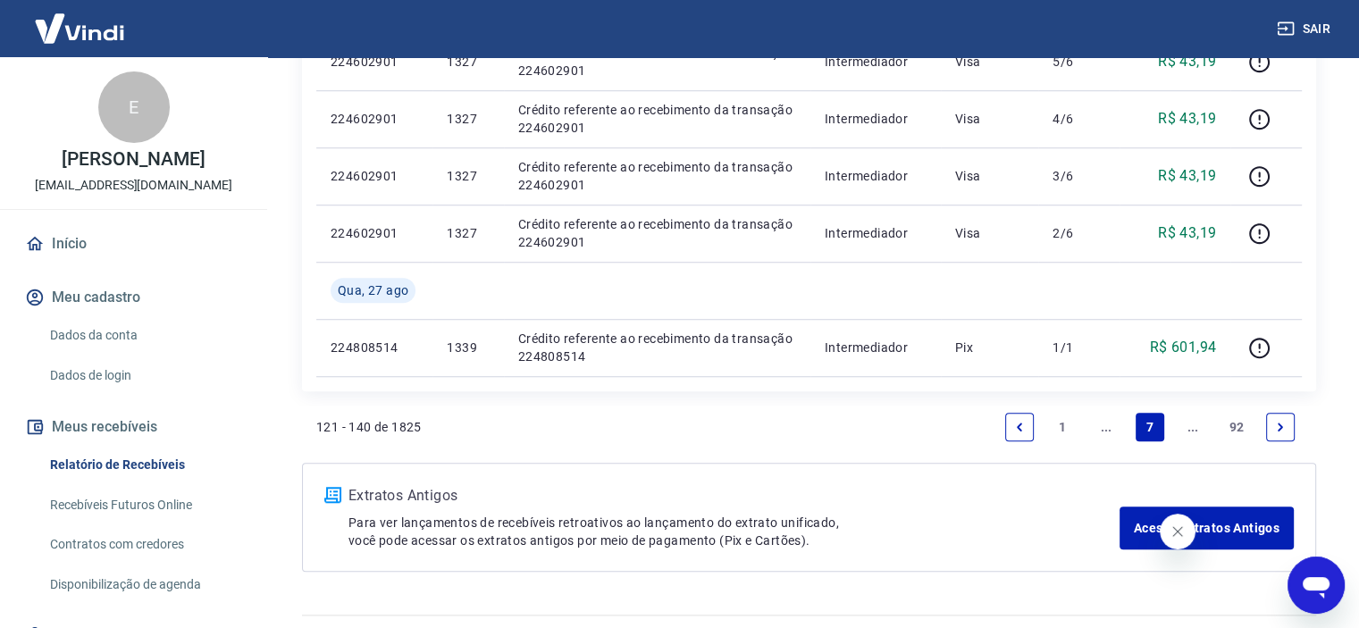
scroll to position [1369, 0]
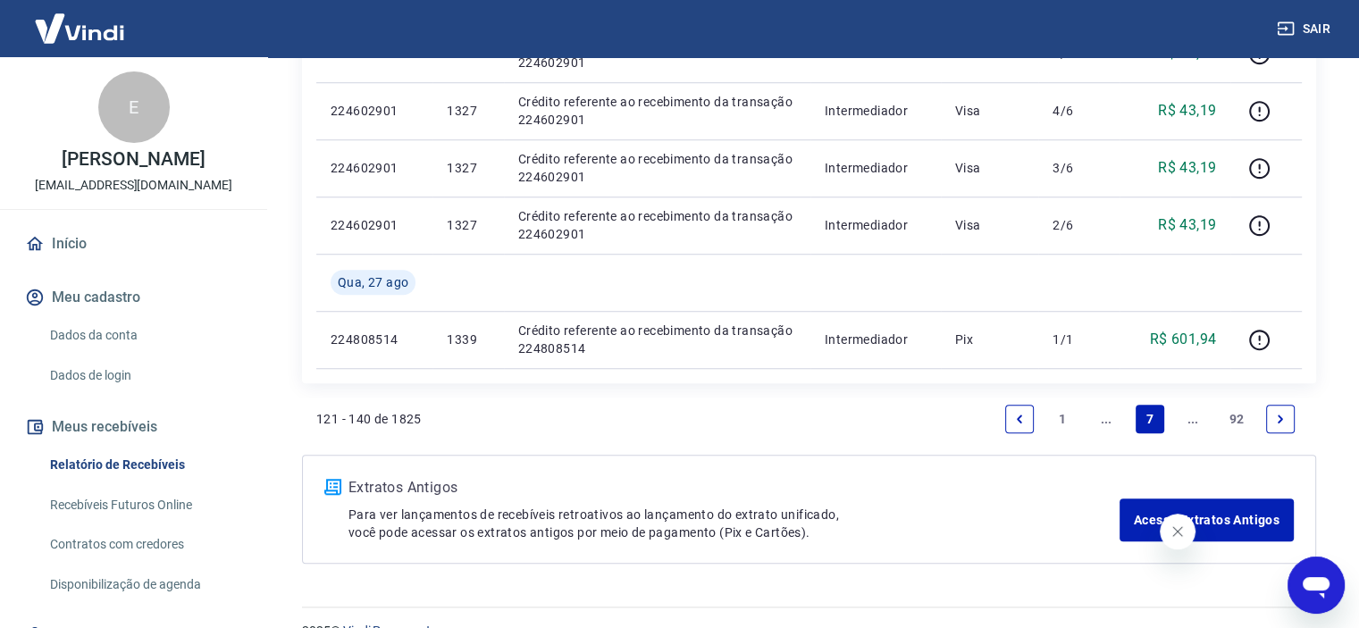
click at [1285, 418] on icon "Next page" at bounding box center [1280, 419] width 13 height 13
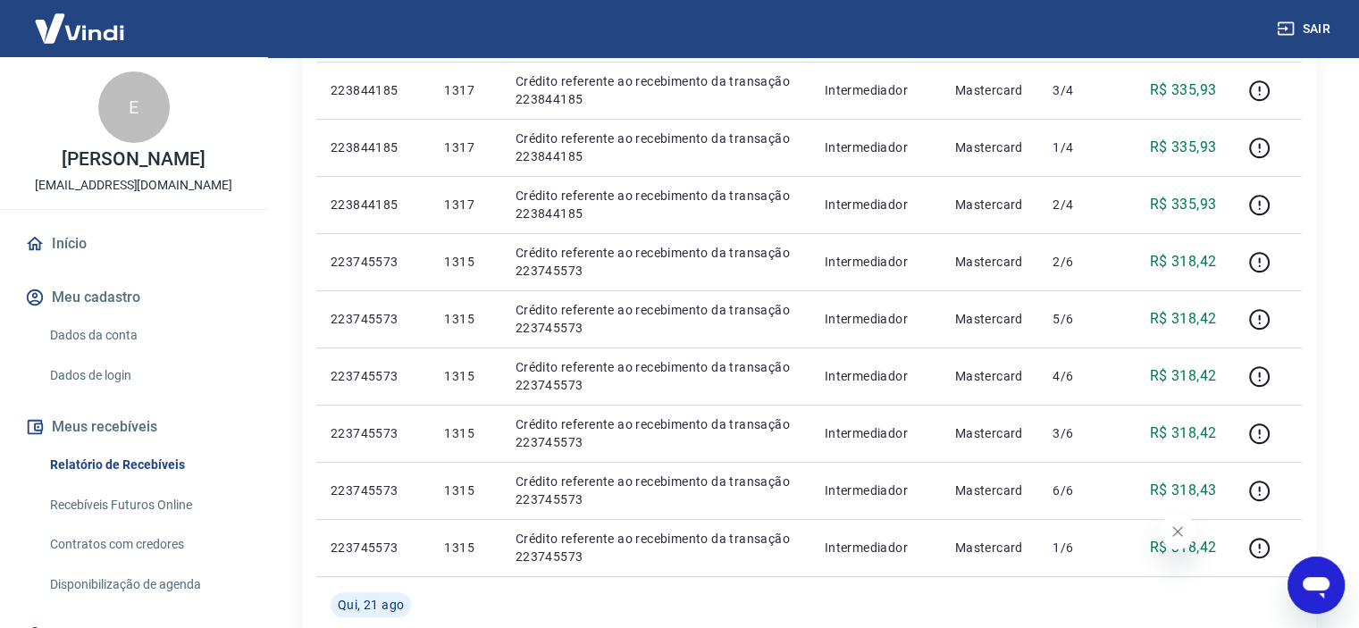
scroll to position [1516, 0]
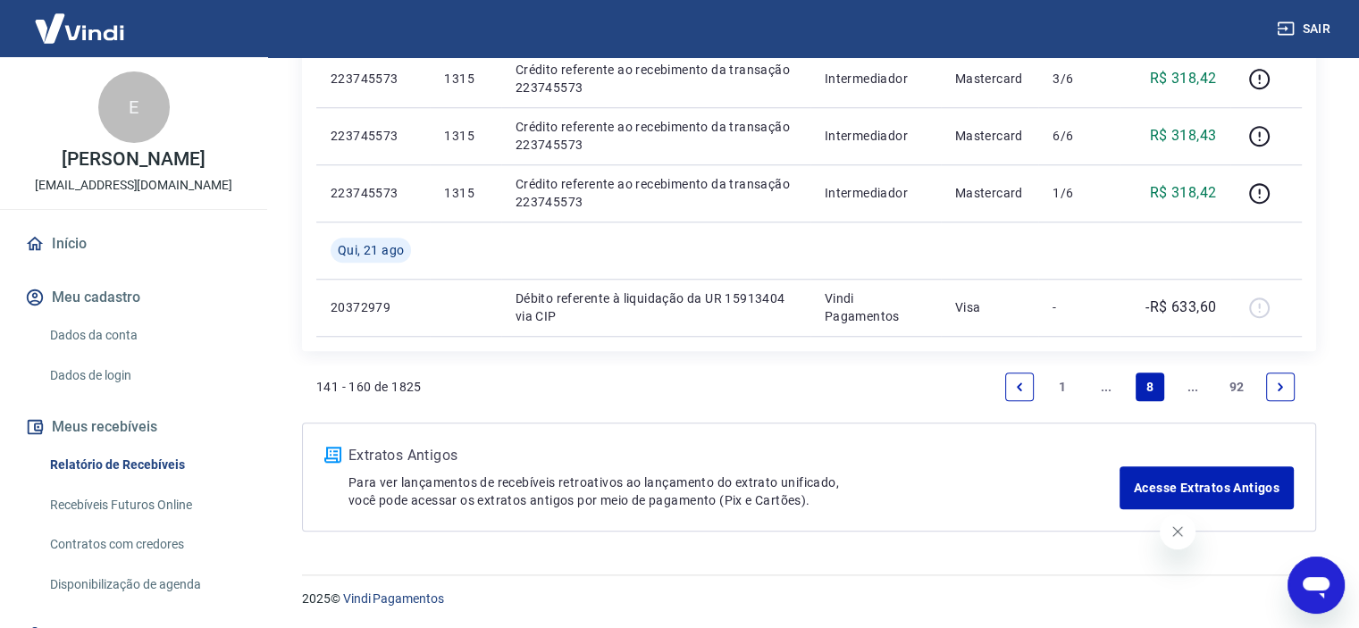
click at [1282, 378] on link "Next page" at bounding box center [1280, 386] width 29 height 29
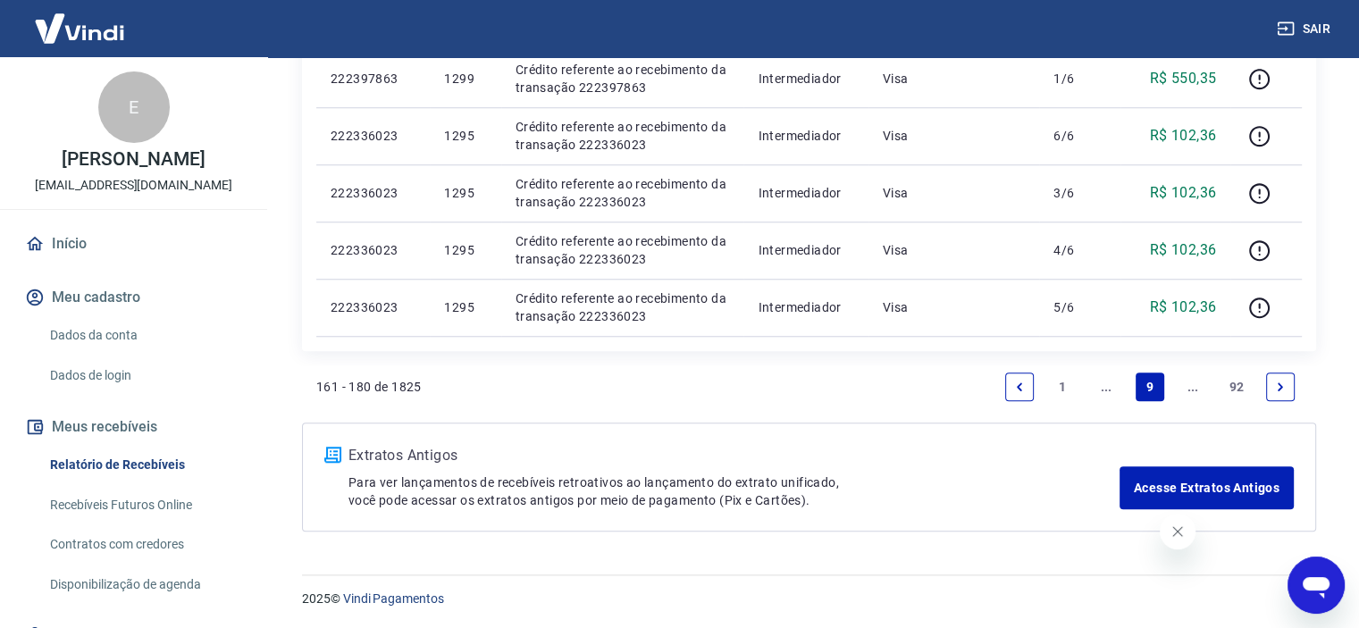
scroll to position [1478, 0]
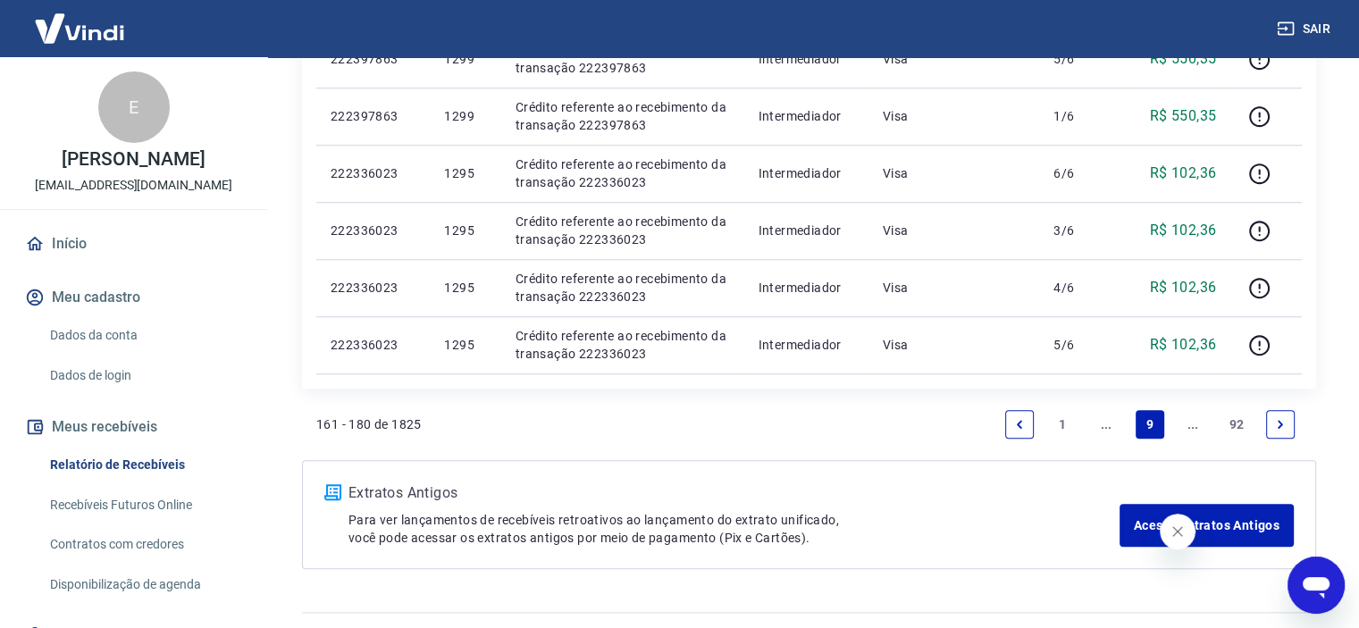
click at [1289, 424] on link "Next page" at bounding box center [1280, 424] width 29 height 29
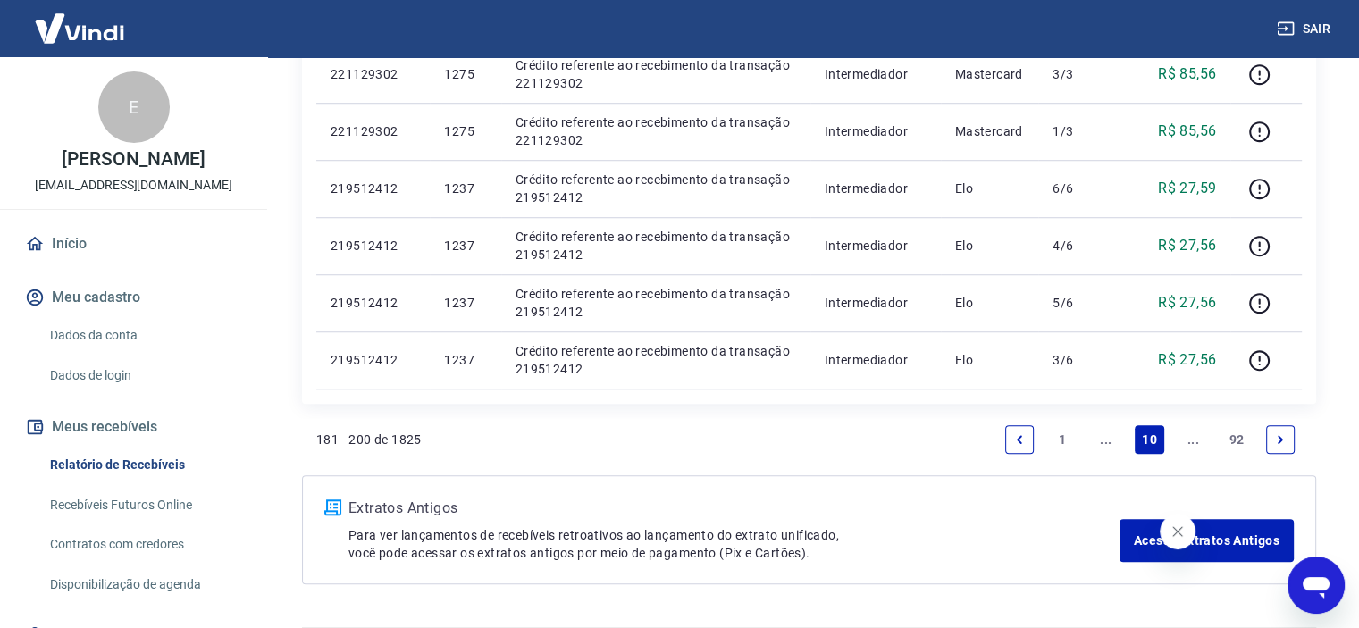
scroll to position [1402, 0]
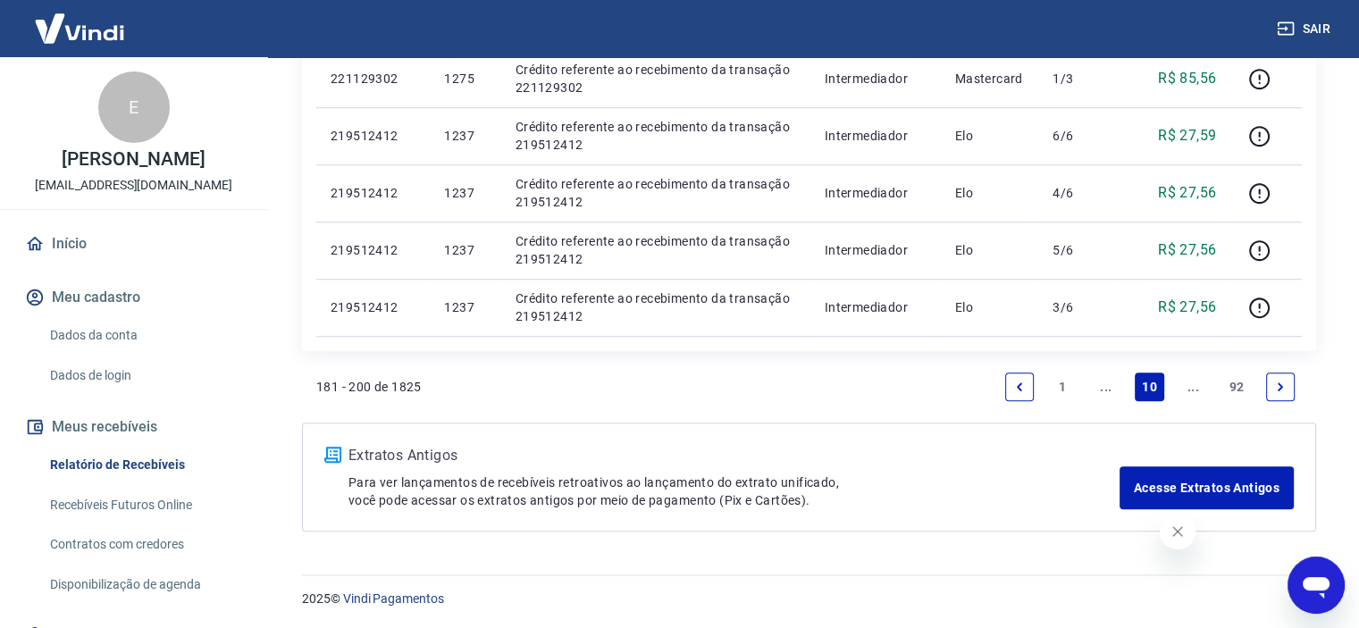
click at [1283, 372] on link "Next page" at bounding box center [1280, 386] width 29 height 29
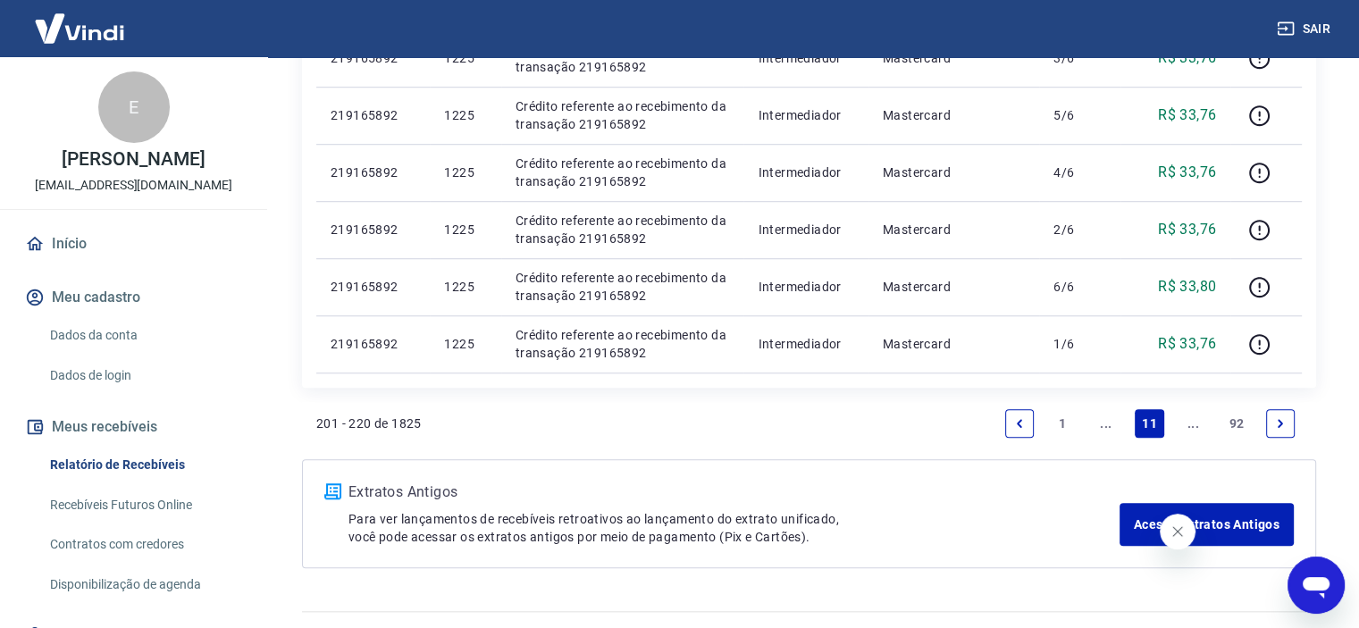
scroll to position [1344, 0]
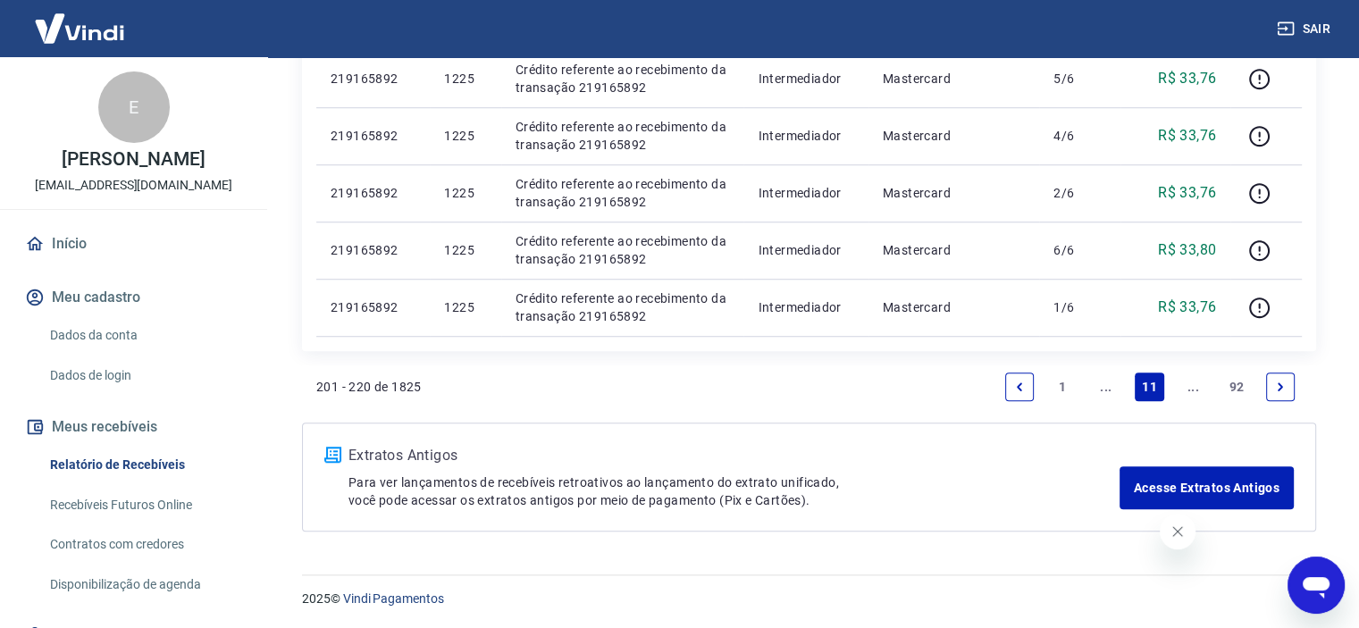
click at [1018, 389] on icon "Previous page" at bounding box center [1019, 387] width 13 height 13
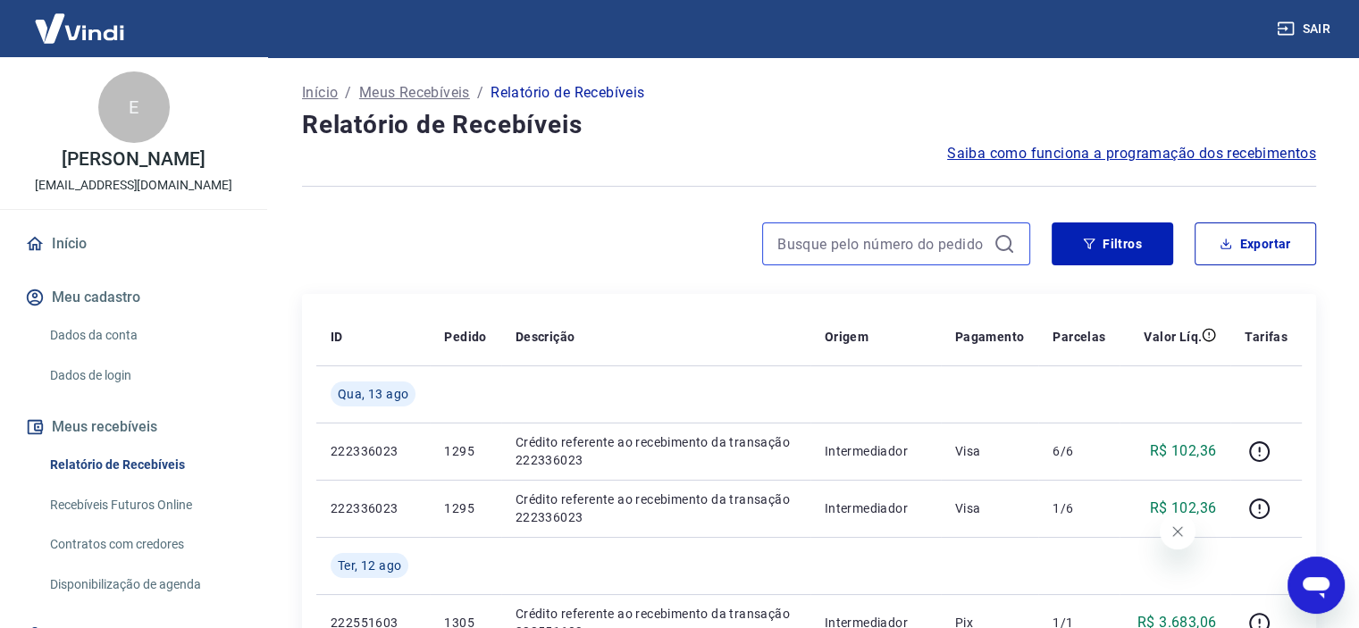
click at [828, 250] on input at bounding box center [881, 243] width 209 height 27
type input "1237"
click at [824, 256] on input "1237" at bounding box center [881, 243] width 209 height 27
click at [827, 241] on input "1237" at bounding box center [881, 243] width 209 height 27
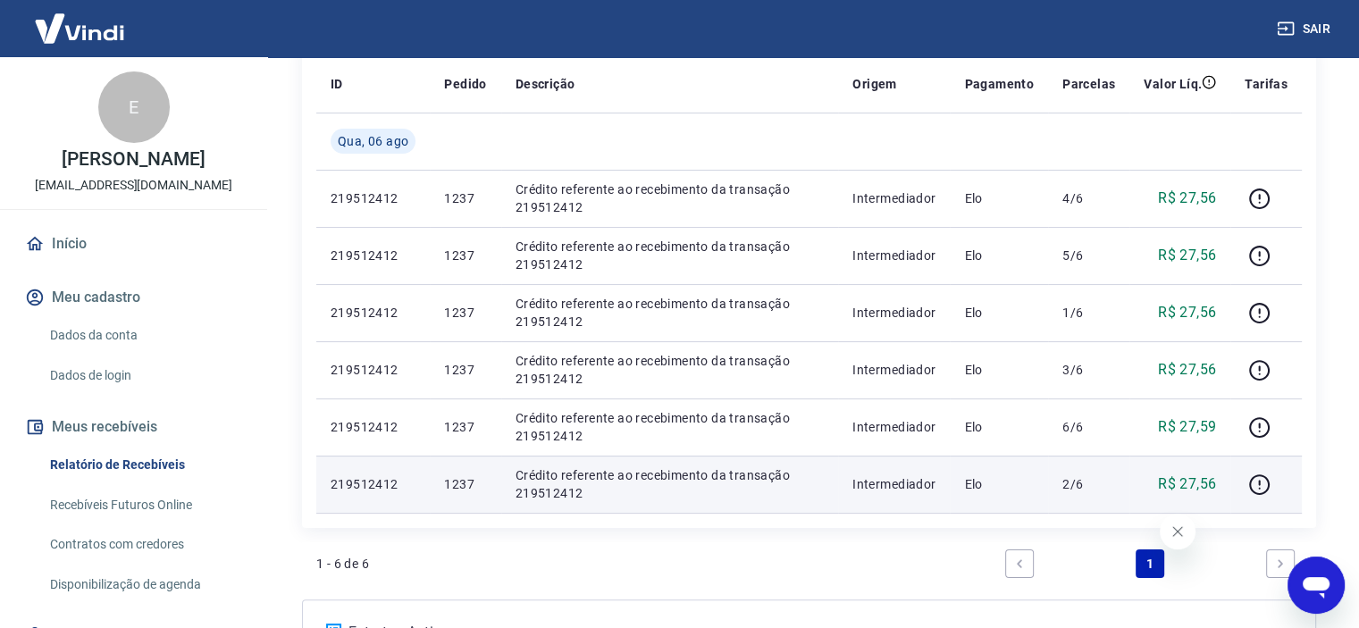
scroll to position [251, 0]
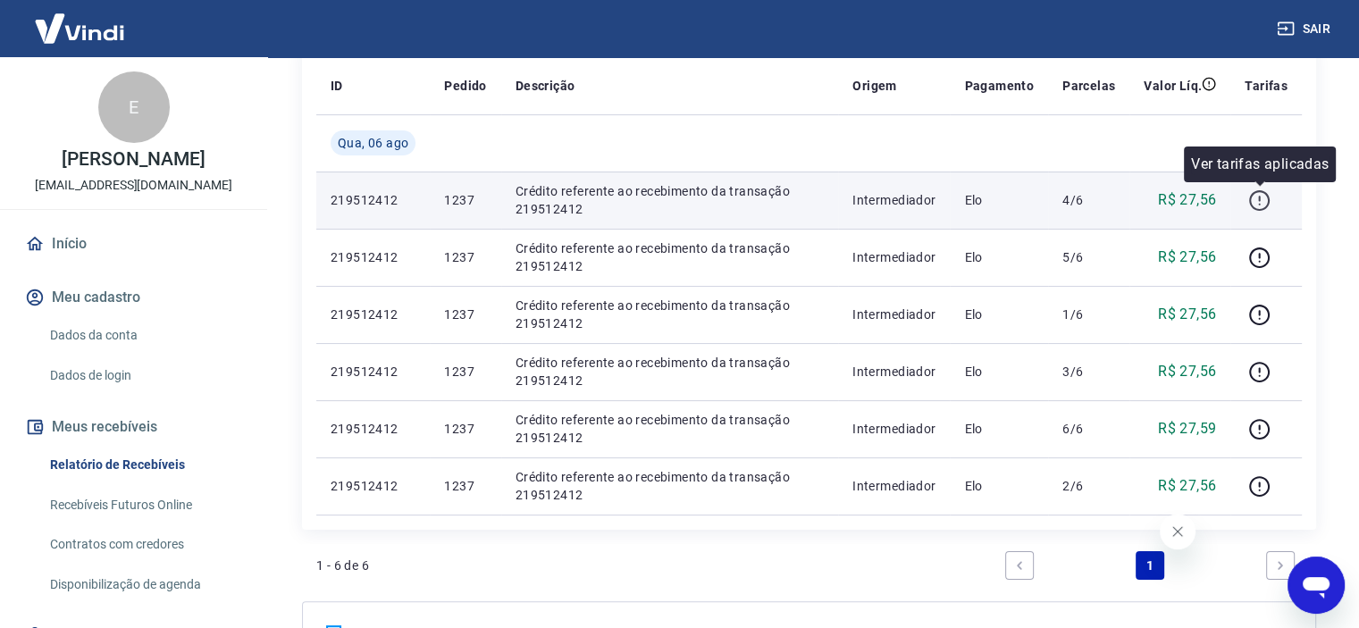
click at [1261, 205] on icon "button" at bounding box center [1259, 200] width 22 height 22
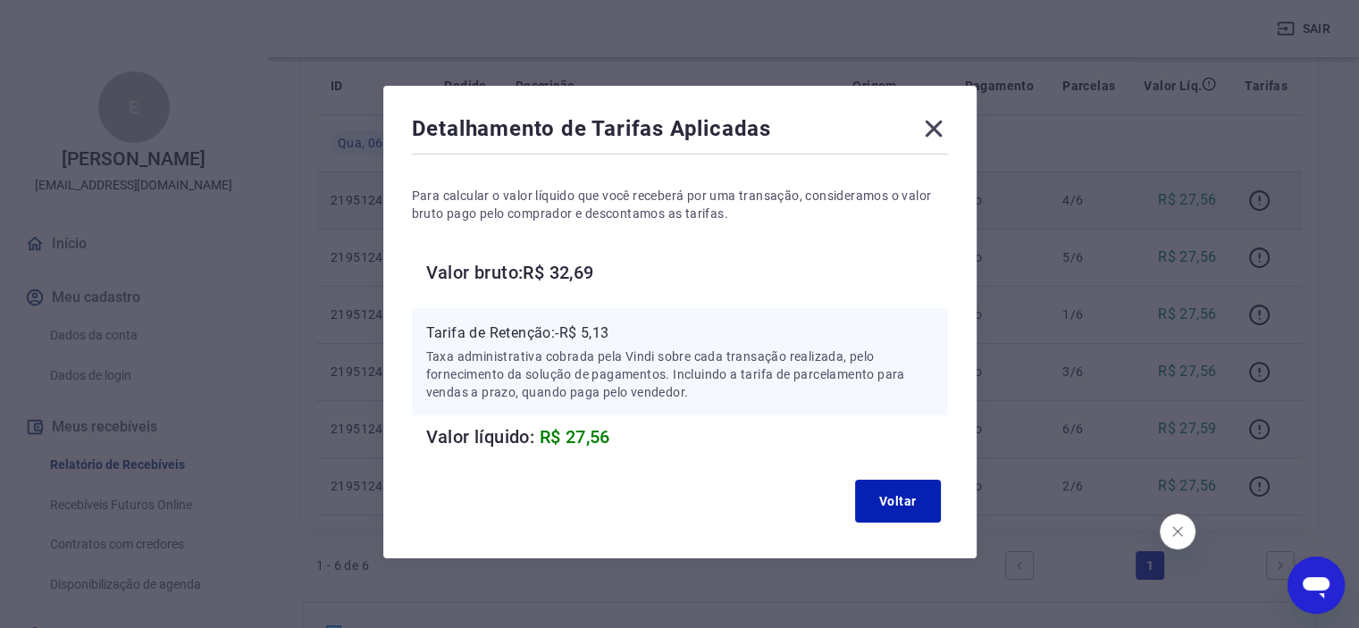
click at [927, 121] on icon at bounding box center [933, 128] width 29 height 29
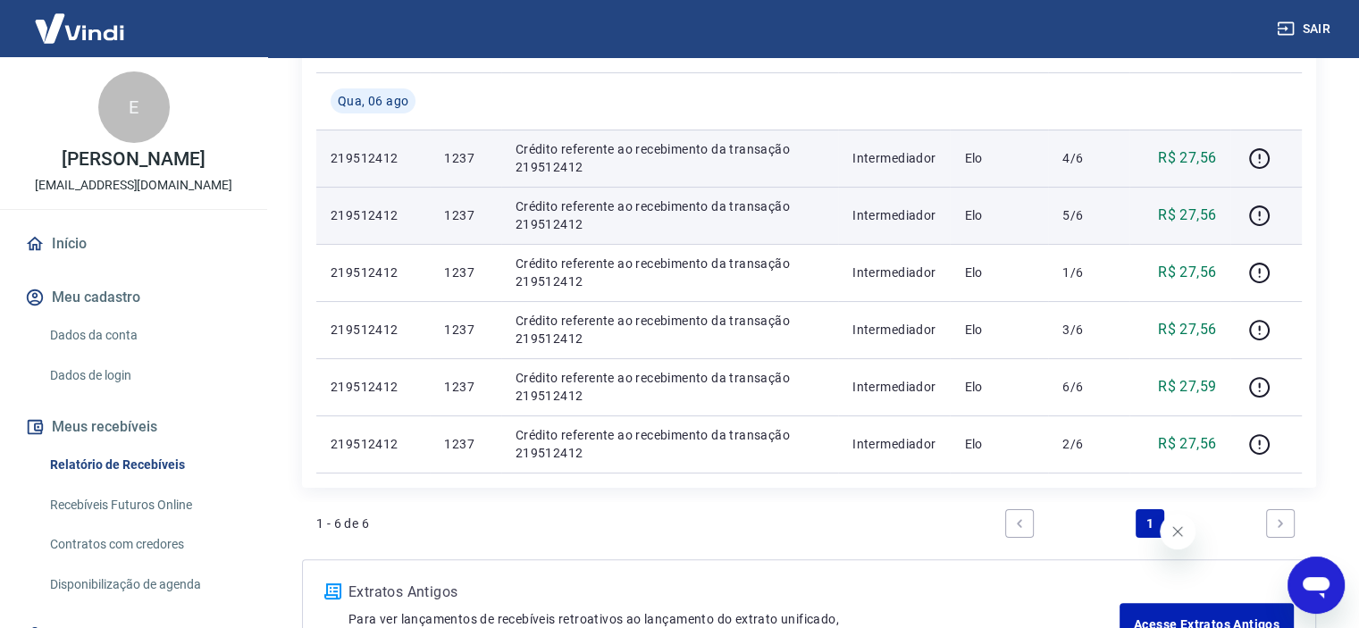
scroll to position [430, 0]
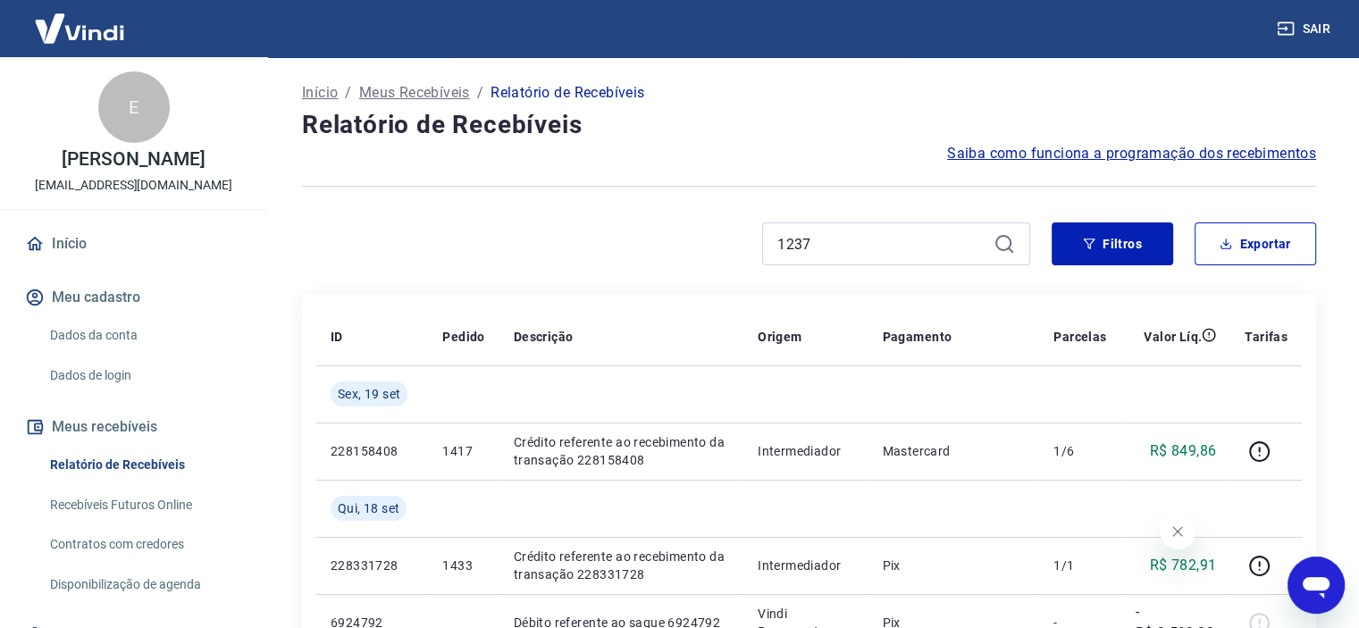
click at [504, 244] on div "1237" at bounding box center [666, 243] width 728 height 43
click at [68, 238] on link "Início" at bounding box center [133, 243] width 224 height 39
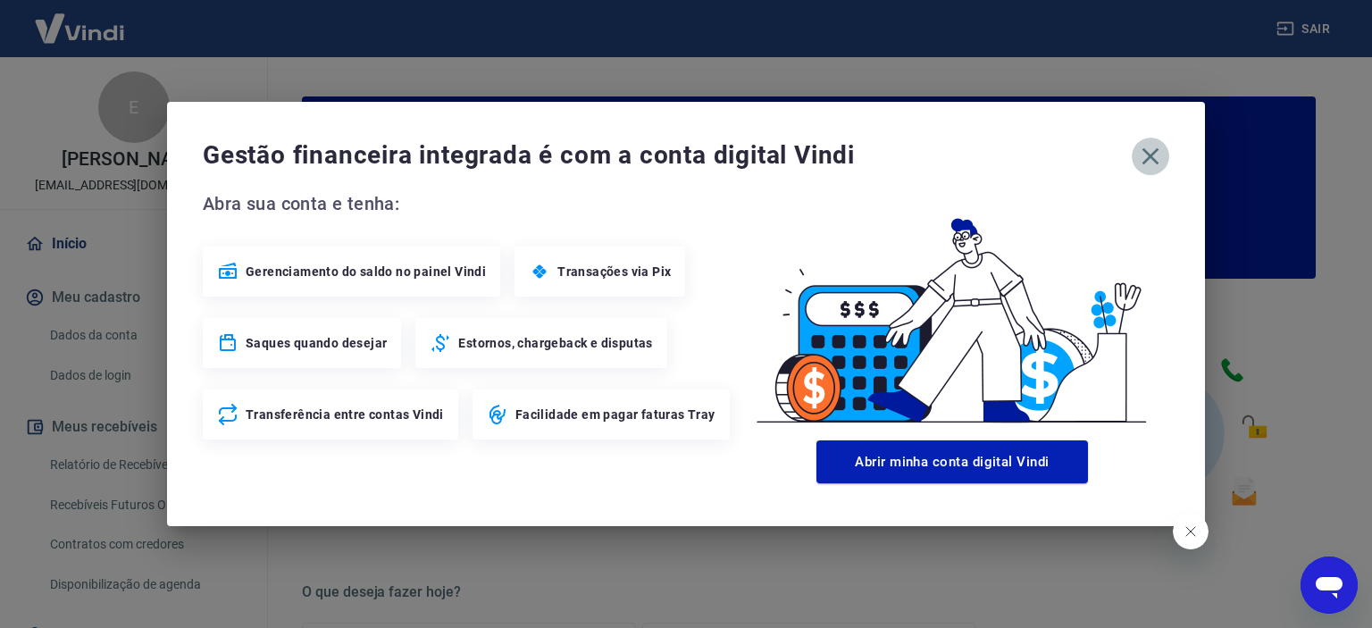
click at [1157, 156] on icon "button" at bounding box center [1150, 156] width 29 height 29
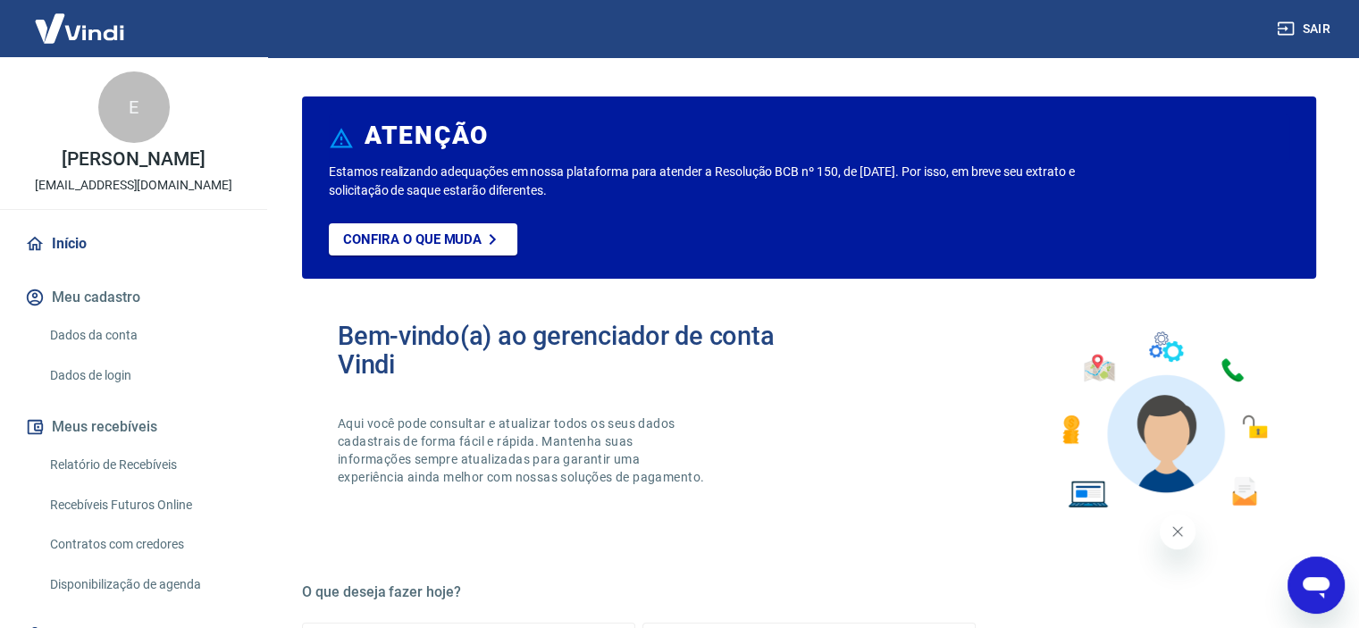
click at [68, 295] on button "Meu cadastro" at bounding box center [133, 297] width 224 height 39
click at [127, 417] on button "Meus recebíveis" at bounding box center [133, 426] width 224 height 39
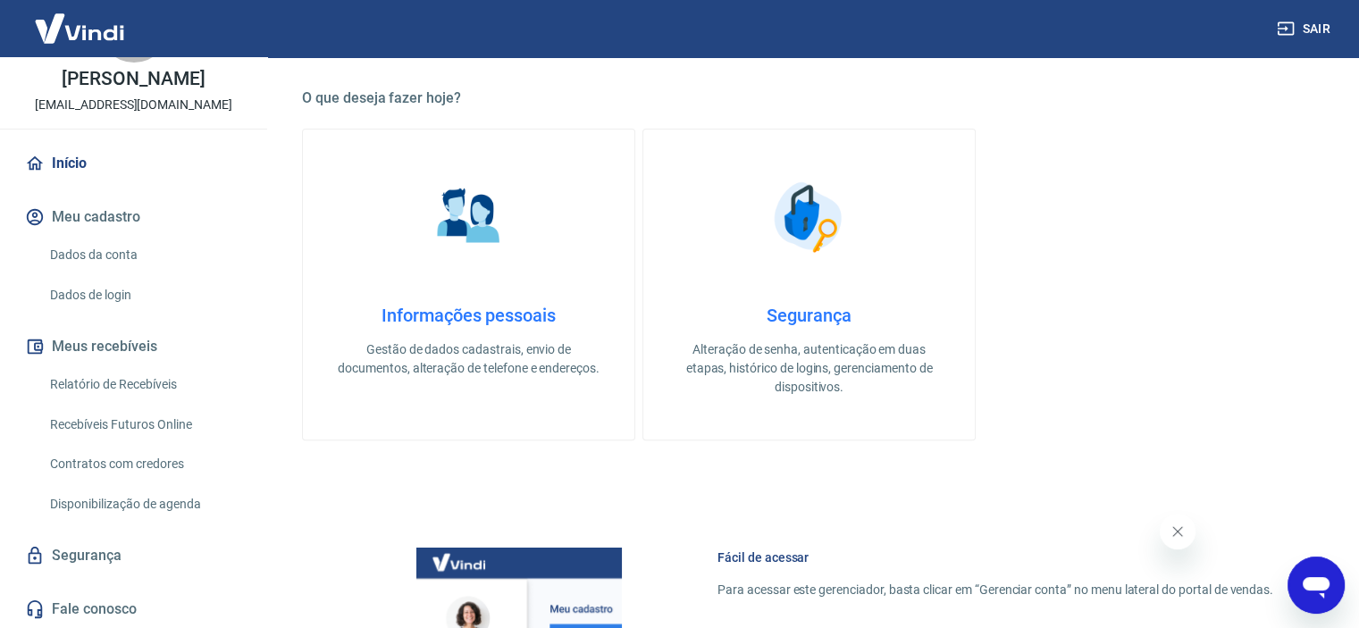
scroll to position [536, 0]
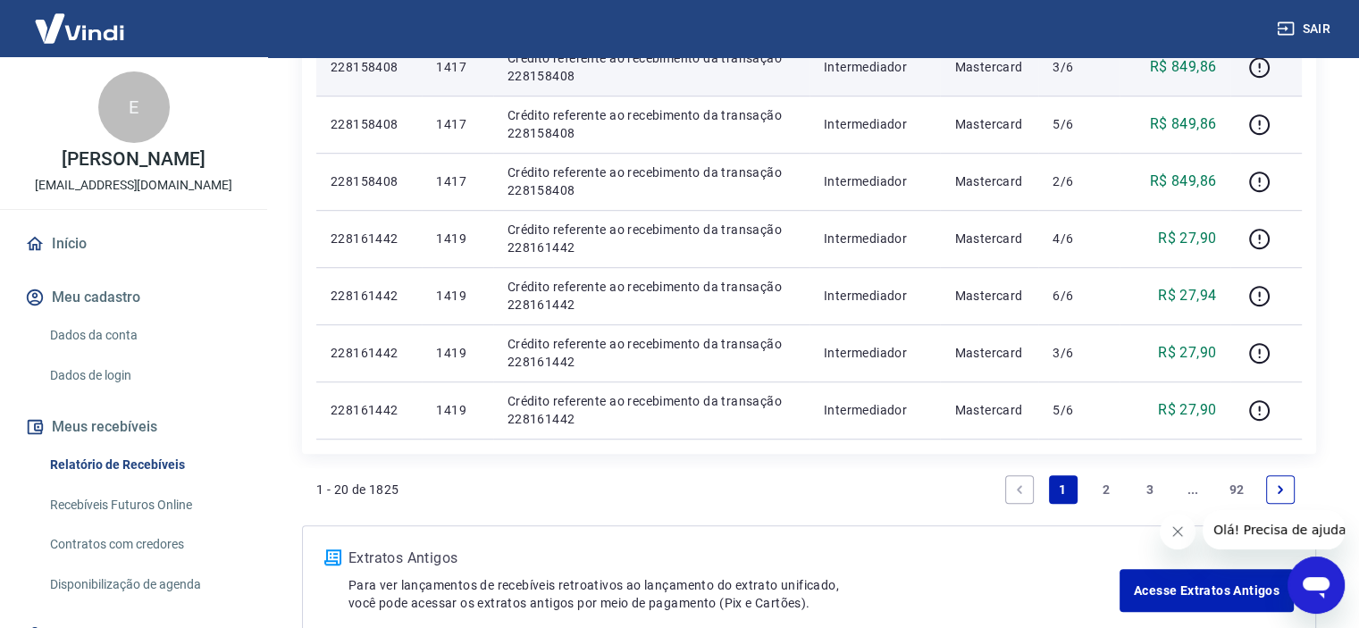
scroll to position [1230, 0]
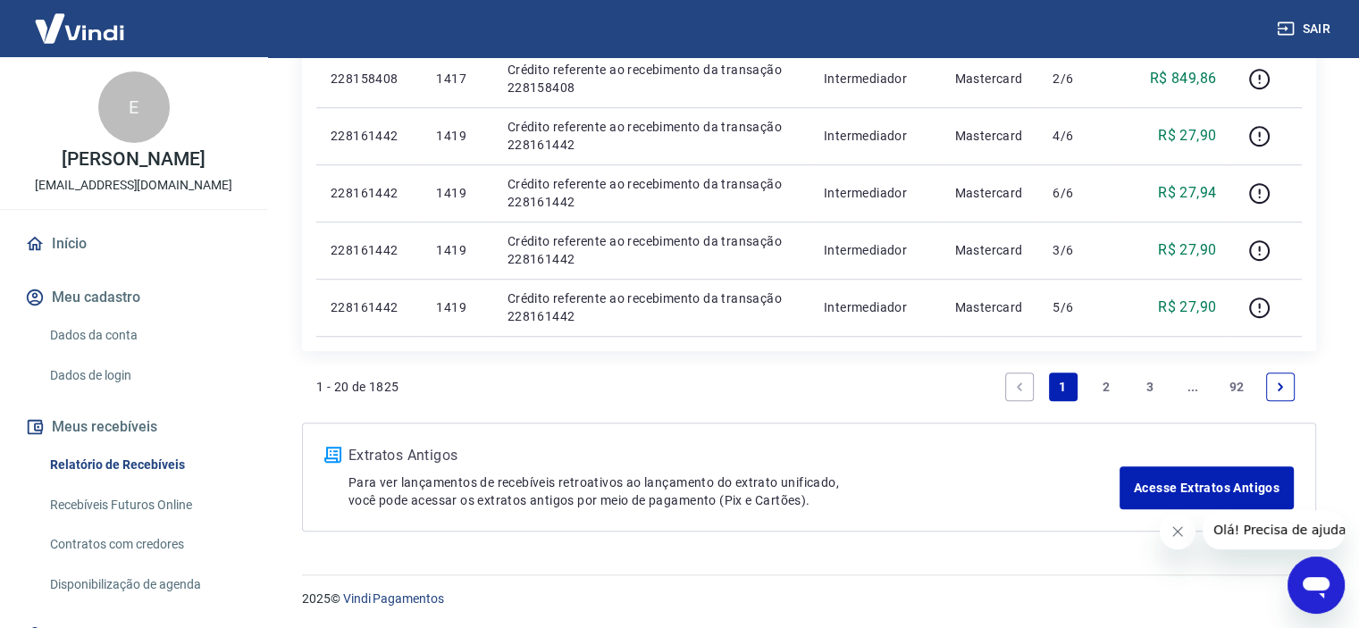
click at [1100, 381] on link "2" at bounding box center [1106, 386] width 29 height 29
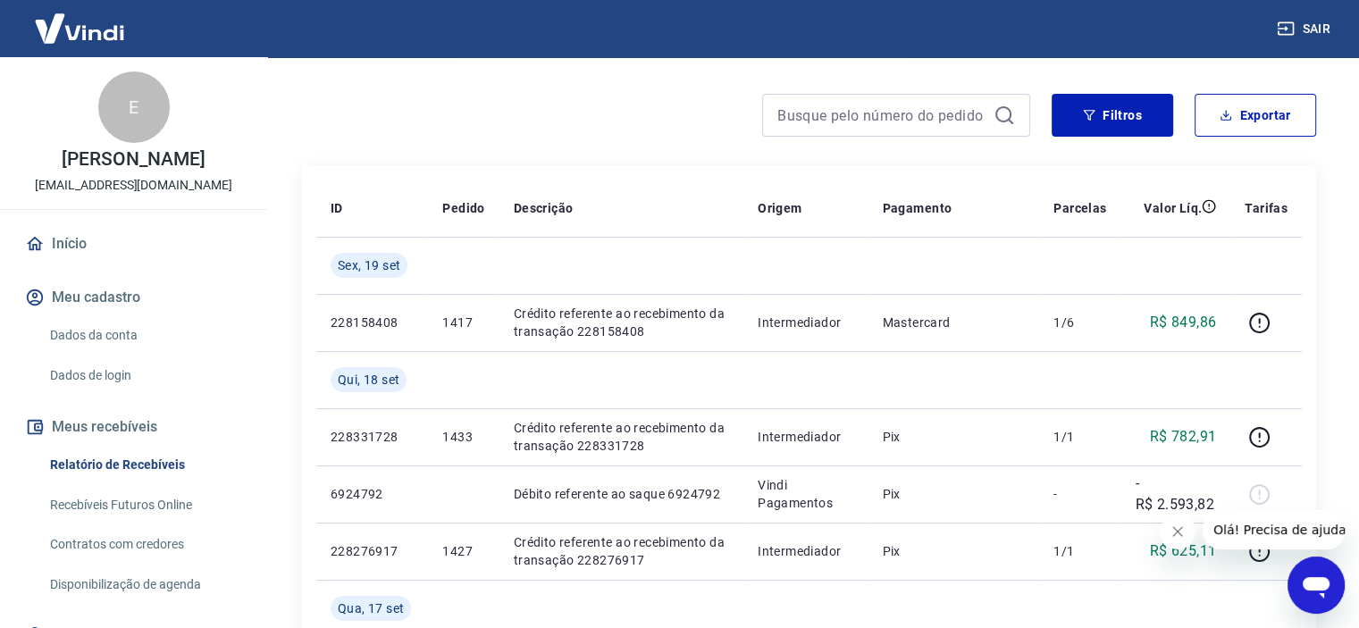
scroll to position [89, 0]
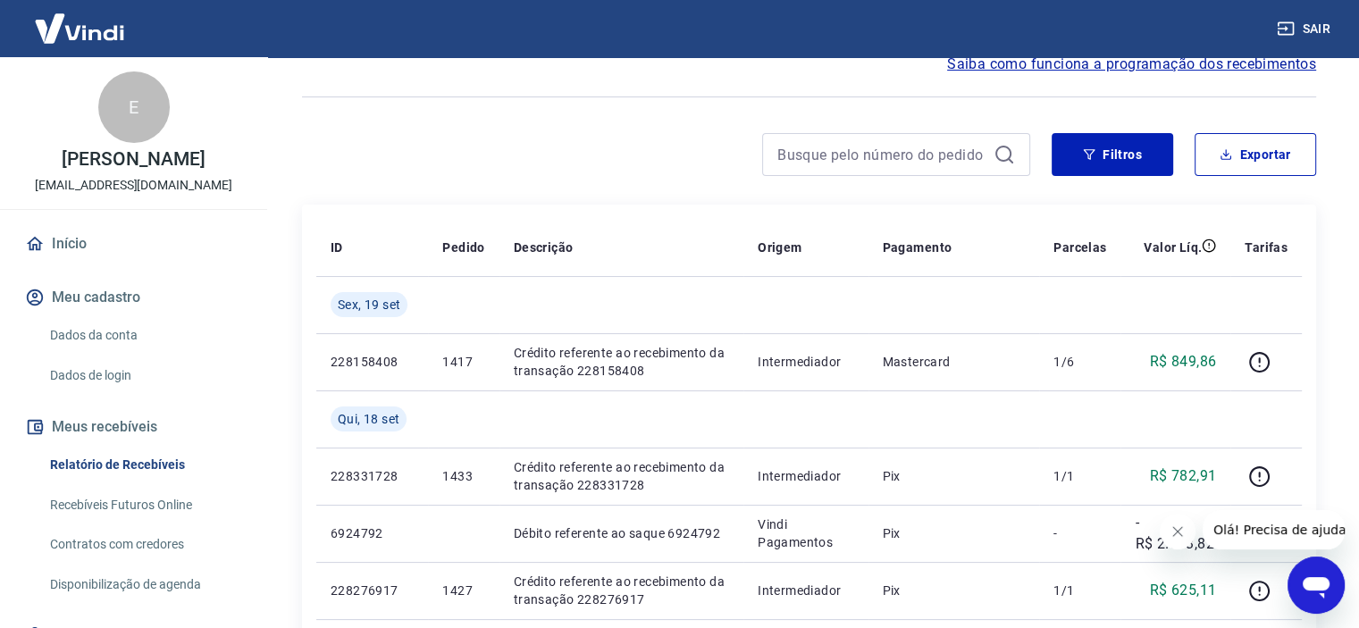
click at [179, 456] on link "Relatório de Recebíveis" at bounding box center [144, 465] width 203 height 37
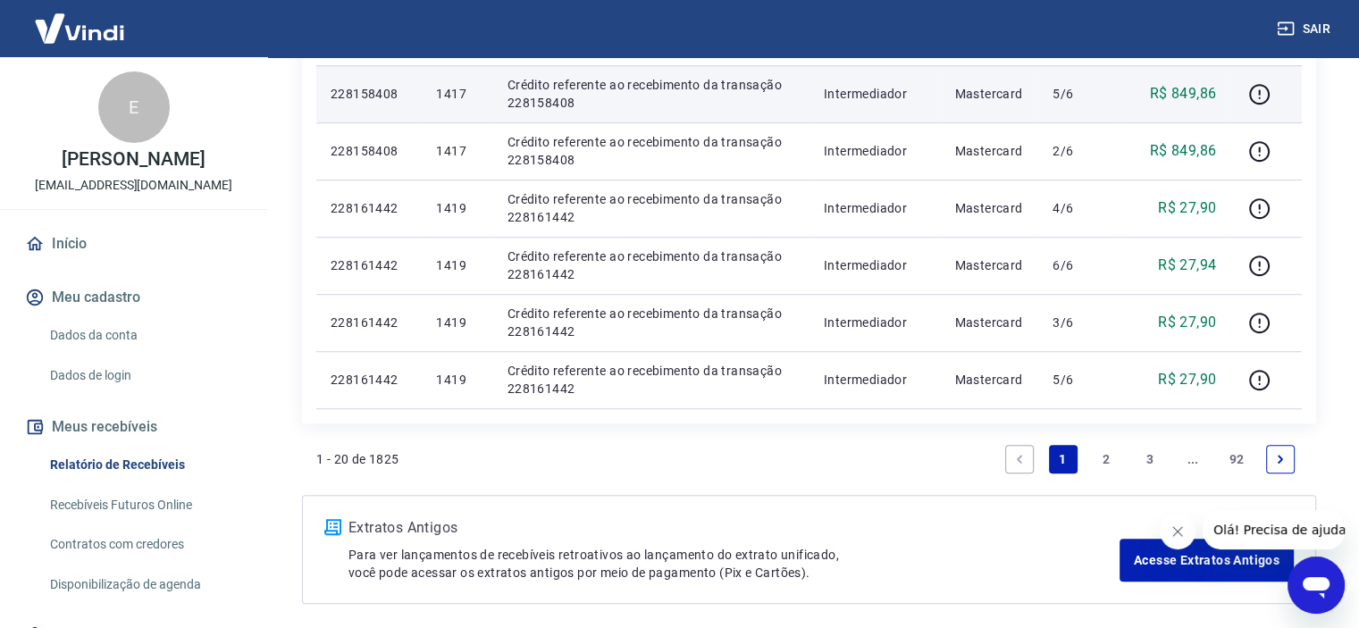
scroll to position [1230, 0]
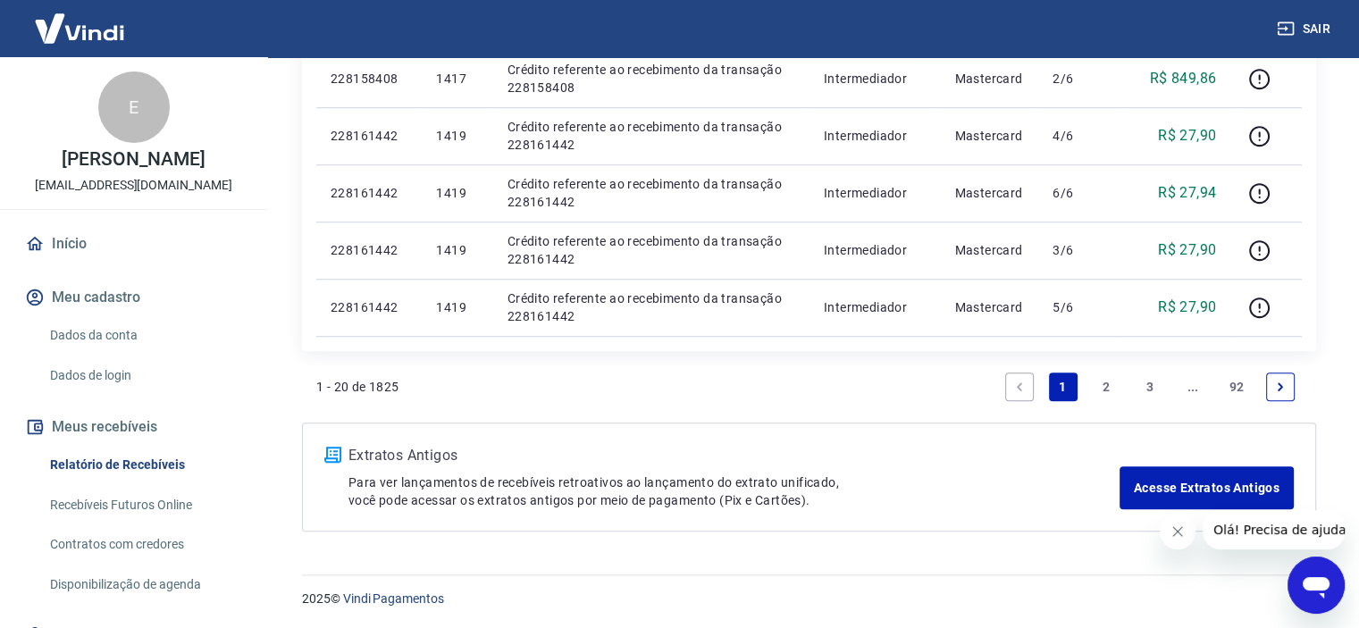
click at [1111, 387] on link "2" at bounding box center [1106, 386] width 29 height 29
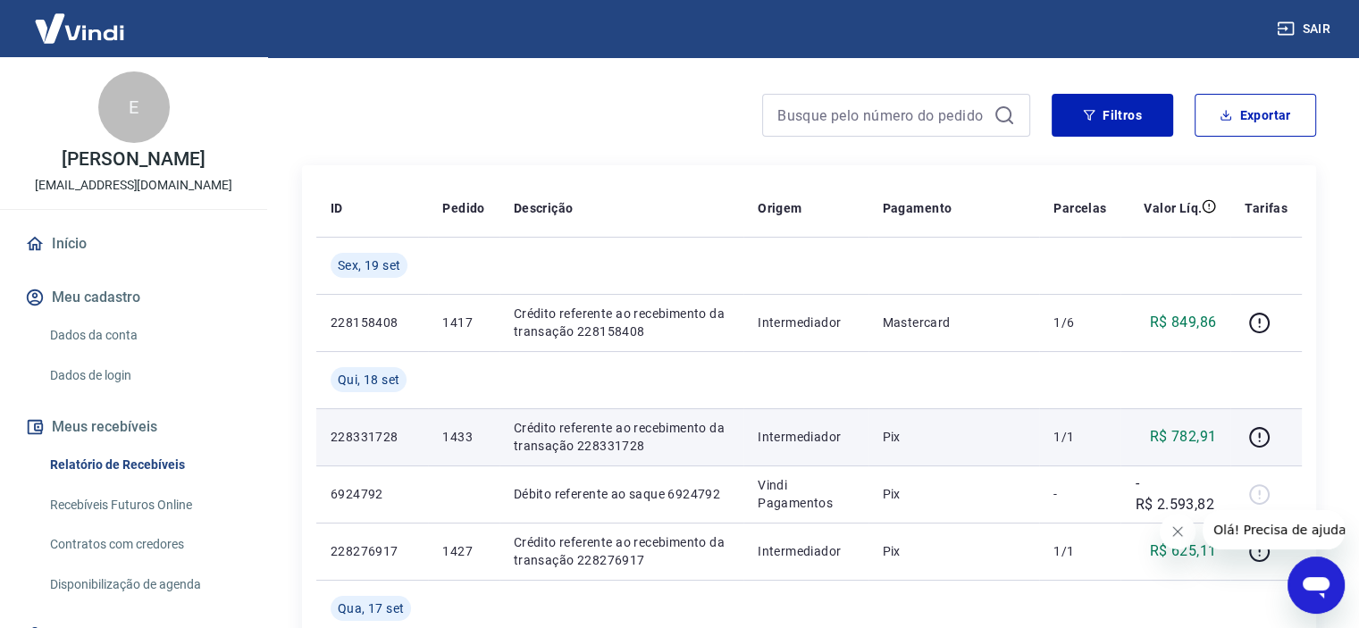
scroll to position [89, 0]
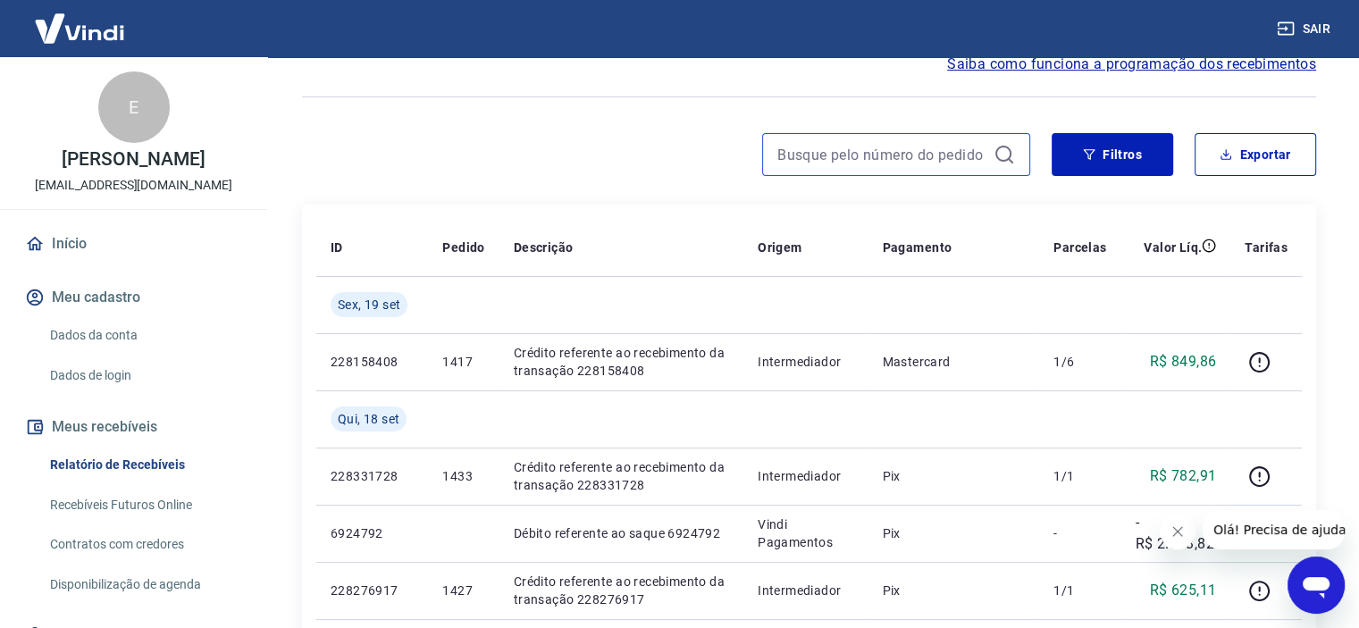
click at [813, 159] on input at bounding box center [881, 154] width 209 height 27
click at [151, 458] on link "Relatório de Recebíveis" at bounding box center [144, 465] width 203 height 37
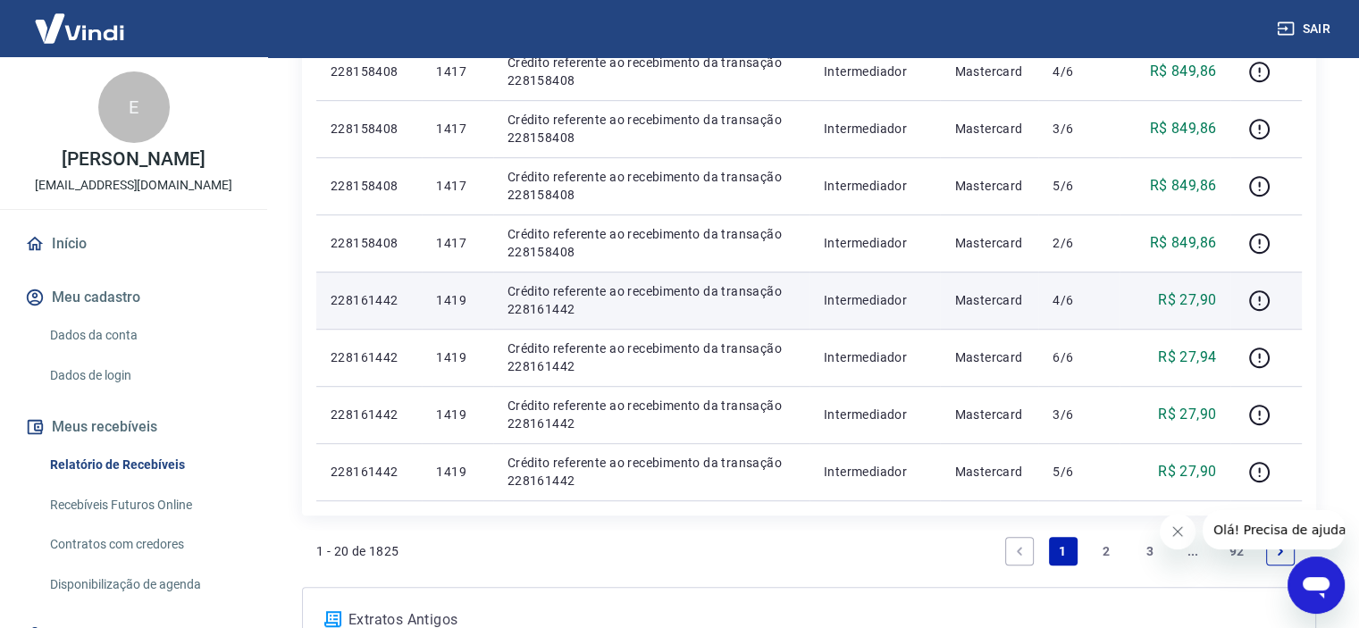
scroll to position [1161, 0]
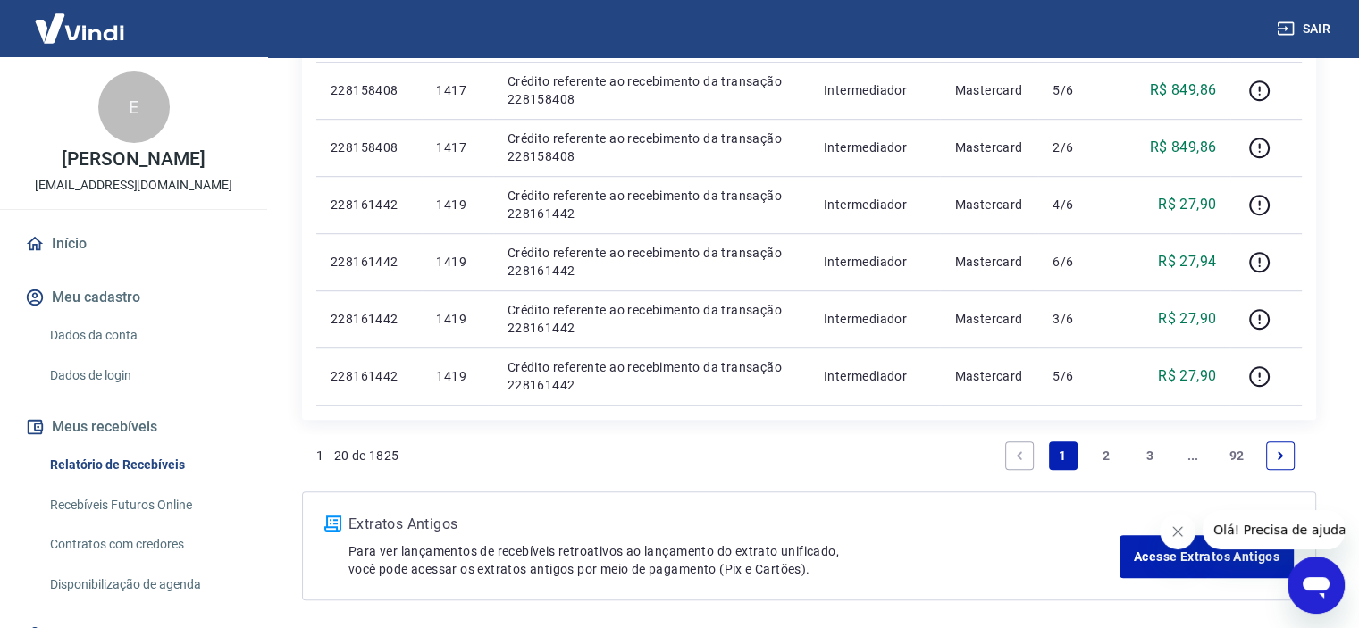
click at [1102, 450] on link "2" at bounding box center [1106, 455] width 29 height 29
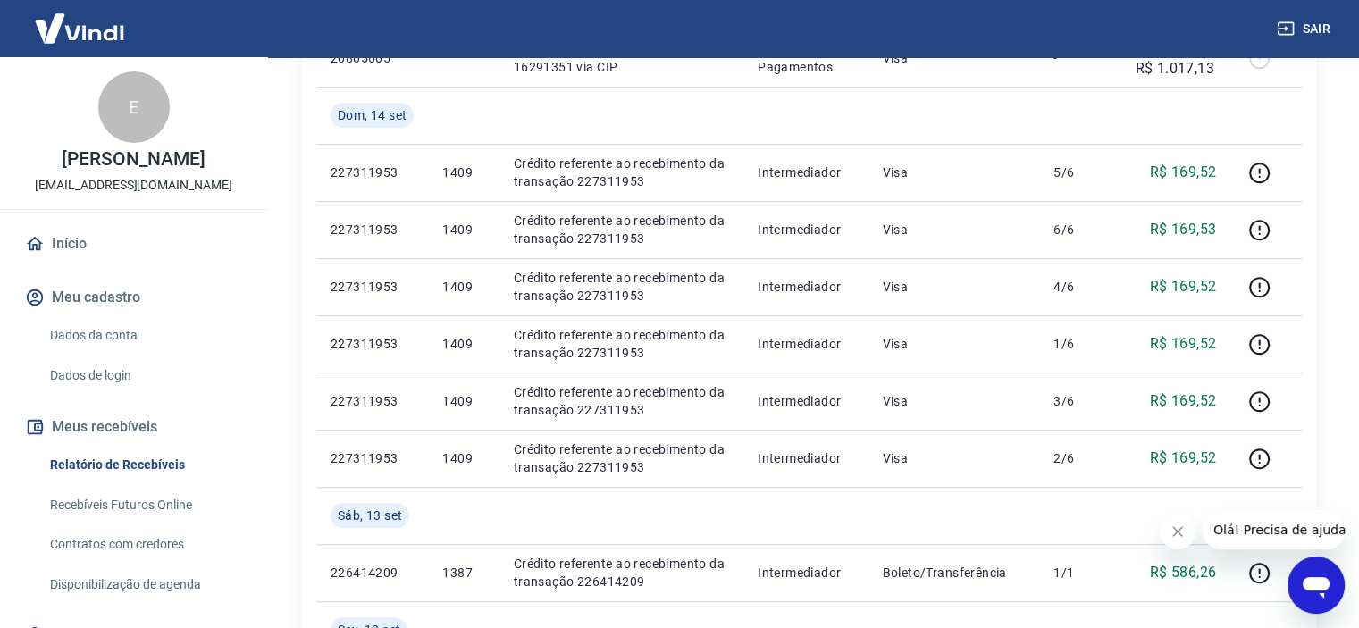
scroll to position [1630, 0]
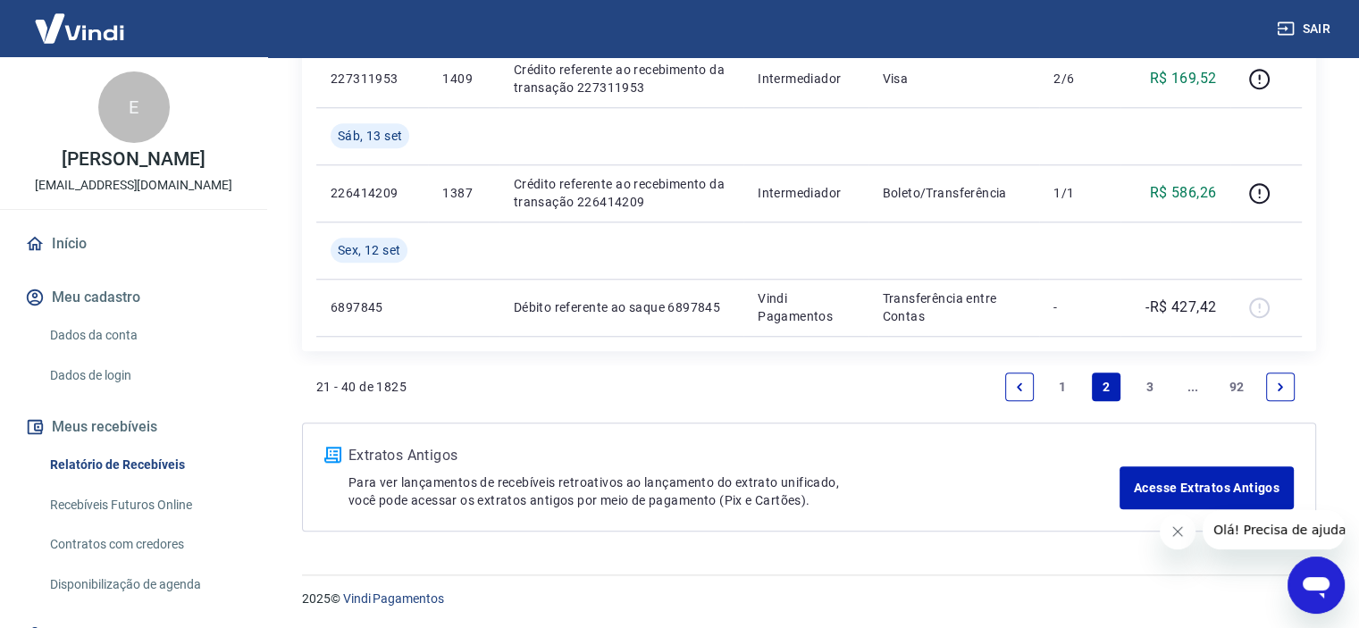
click at [1060, 389] on link "1" at bounding box center [1063, 386] width 29 height 29
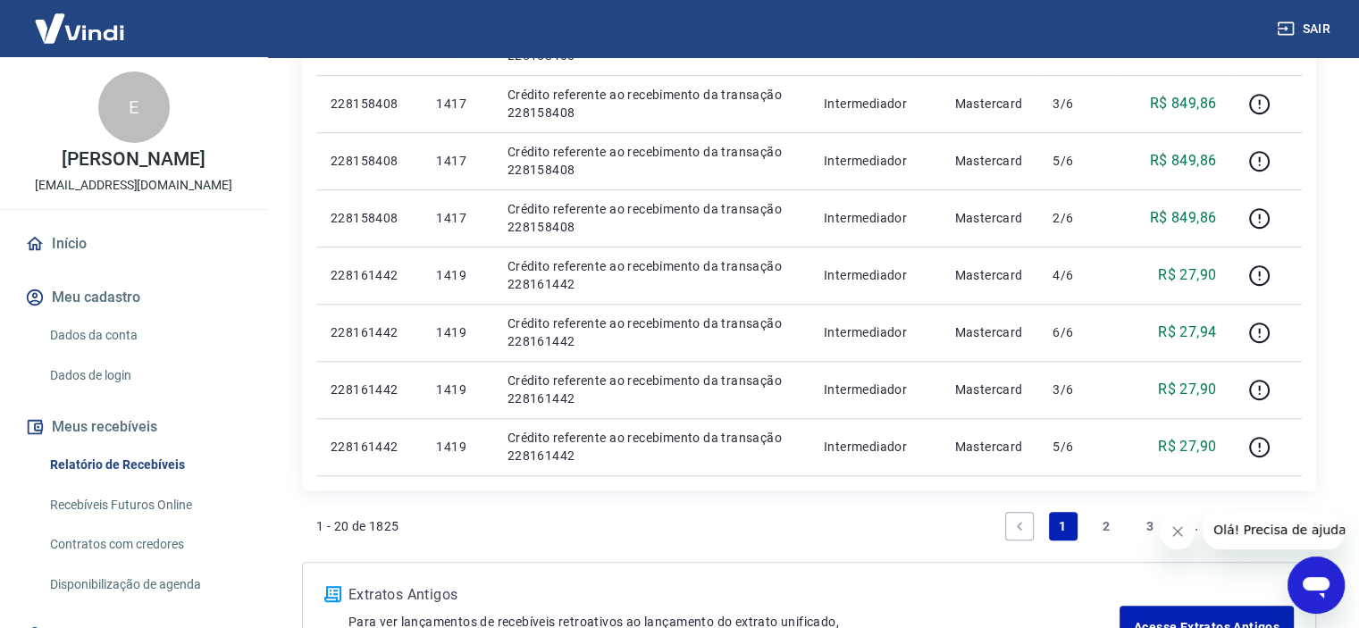
scroll to position [1230, 0]
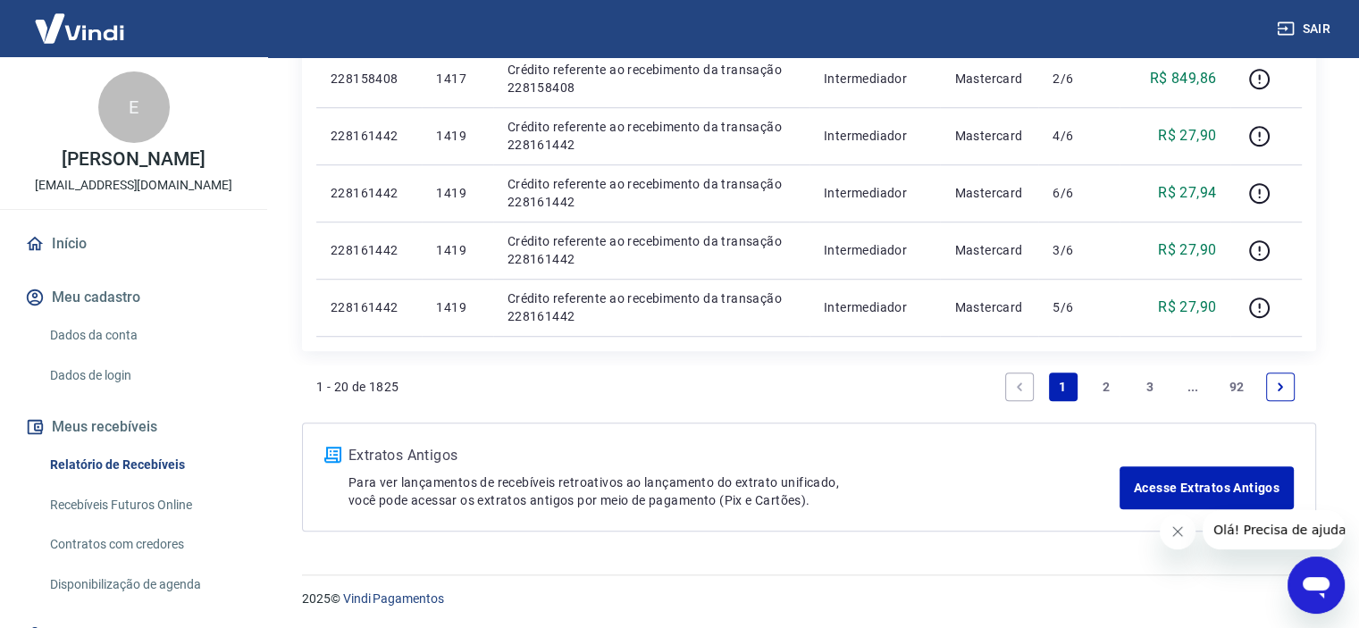
click at [1108, 384] on link "2" at bounding box center [1106, 386] width 29 height 29
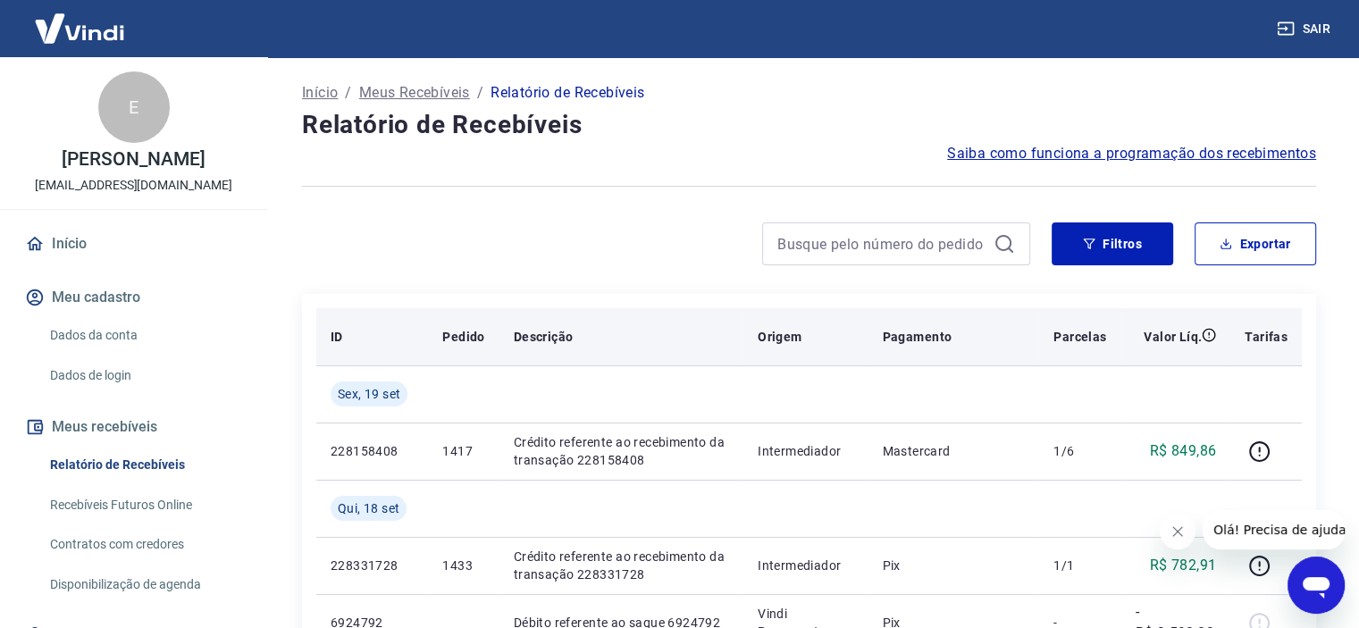
scroll to position [89, 0]
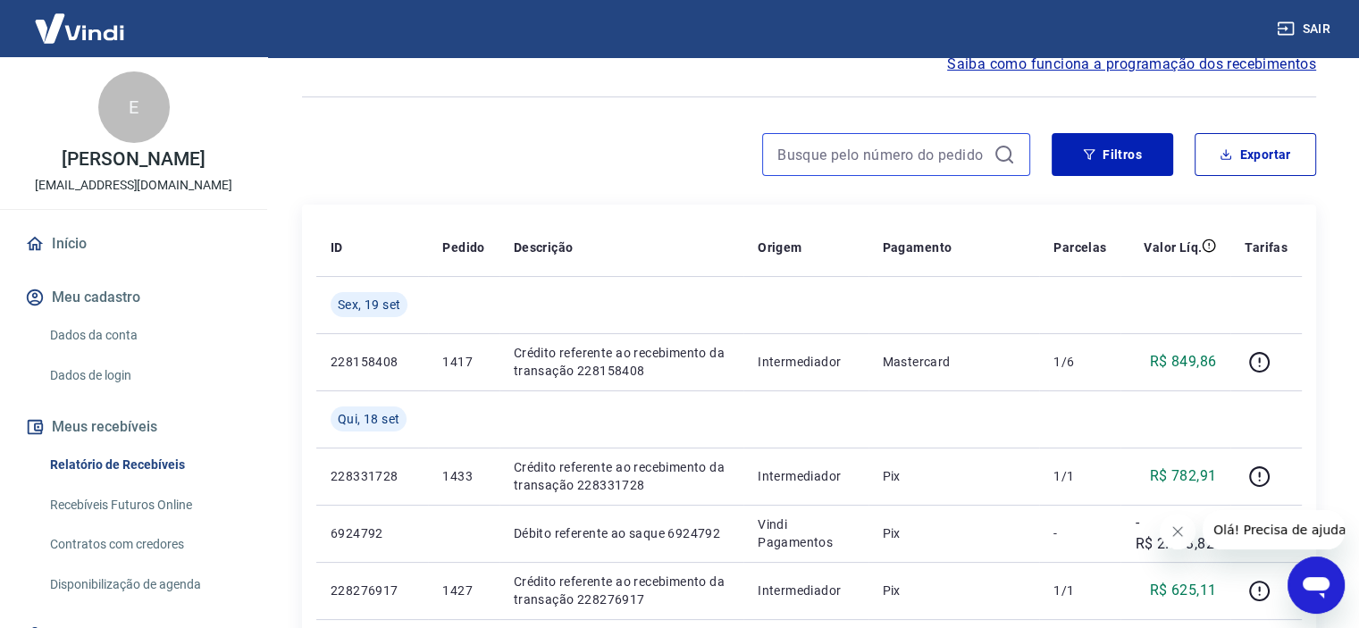
click at [853, 149] on input at bounding box center [881, 154] width 209 height 27
click at [850, 146] on input "1335" at bounding box center [881, 154] width 209 height 27
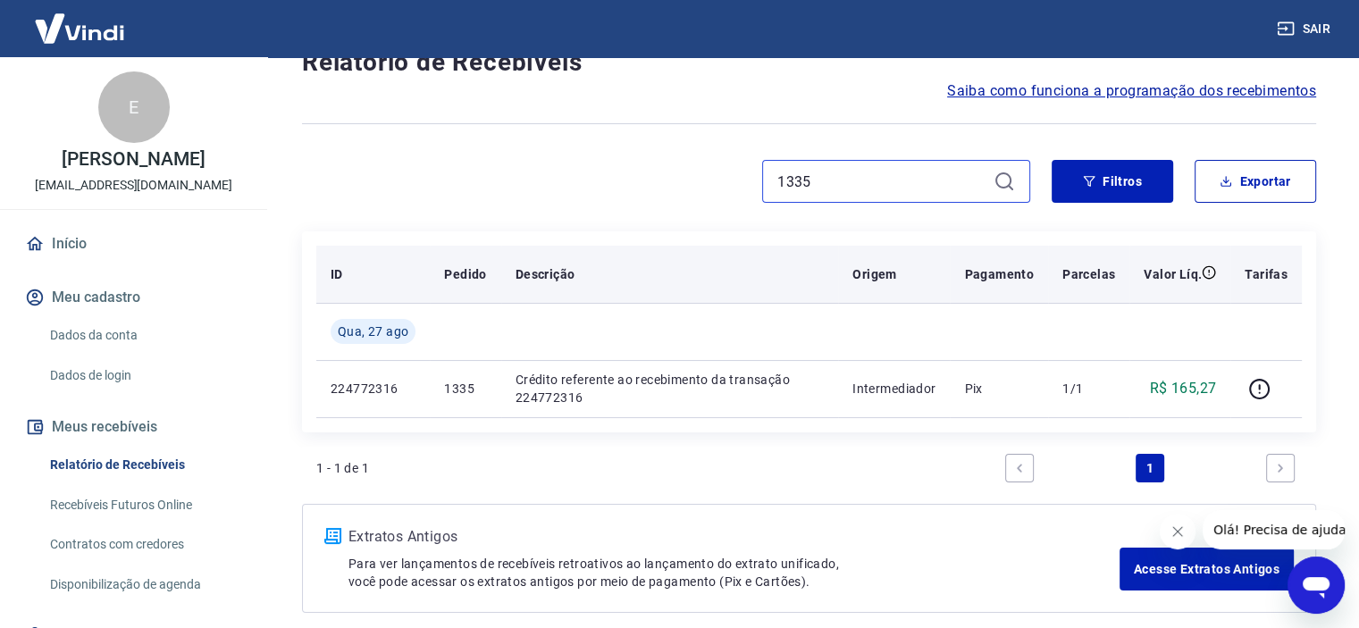
scroll to position [144, 0]
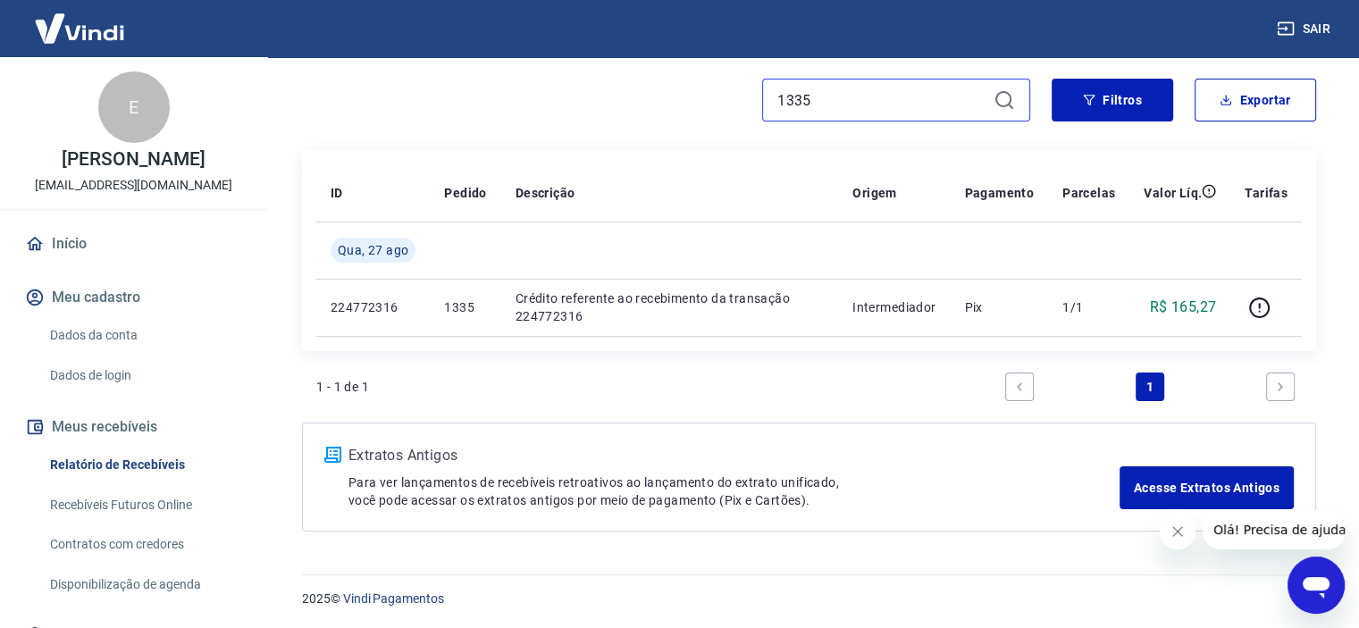
type input "1335"
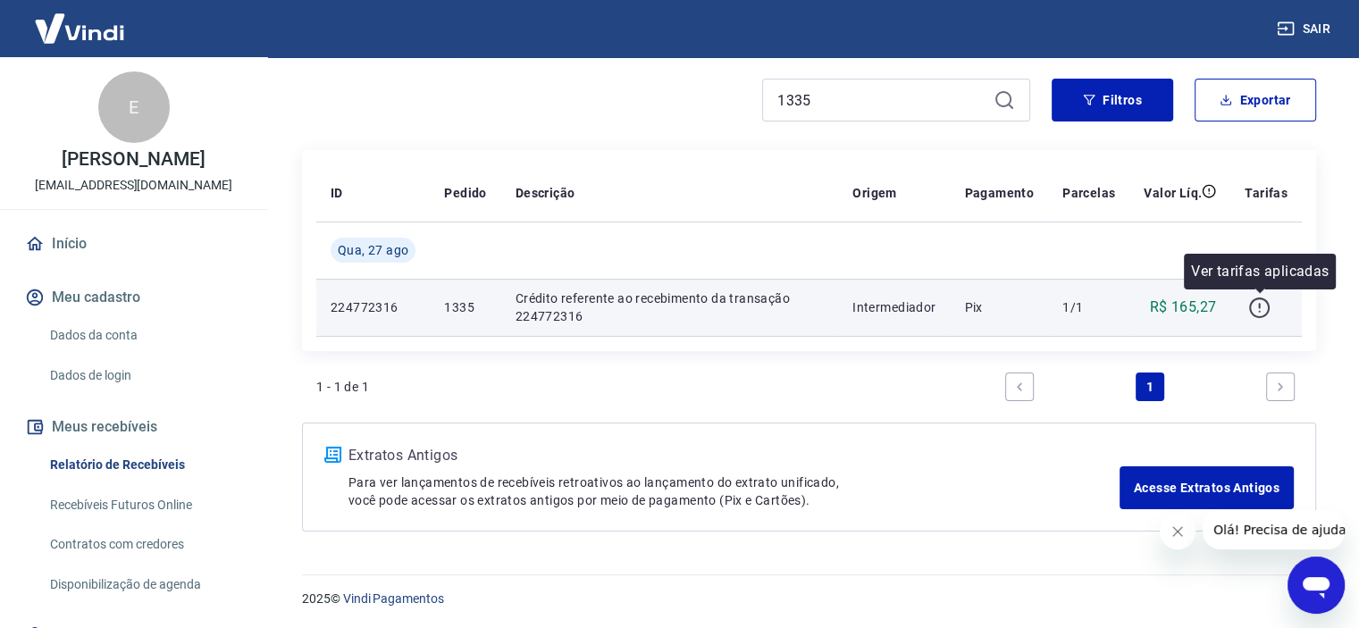
click at [1263, 310] on icon "button" at bounding box center [1259, 308] width 22 height 22
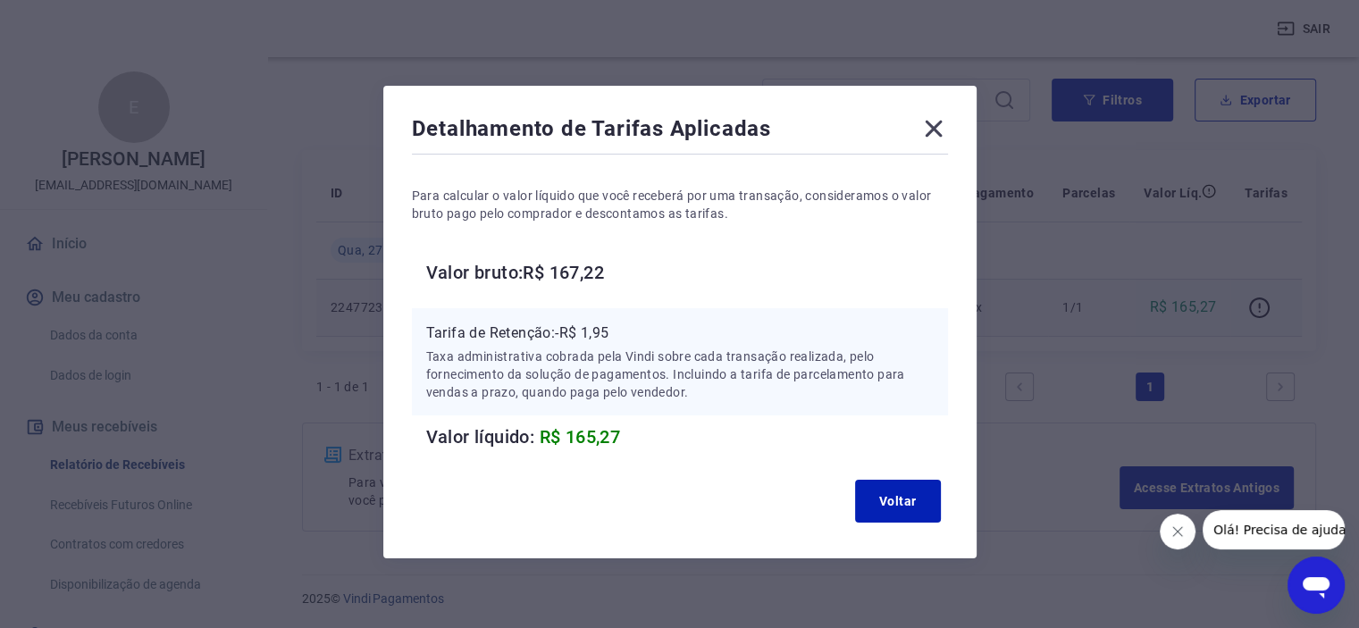
click at [929, 132] on icon at bounding box center [933, 129] width 17 height 17
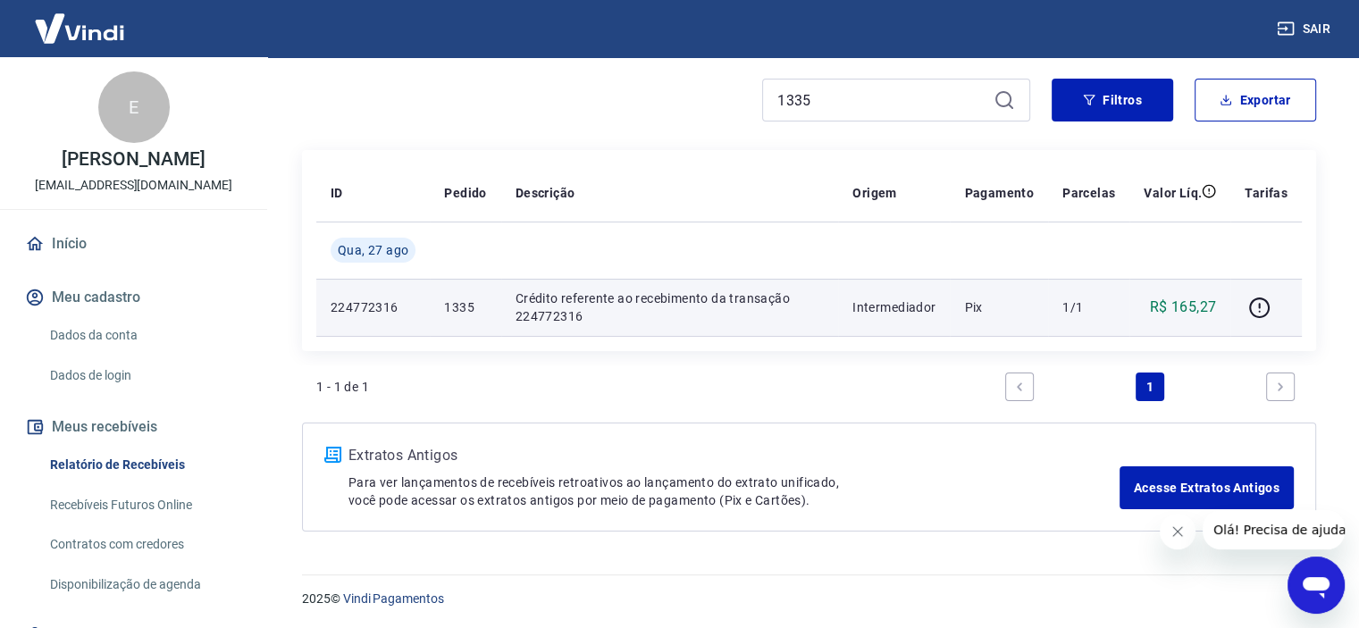
click at [1150, 383] on link "1" at bounding box center [1149, 386] width 29 height 29
click at [1145, 380] on link "1" at bounding box center [1149, 386] width 29 height 29
click at [1020, 385] on icon "Previous page" at bounding box center [1019, 387] width 13 height 13
click at [1027, 379] on link "Previous page" at bounding box center [1019, 386] width 29 height 29
click at [1301, 395] on li "Pagination" at bounding box center [1280, 386] width 43 height 43
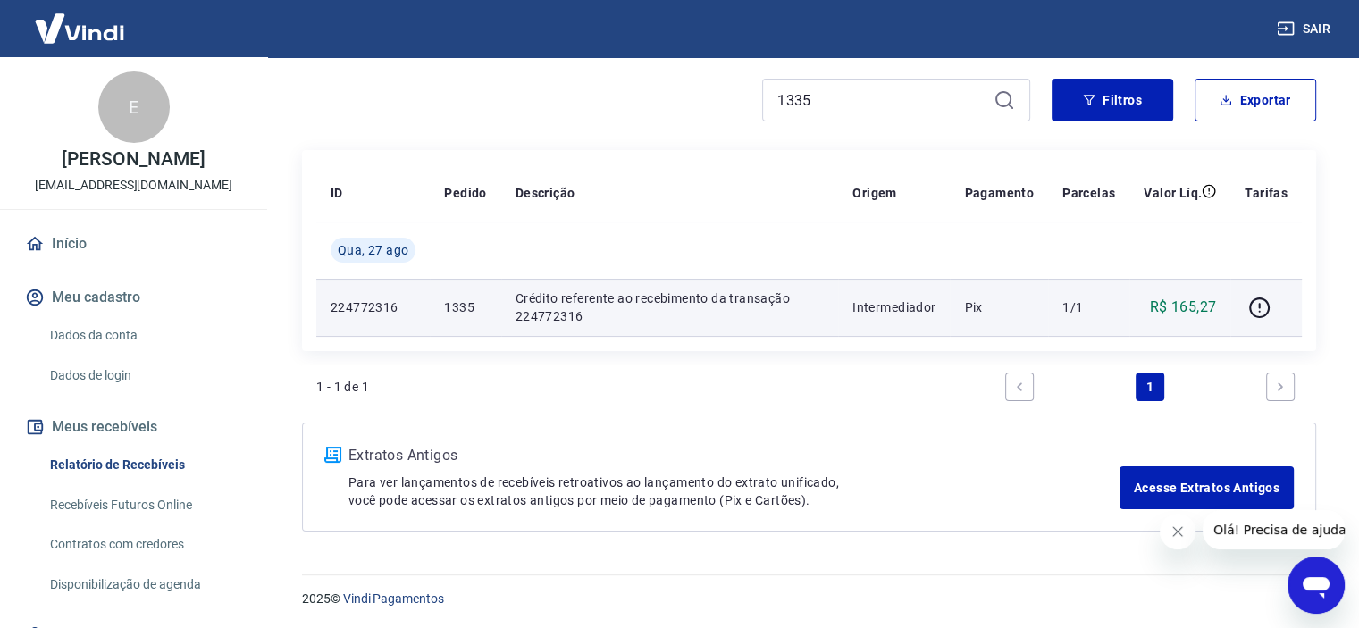
click at [1283, 385] on icon "Next page" at bounding box center [1280, 387] width 13 height 13
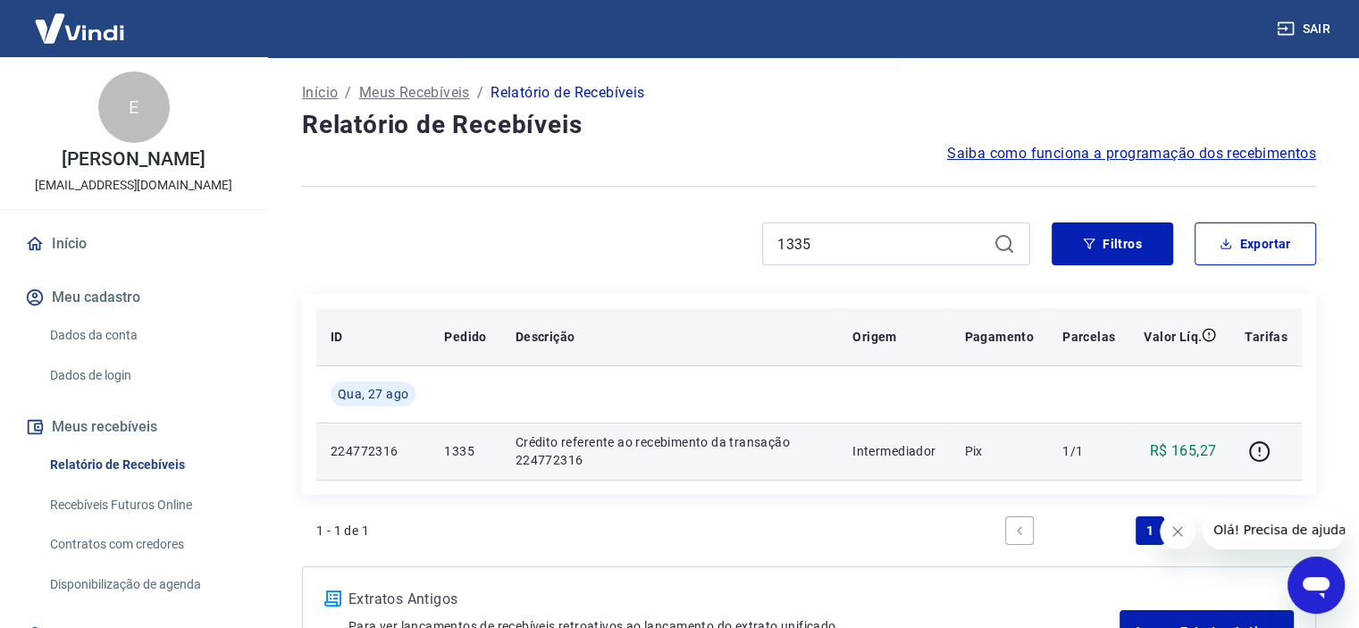
scroll to position [0, 0]
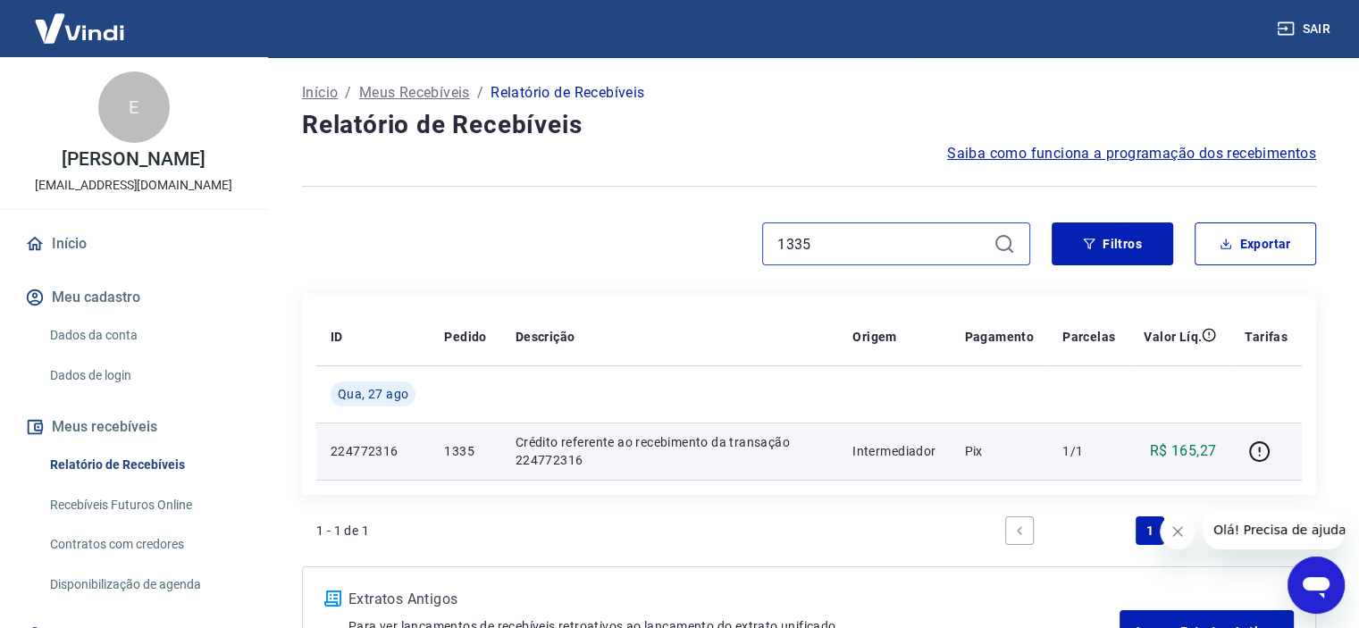
click at [843, 246] on input "1335" at bounding box center [881, 243] width 209 height 27
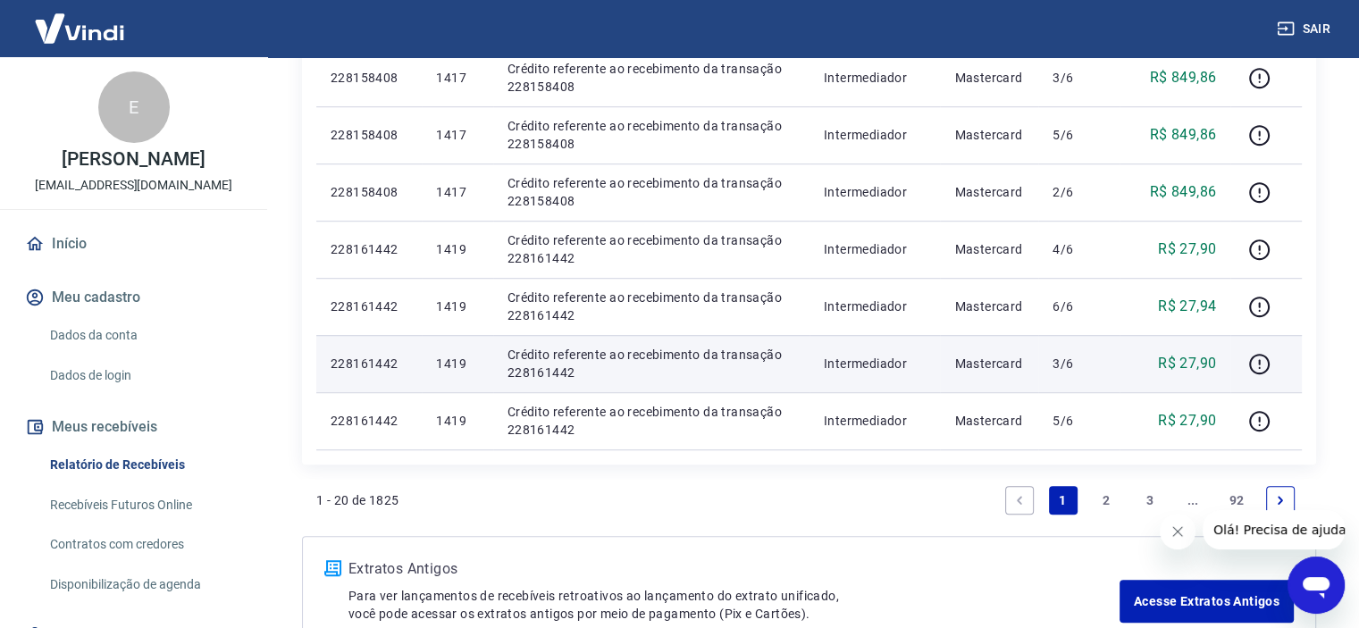
scroll to position [1161, 0]
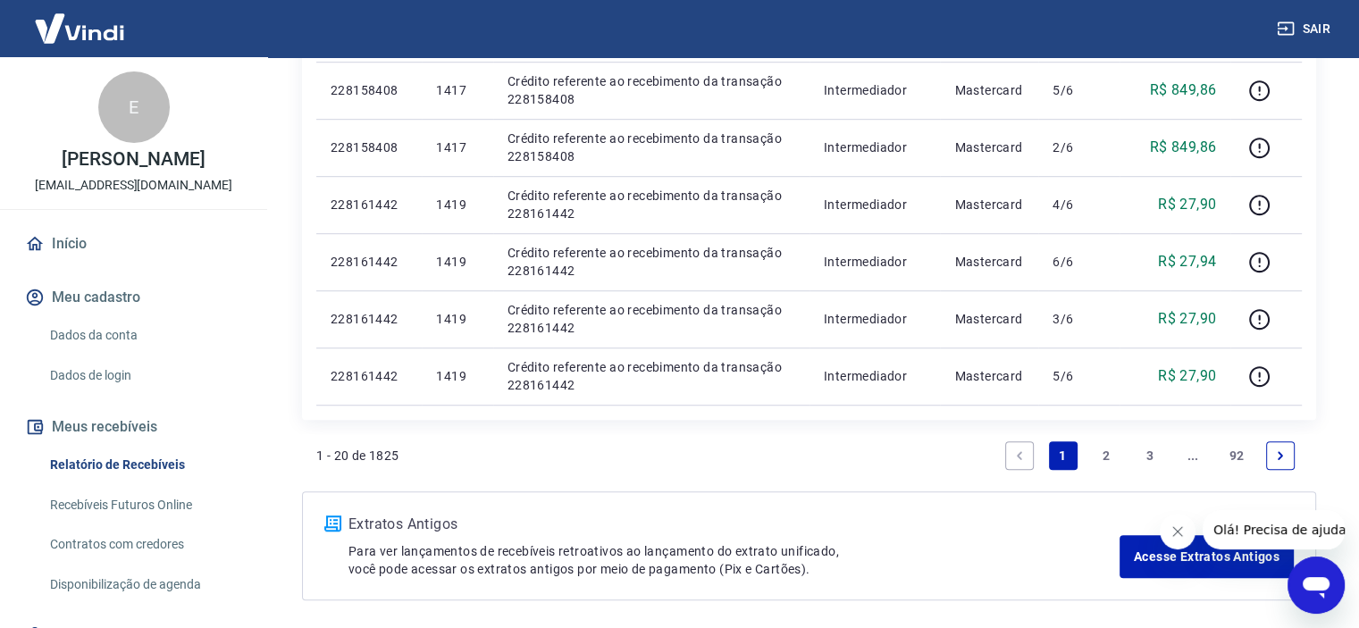
click at [1109, 456] on link "2" at bounding box center [1106, 455] width 29 height 29
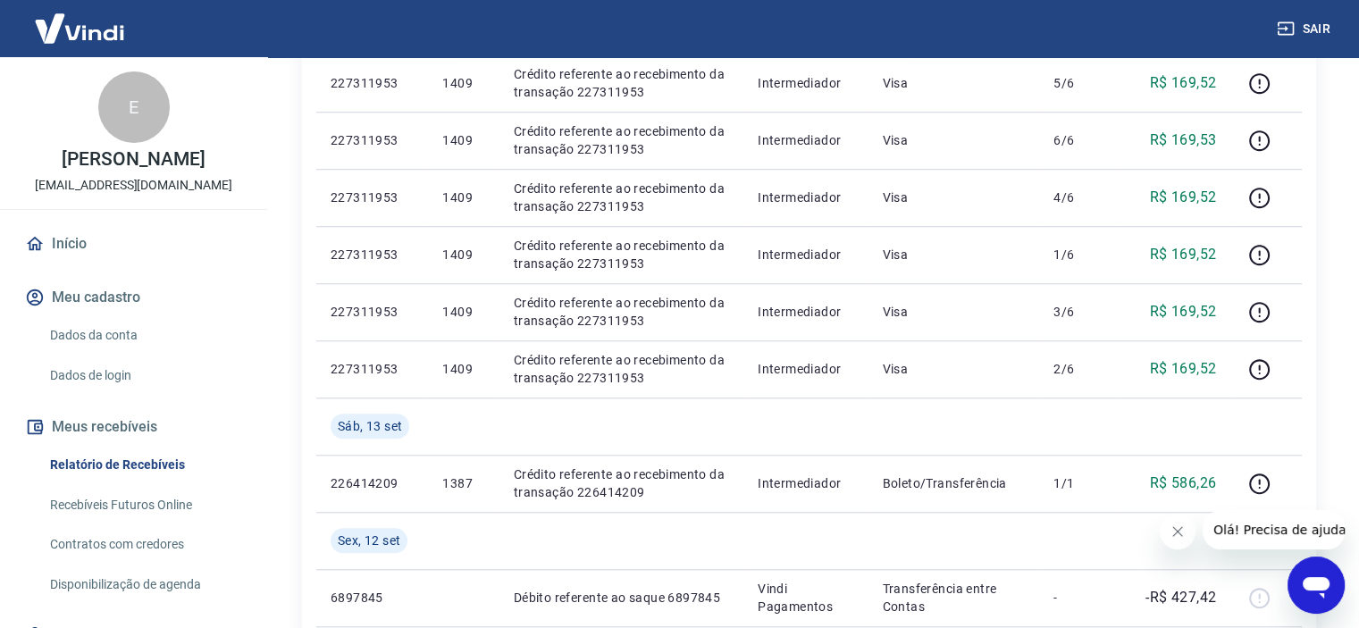
scroll to position [1630, 0]
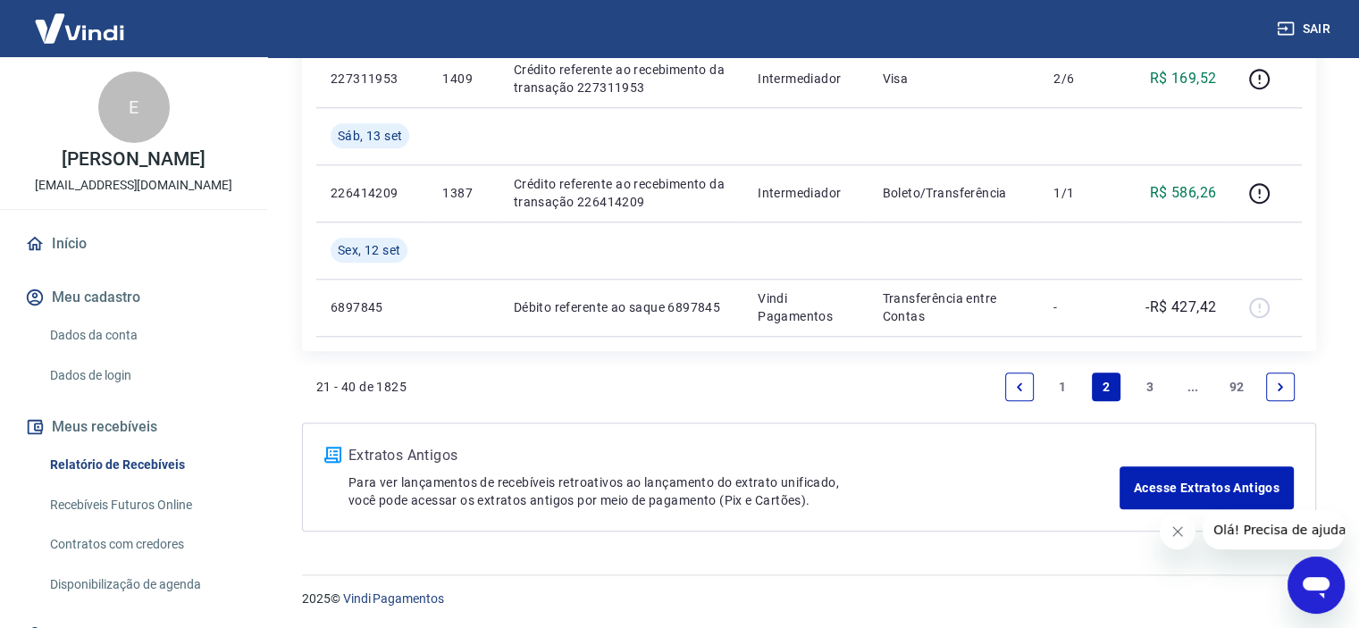
drag, startPoint x: 1064, startPoint y: 384, endPoint x: 1029, endPoint y: 386, distance: 34.9
click at [1064, 383] on link "1" at bounding box center [1063, 386] width 29 height 29
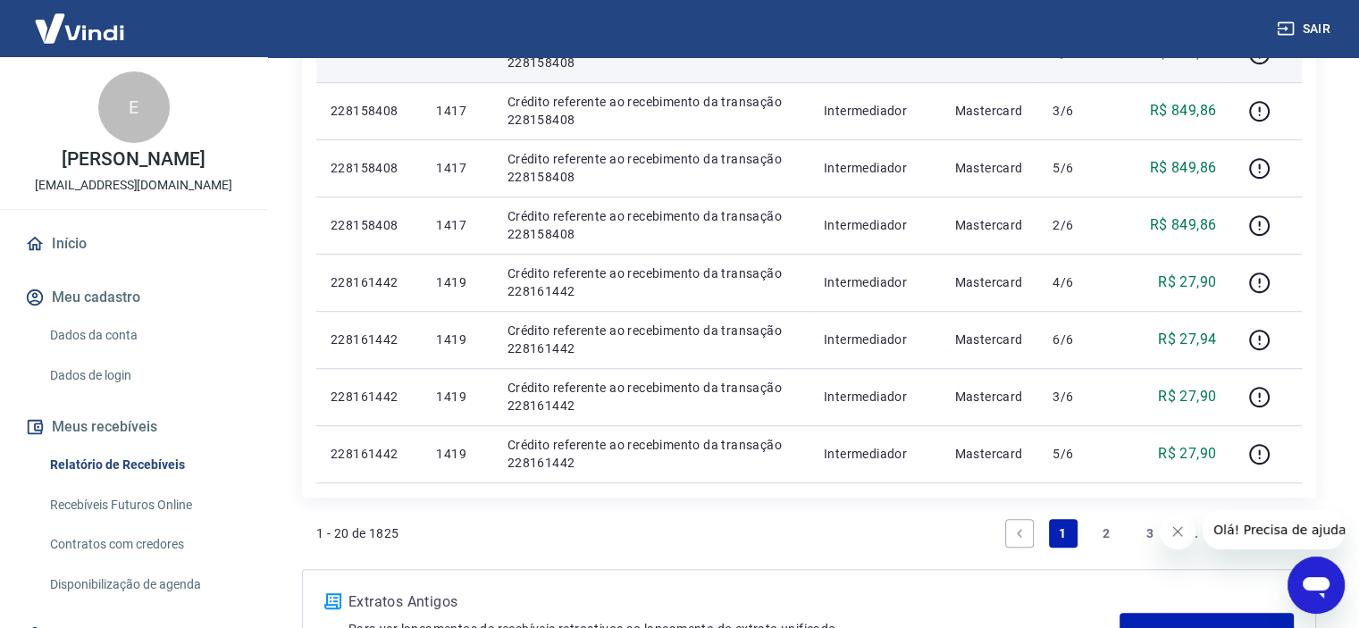
scroll to position [1161, 0]
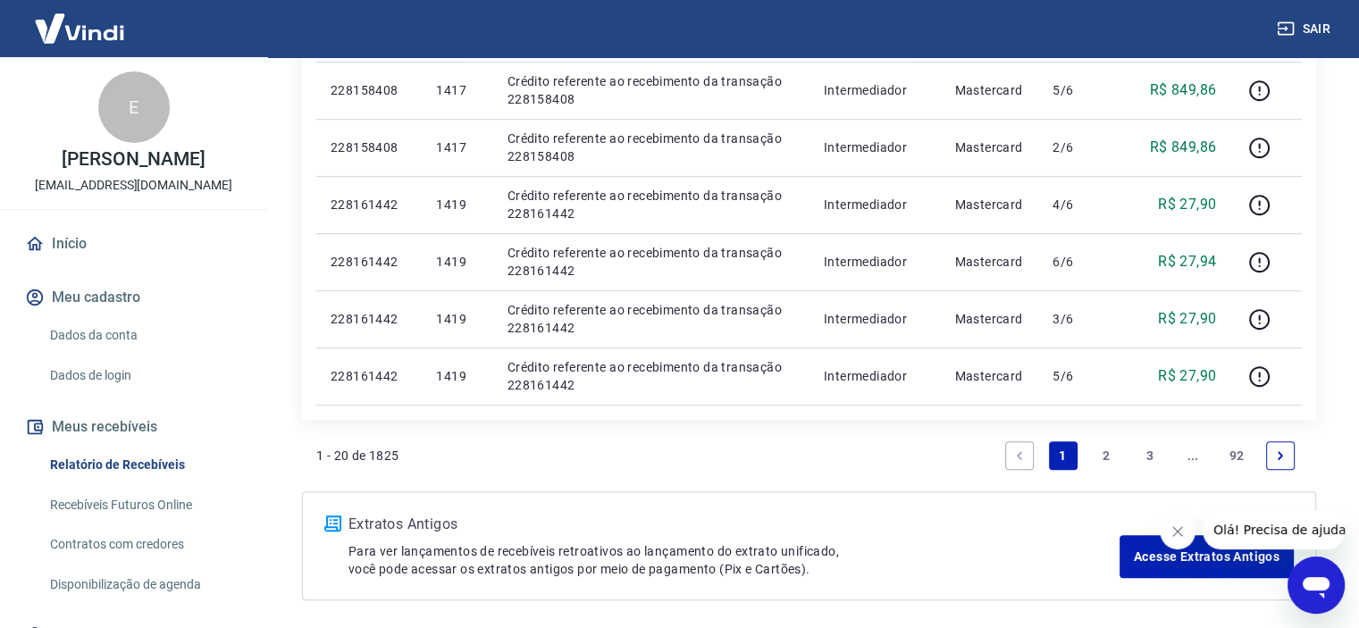
click at [1102, 454] on link "2" at bounding box center [1106, 455] width 29 height 29
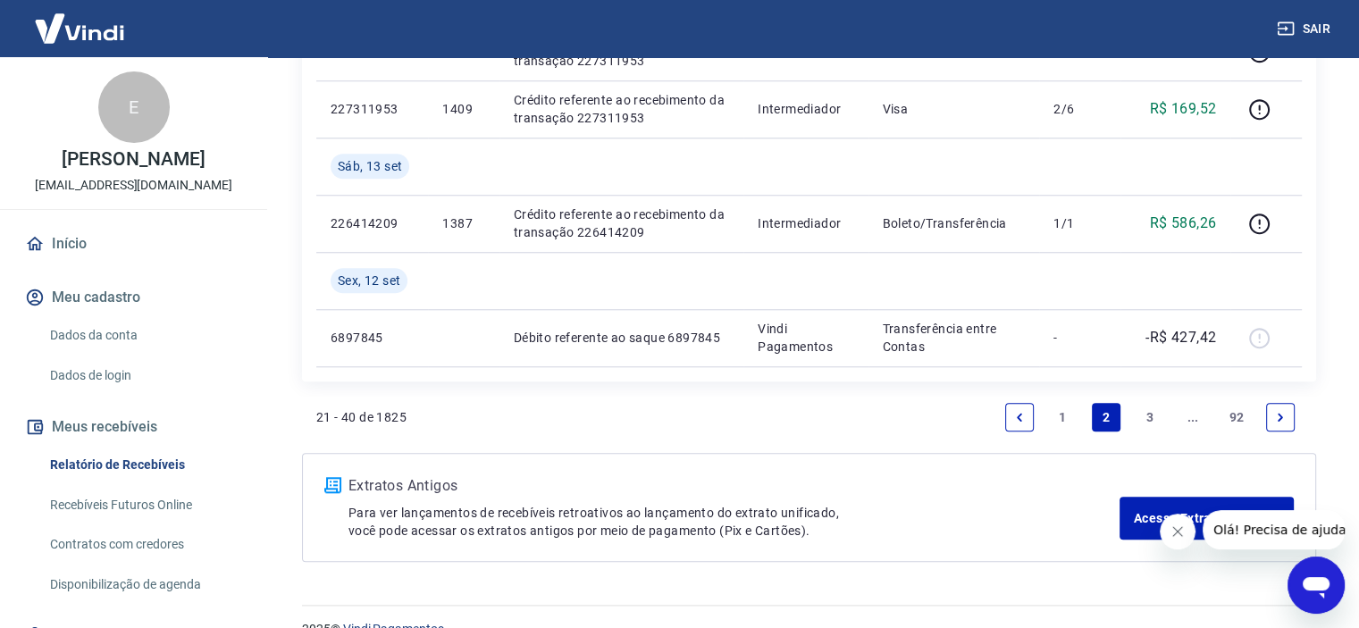
scroll to position [1630, 0]
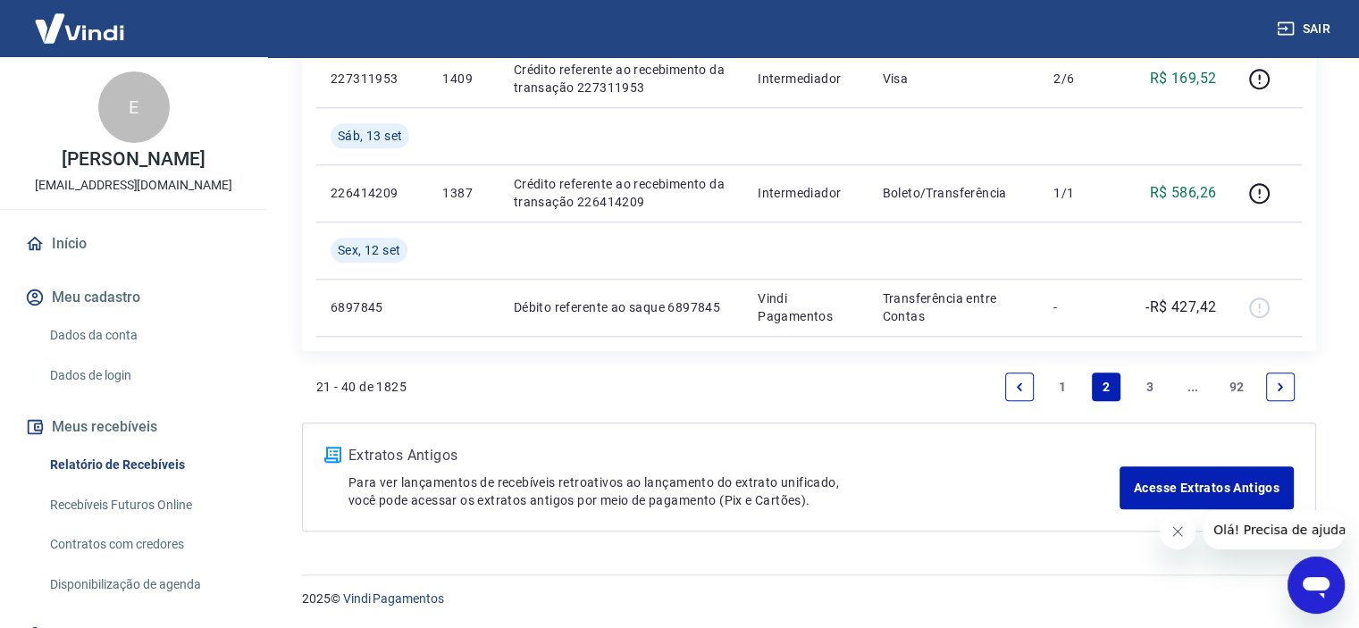
click at [1064, 385] on link "1" at bounding box center [1063, 386] width 29 height 29
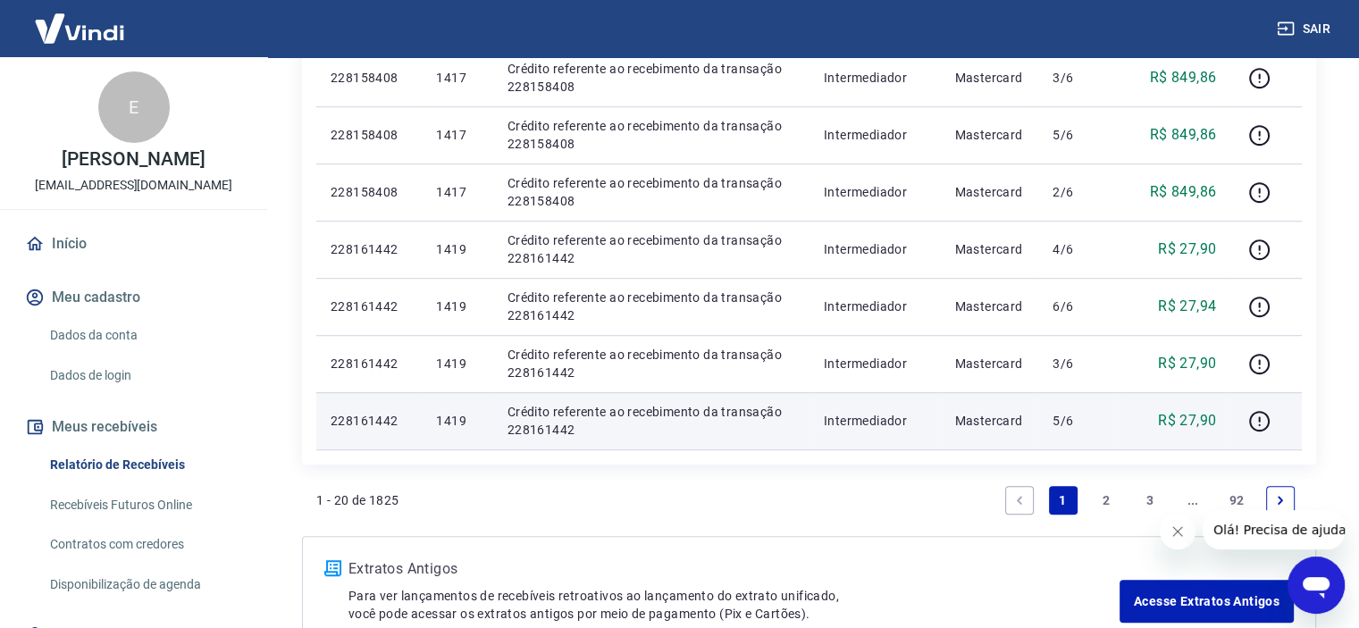
scroll to position [1230, 0]
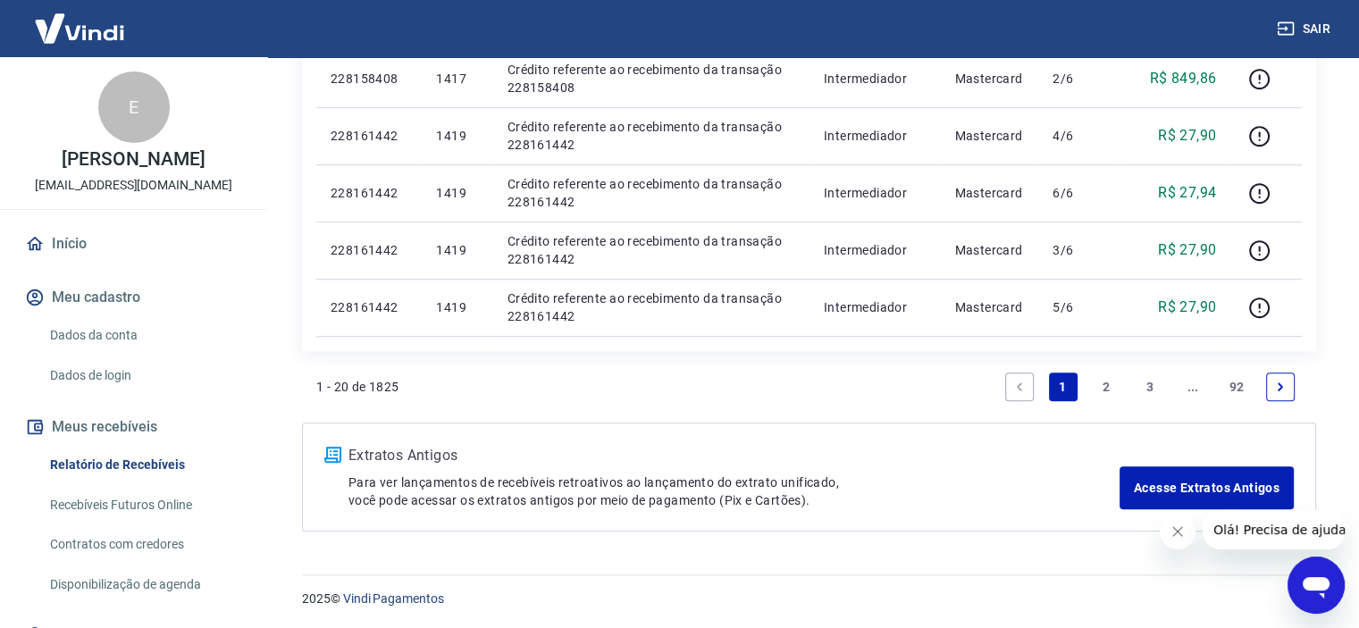
click at [1111, 389] on link "2" at bounding box center [1106, 386] width 29 height 29
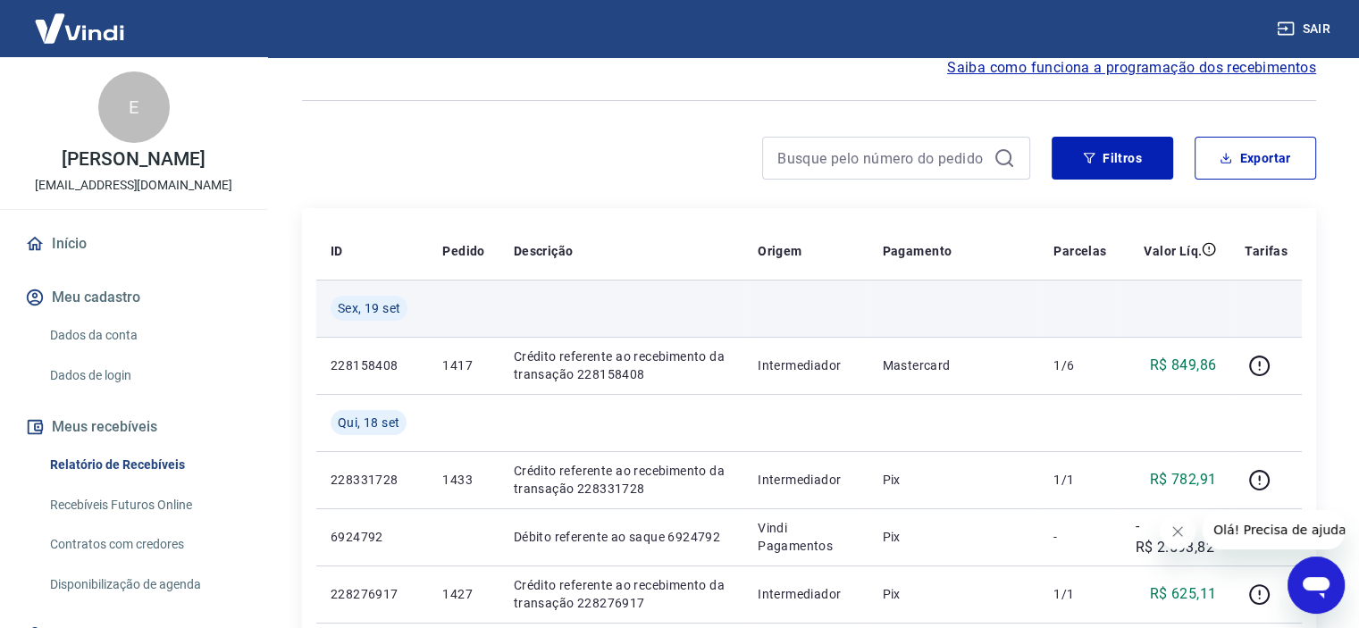
scroll to position [89, 0]
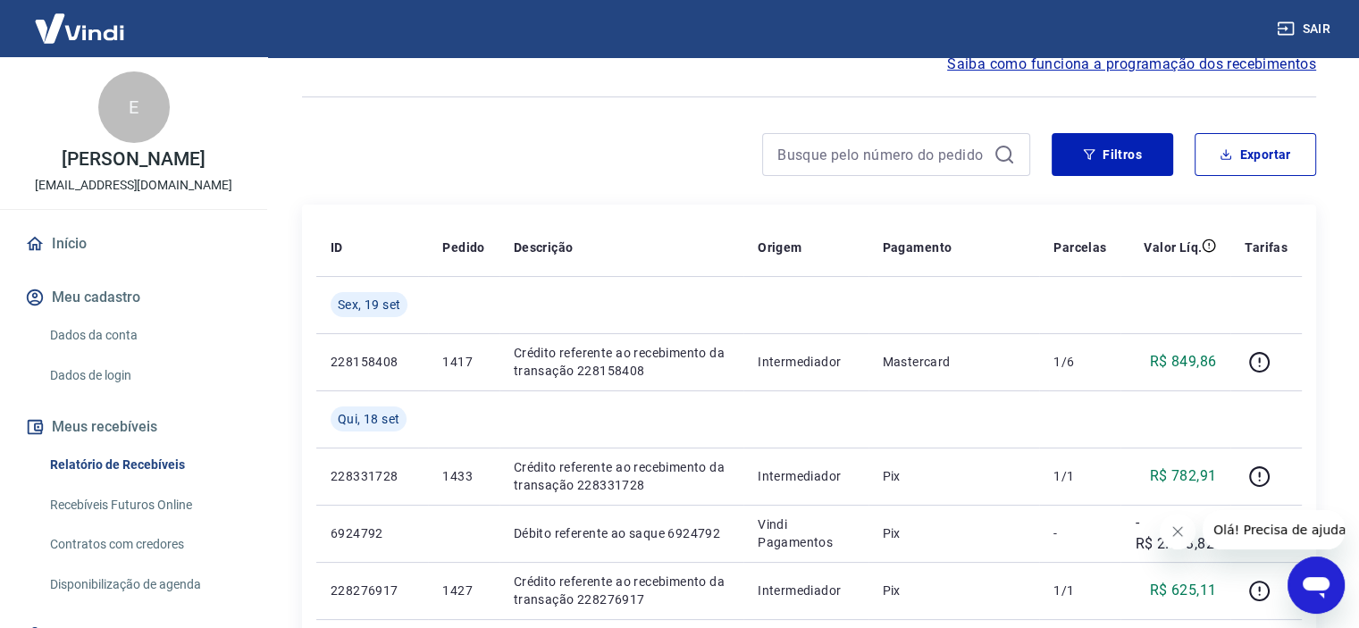
click at [135, 467] on link "Relatório de Recebíveis" at bounding box center [144, 465] width 203 height 37
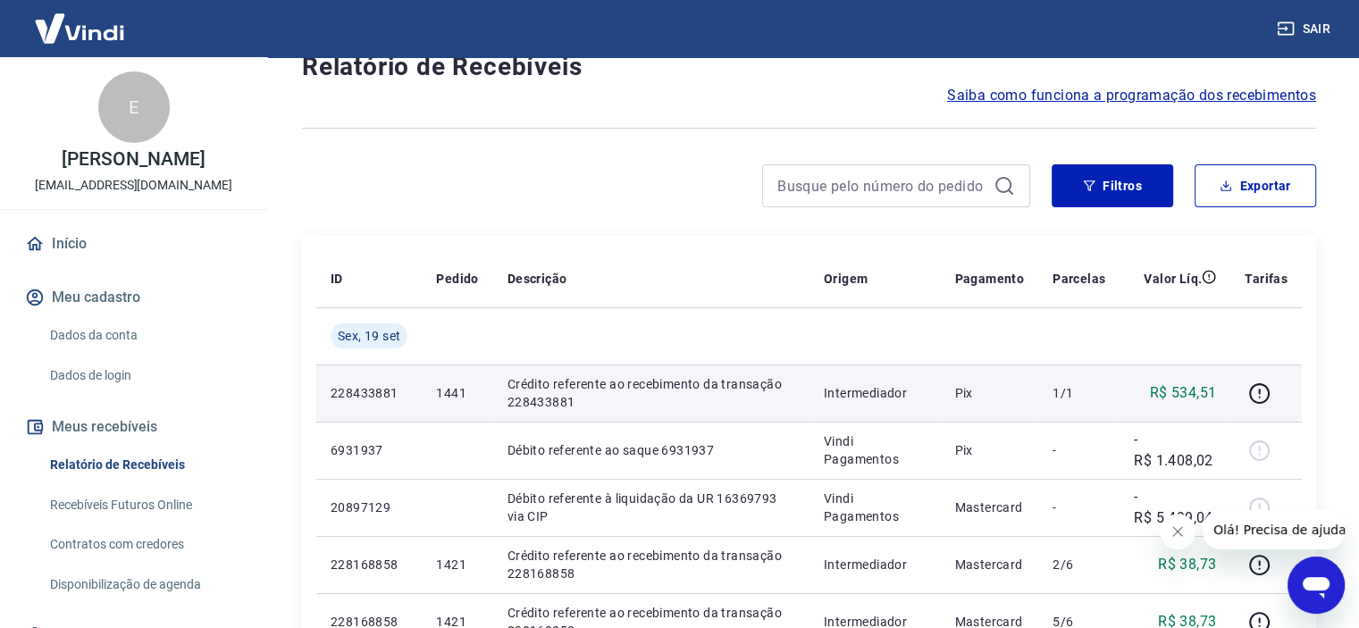
scroll to position [89, 0]
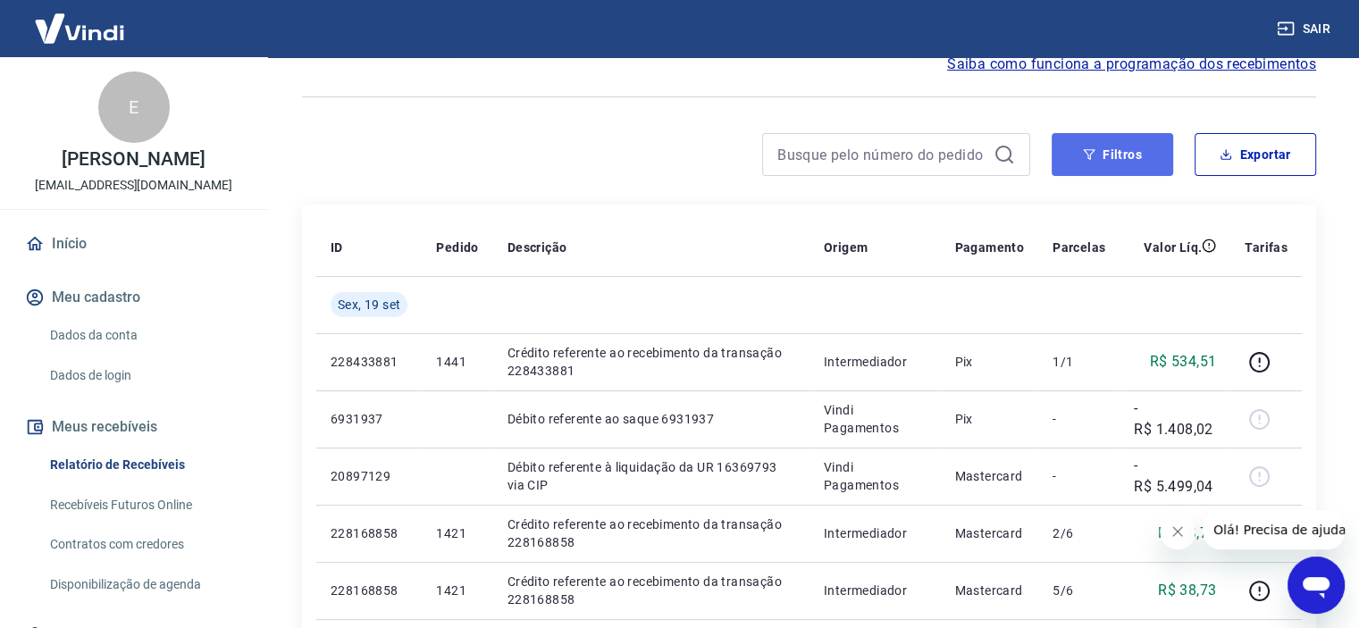
click at [1112, 153] on button "Filtros" at bounding box center [1111, 154] width 121 height 43
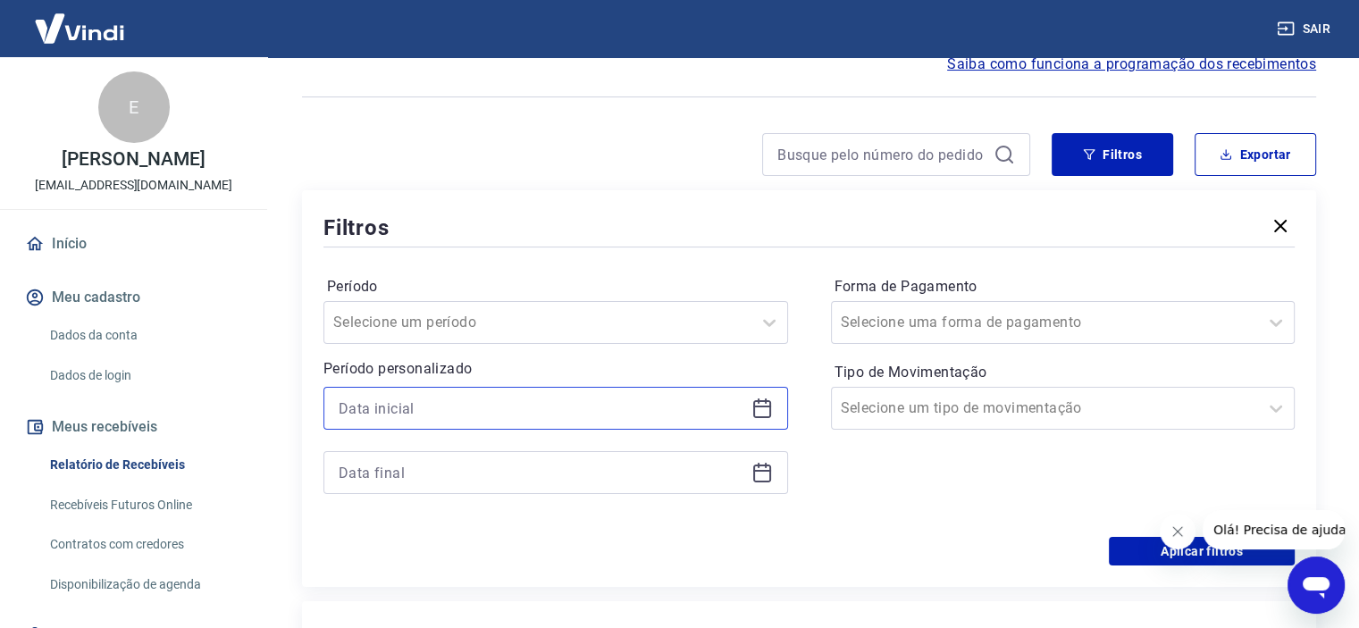
click at [513, 405] on input at bounding box center [542, 408] width 406 height 27
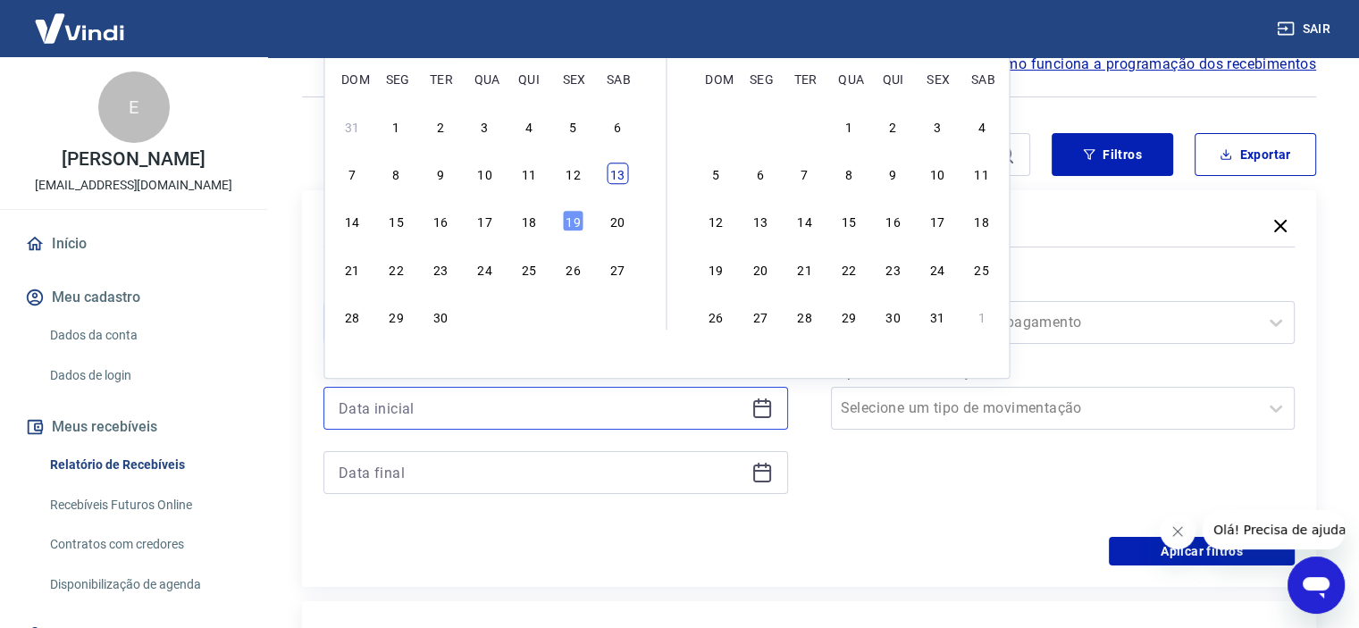
scroll to position [0, 0]
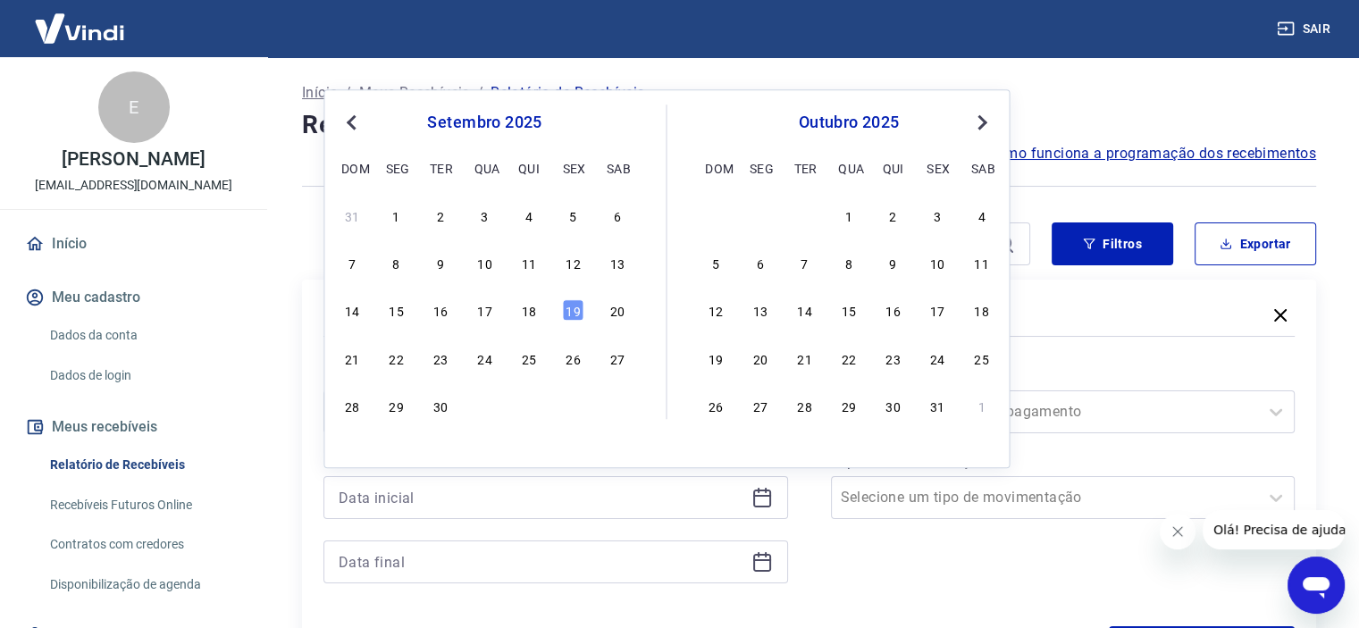
click at [347, 118] on button "Previous Month" at bounding box center [350, 122] width 21 height 21
click at [490, 403] on div "27" at bounding box center [483, 405] width 21 height 21
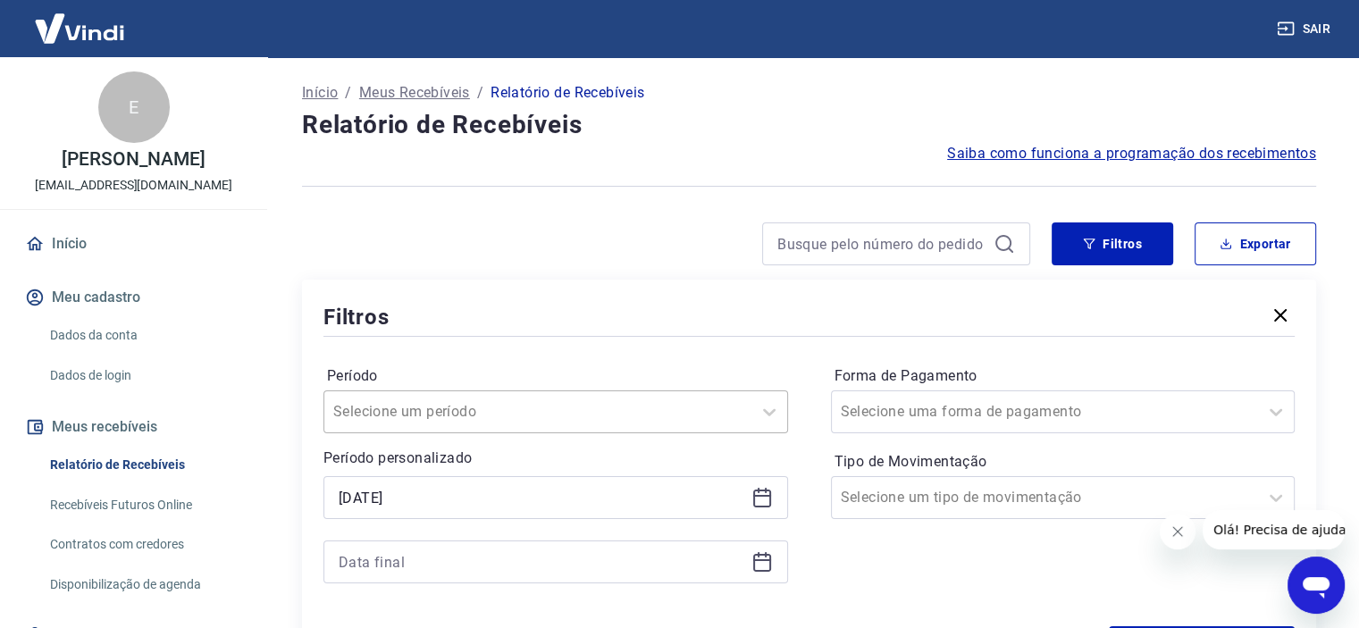
type input "27/08/2025"
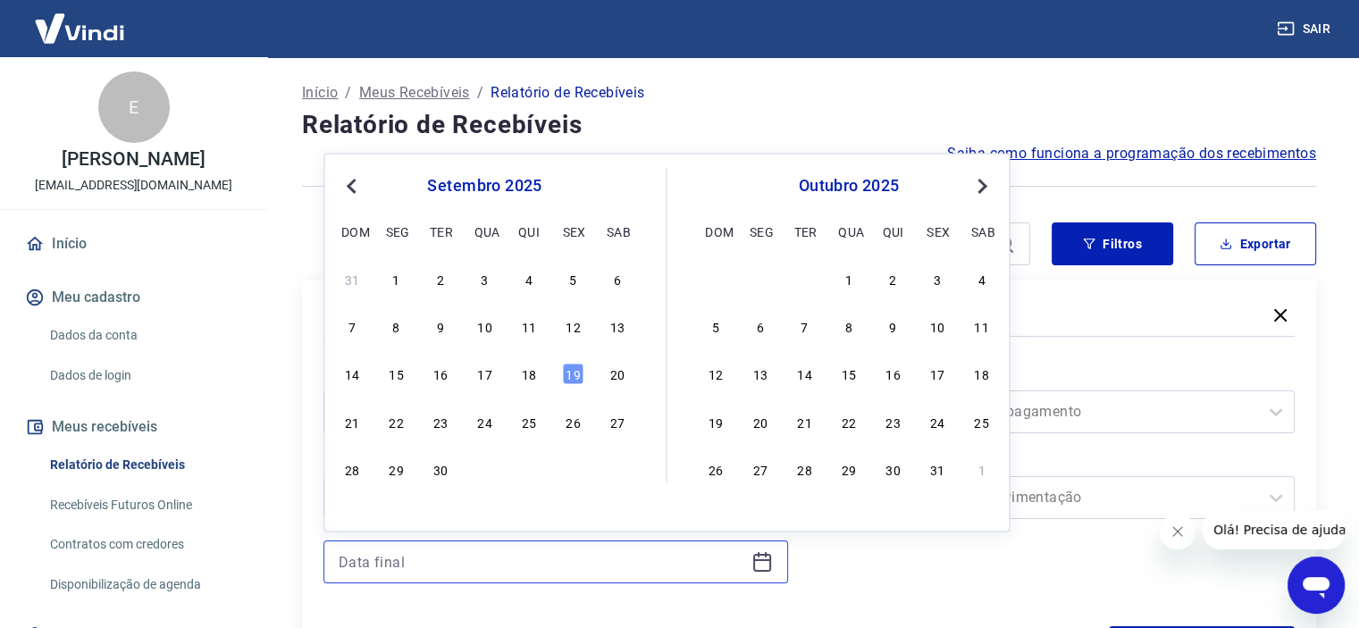
drag, startPoint x: 623, startPoint y: 568, endPoint x: 635, endPoint y: 564, distance: 13.3
click at [626, 567] on input at bounding box center [542, 561] width 406 height 27
click at [448, 464] on div "30" at bounding box center [440, 468] width 21 height 21
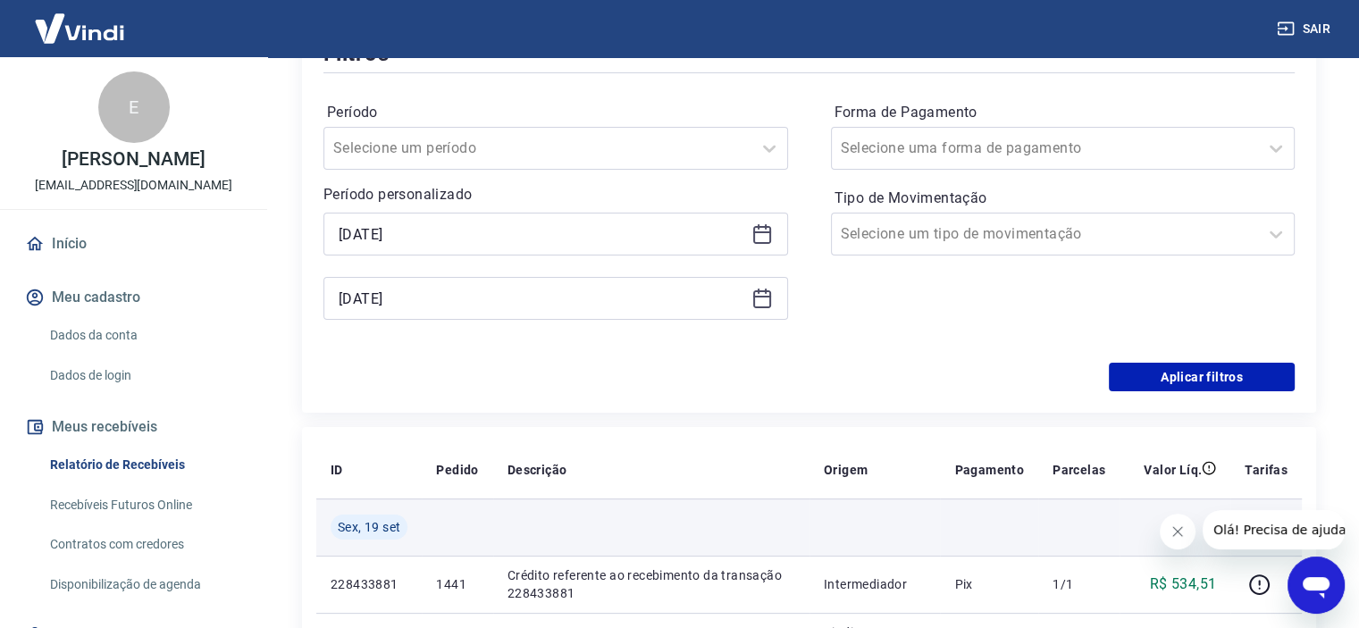
scroll to position [357, 0]
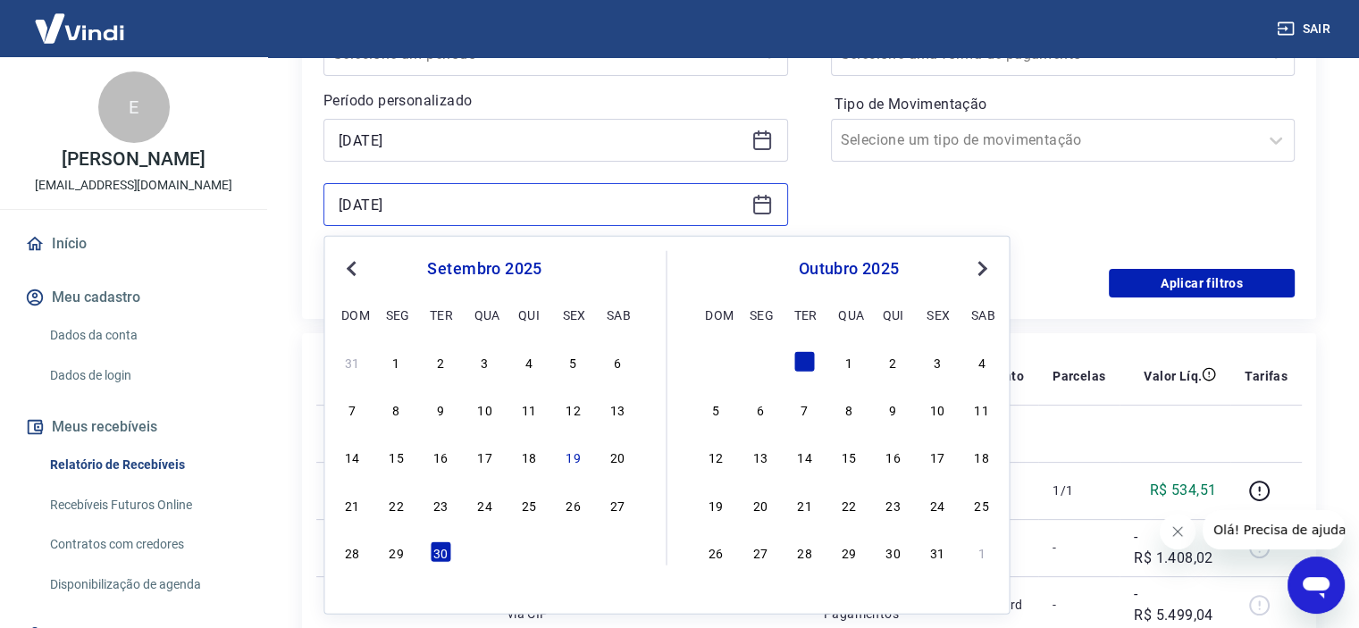
click at [523, 205] on input "30/09/2025" at bounding box center [542, 204] width 406 height 27
click at [362, 266] on div "setembro 2025" at bounding box center [484, 268] width 291 height 21
click at [353, 265] on span "Previous Month" at bounding box center [353, 267] width 0 height 21
click at [612, 553] on div "30" at bounding box center [617, 551] width 21 height 21
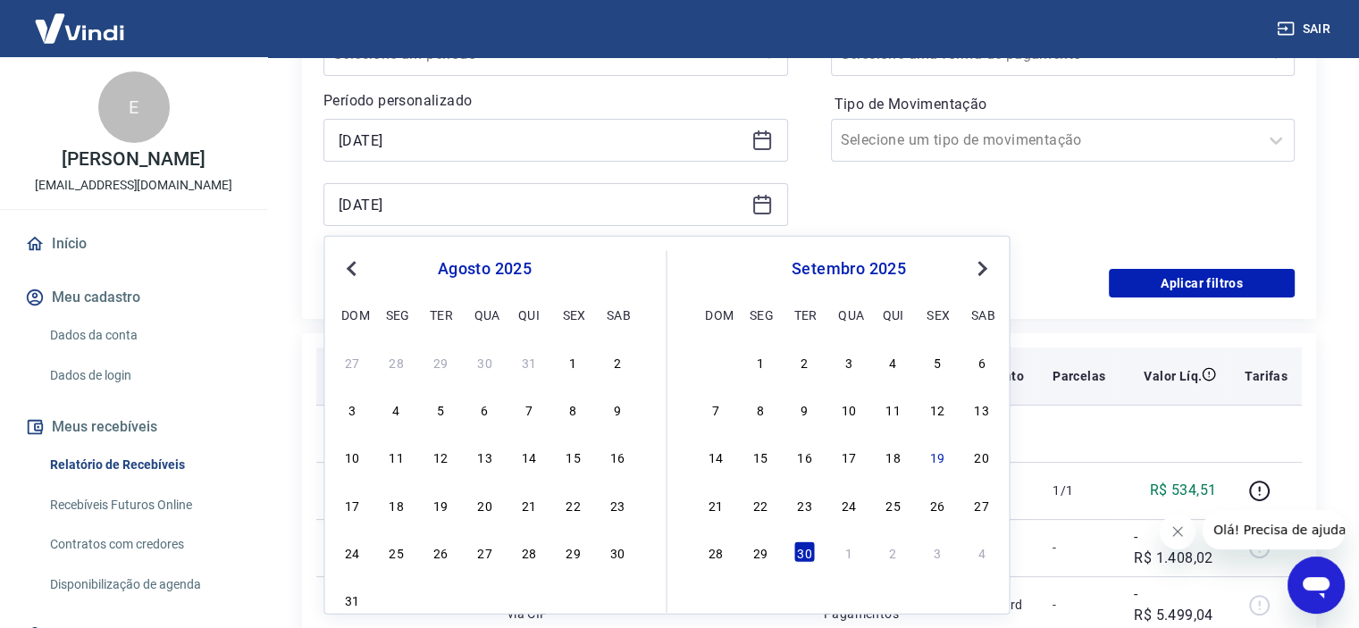
type input "30/08/2025"
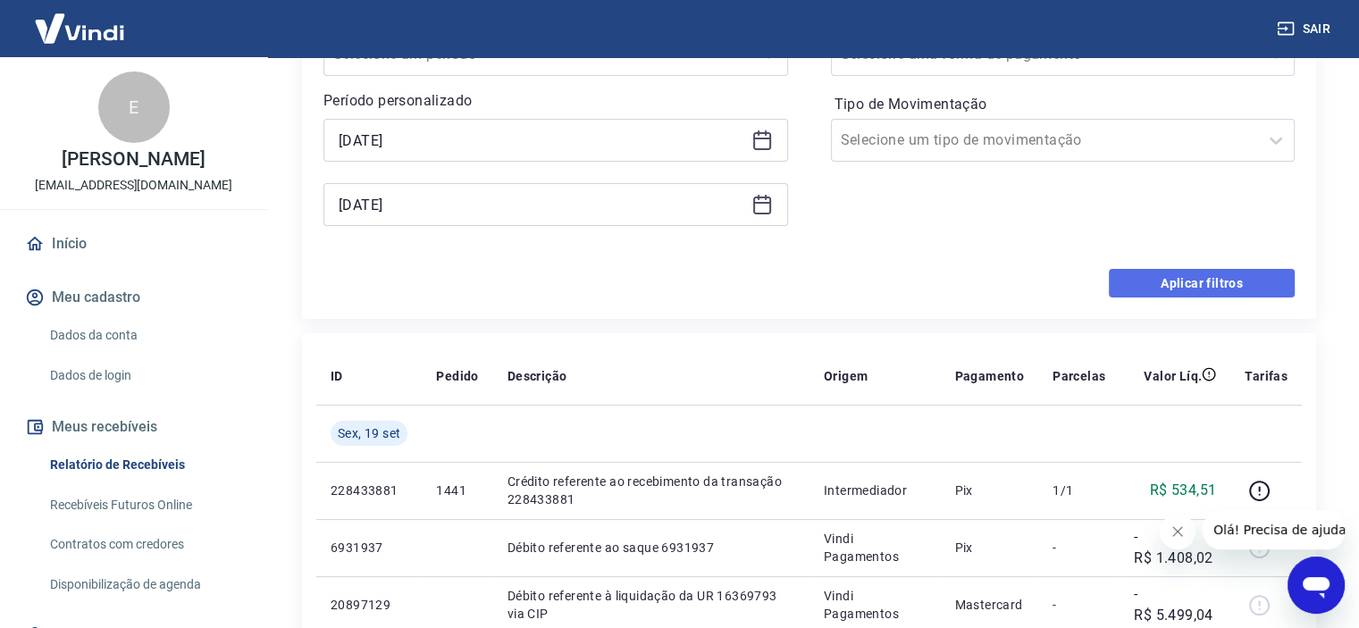
click at [1170, 285] on button "Aplicar filtros" at bounding box center [1202, 283] width 186 height 29
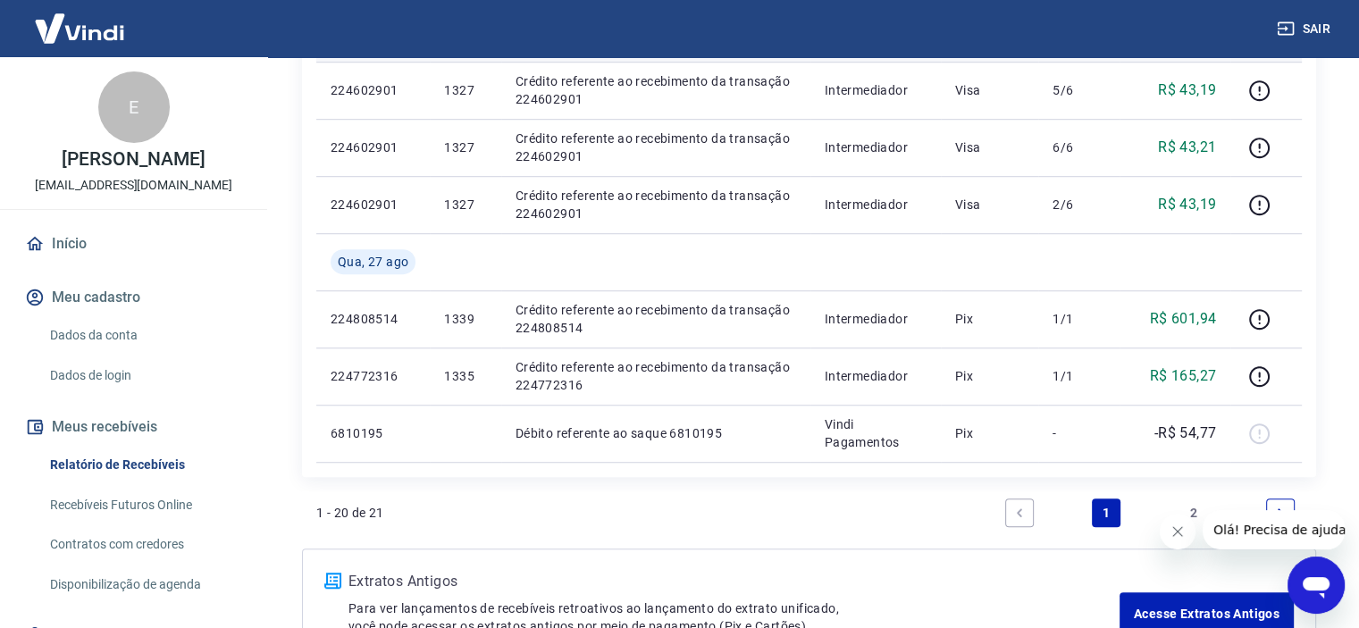
scroll to position [1251, 0]
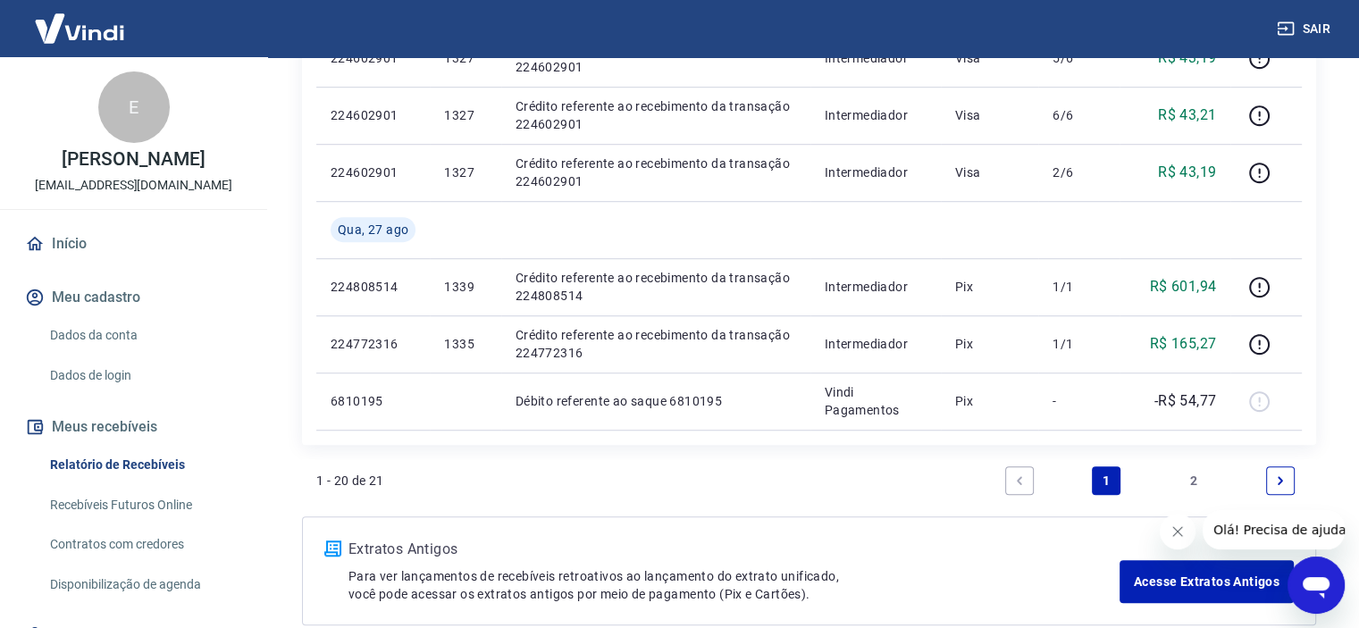
click at [1194, 479] on link "2" at bounding box center [1193, 480] width 29 height 29
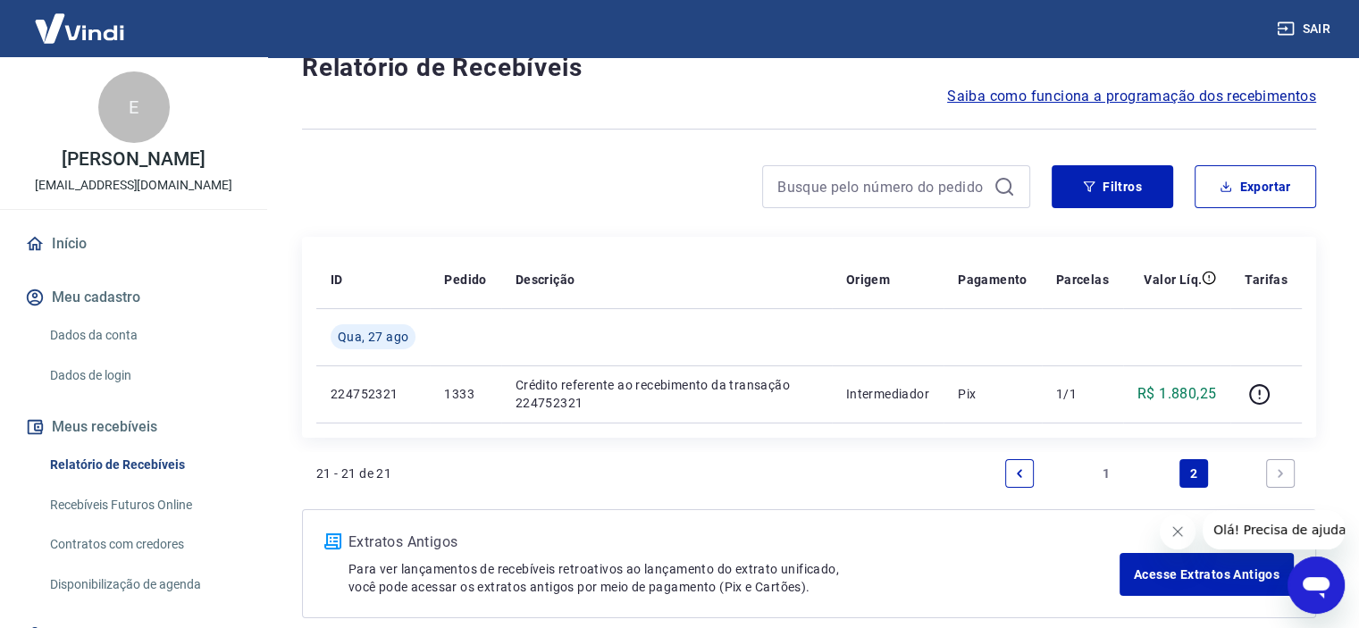
scroll to position [89, 0]
